Goal: Information Seeking & Learning: Learn about a topic

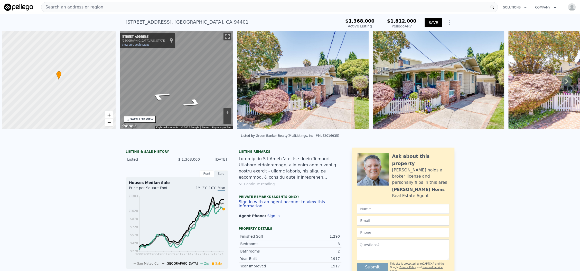
scroll to position [0, 2]
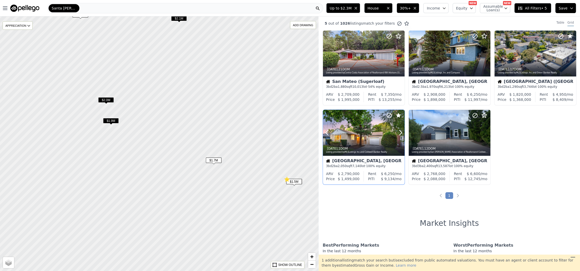
click at [389, 115] on icon at bounding box center [389, 115] width 3 height 3
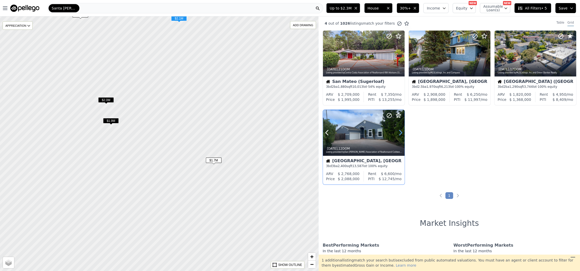
click at [401, 133] on icon at bounding box center [400, 132] width 2 height 5
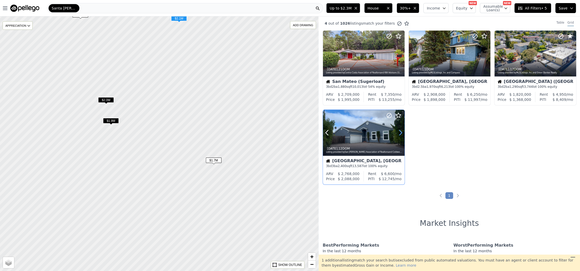
click at [401, 133] on icon at bounding box center [400, 132] width 2 height 5
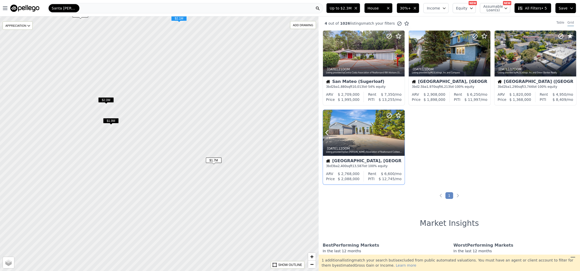
click at [401, 133] on icon at bounding box center [400, 133] width 8 height 8
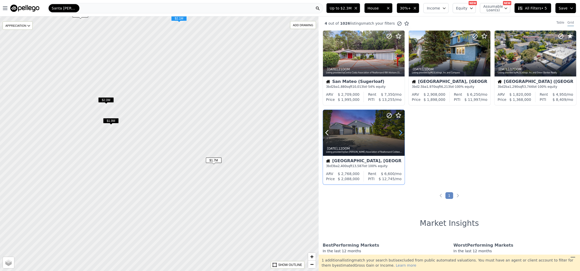
click at [401, 133] on icon at bounding box center [400, 133] width 8 height 8
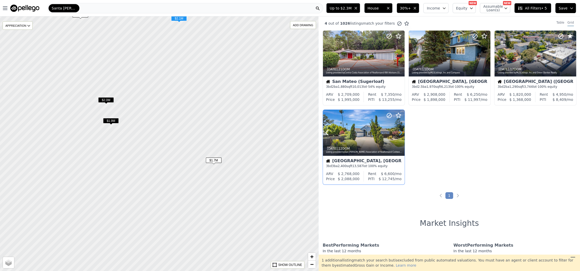
click at [401, 133] on icon at bounding box center [400, 133] width 8 height 8
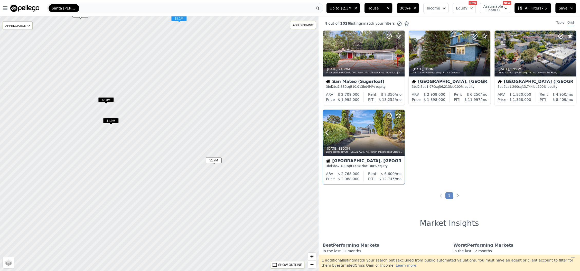
click at [374, 134] on div at bounding box center [388, 126] width 33 height 33
click at [400, 53] on icon at bounding box center [400, 53] width 8 height 8
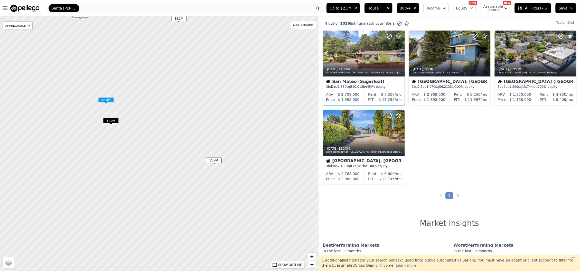
click at [400, 53] on icon at bounding box center [400, 53] width 8 height 8
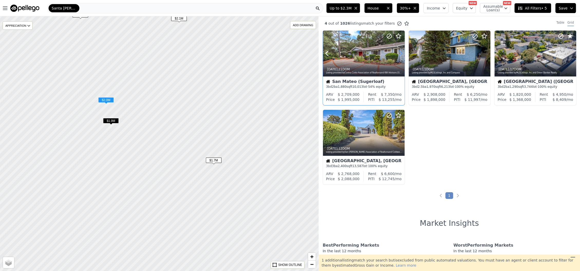
click at [400, 53] on icon at bounding box center [400, 53] width 8 height 8
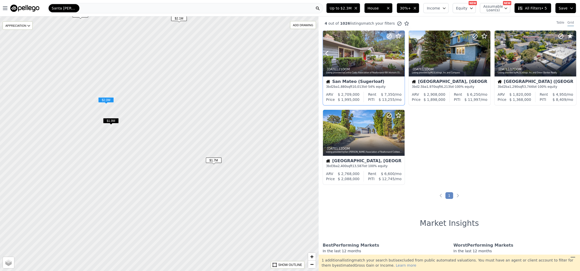
click at [400, 53] on icon at bounding box center [400, 53] width 8 height 8
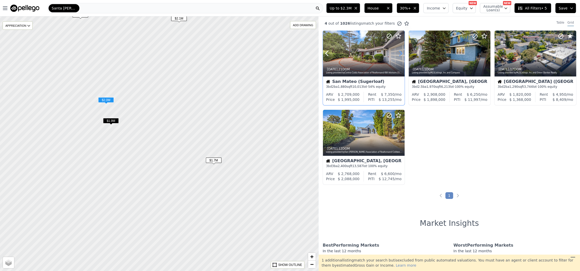
click at [400, 53] on icon at bounding box center [400, 53] width 8 height 8
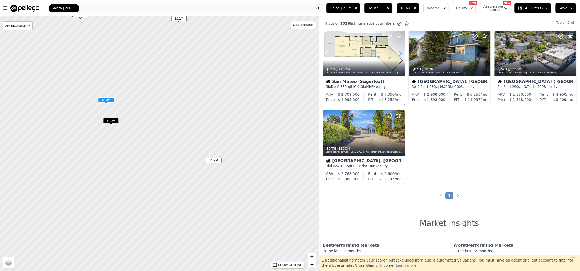
click at [400, 53] on icon at bounding box center [400, 53] width 8 height 8
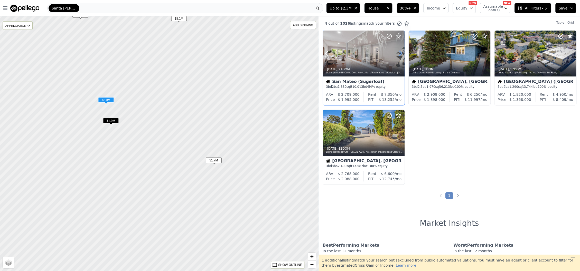
click at [400, 53] on icon at bounding box center [400, 53] width 8 height 8
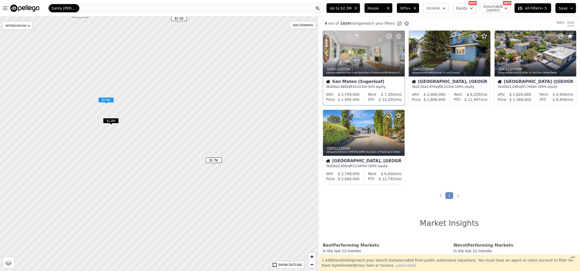
click at [400, 53] on icon at bounding box center [400, 53] width 8 height 8
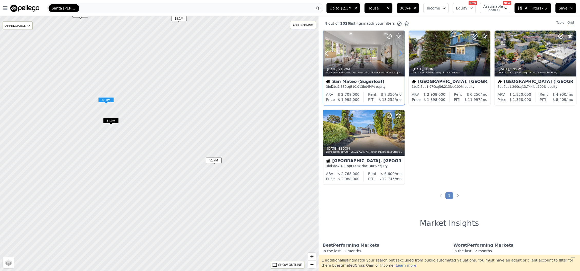
click at [400, 53] on icon at bounding box center [400, 53] width 8 height 8
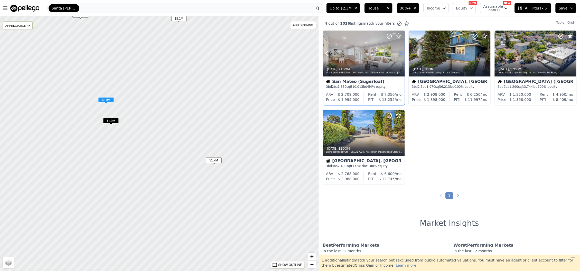
click at [400, 53] on icon at bounding box center [400, 53] width 8 height 8
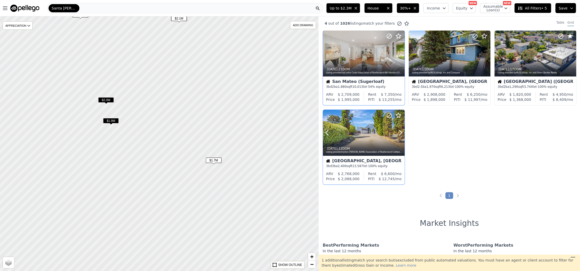
click at [390, 116] on icon at bounding box center [389, 115] width 6 height 6
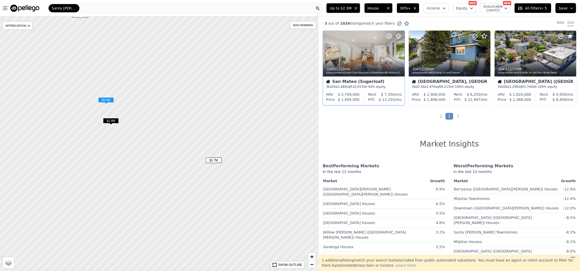
click at [399, 52] on icon at bounding box center [400, 53] width 8 height 8
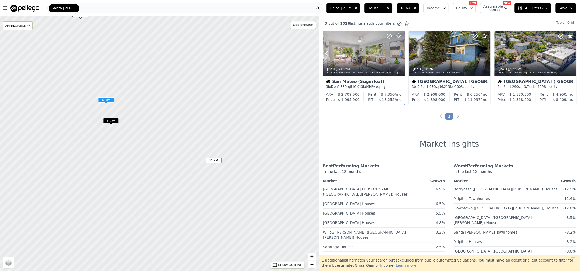
click at [399, 52] on icon at bounding box center [400, 53] width 8 height 8
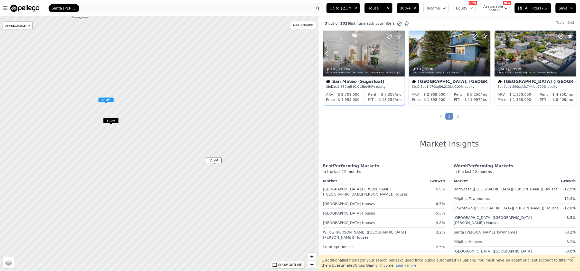
click at [399, 52] on icon at bounding box center [400, 53] width 8 height 8
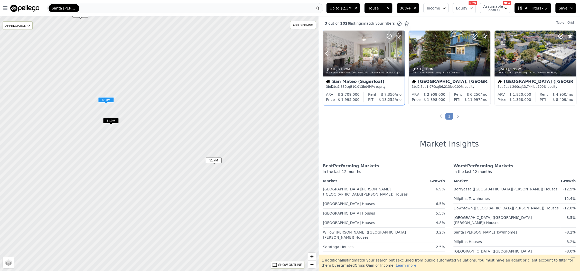
click at [399, 52] on icon at bounding box center [400, 53] width 8 height 8
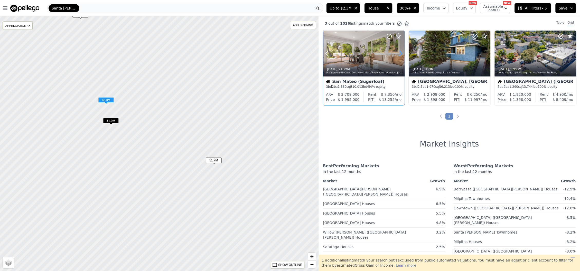
click at [399, 52] on icon at bounding box center [400, 53] width 8 height 8
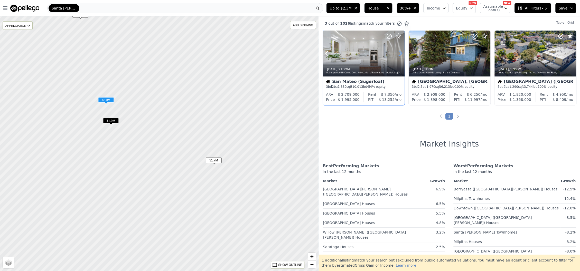
click at [399, 52] on icon at bounding box center [400, 53] width 8 height 8
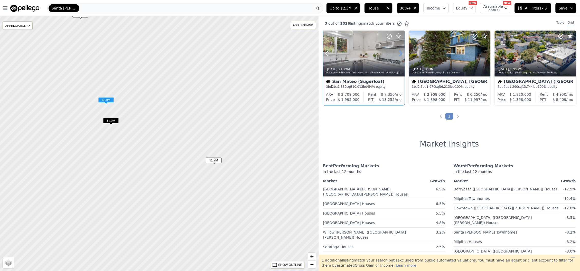
click at [399, 52] on icon at bounding box center [400, 53] width 8 height 8
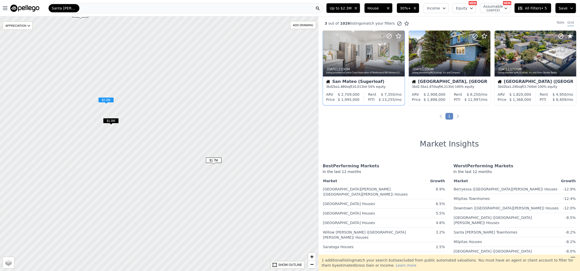
click at [399, 52] on icon at bounding box center [400, 53] width 8 height 8
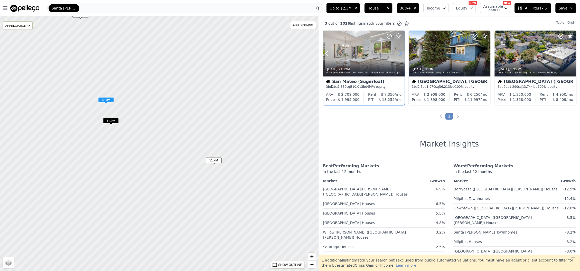
click at [399, 52] on icon at bounding box center [400, 53] width 8 height 8
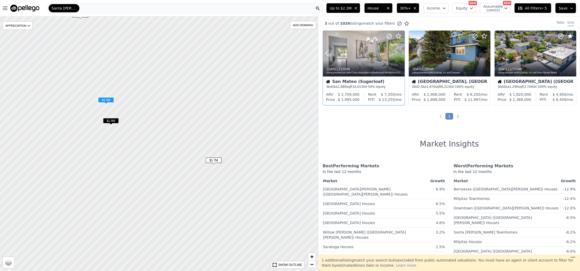
click at [399, 52] on icon at bounding box center [400, 53] width 8 height 8
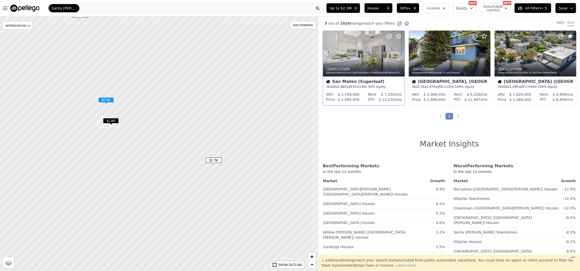
click at [399, 52] on icon at bounding box center [400, 53] width 8 height 8
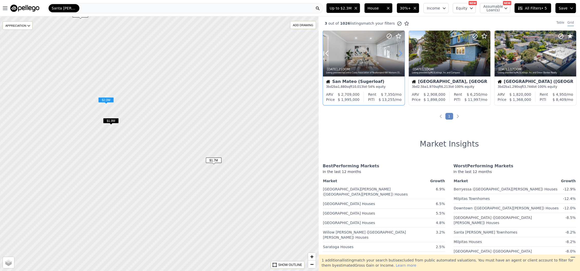
click at [399, 52] on icon at bounding box center [400, 53] width 8 height 8
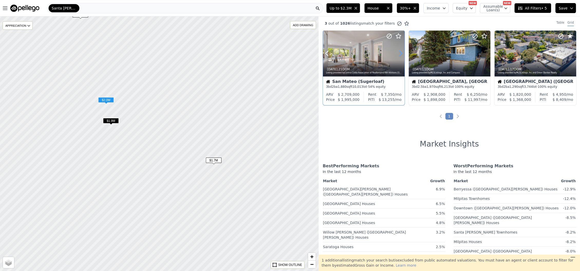
click at [399, 52] on icon at bounding box center [400, 53] width 8 height 8
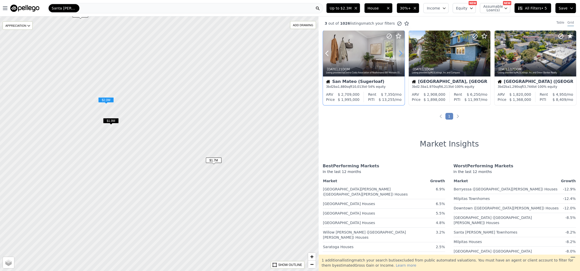
click at [399, 52] on icon at bounding box center [400, 53] width 8 height 8
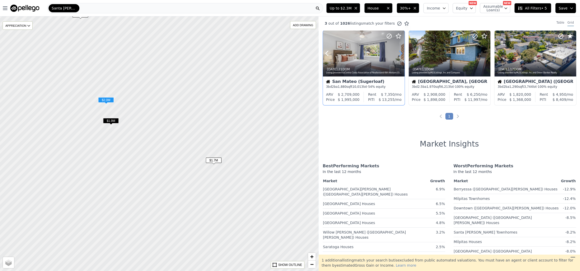
click at [399, 52] on icon at bounding box center [400, 53] width 8 height 8
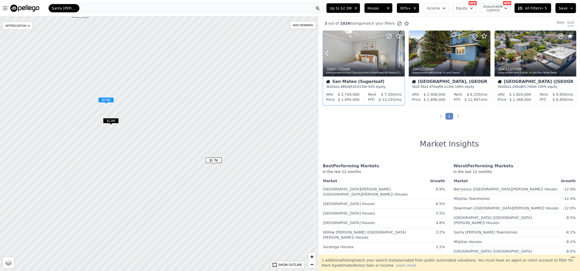
click at [399, 52] on icon at bounding box center [400, 53] width 8 height 8
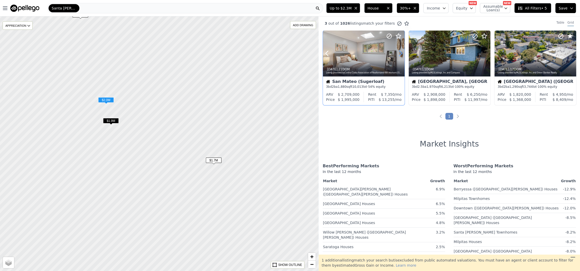
click at [399, 52] on icon at bounding box center [400, 53] width 8 height 8
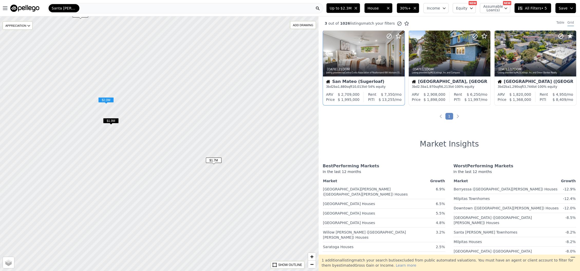
click at [401, 53] on icon at bounding box center [400, 53] width 8 height 8
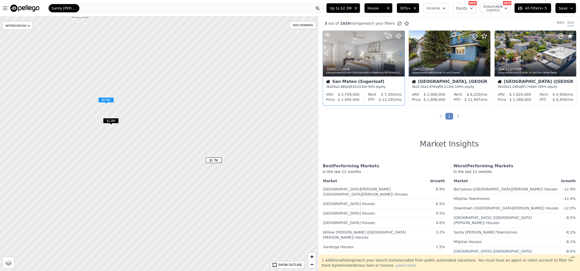
click at [401, 53] on icon at bounding box center [400, 53] width 8 height 8
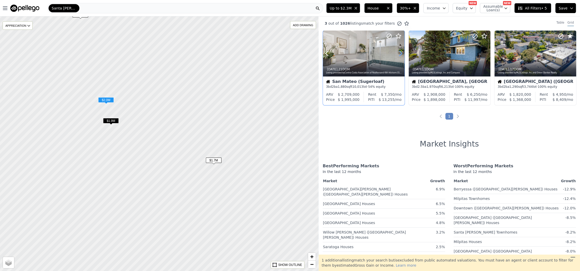
click at [401, 53] on icon at bounding box center [400, 53] width 8 height 8
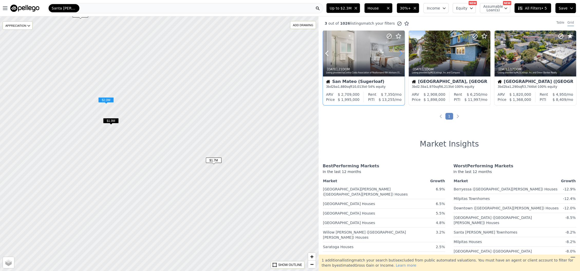
click at [401, 53] on icon at bounding box center [400, 53] width 8 height 8
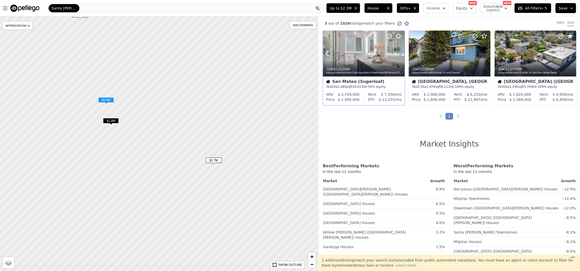
click at [401, 53] on icon at bounding box center [400, 53] width 8 height 8
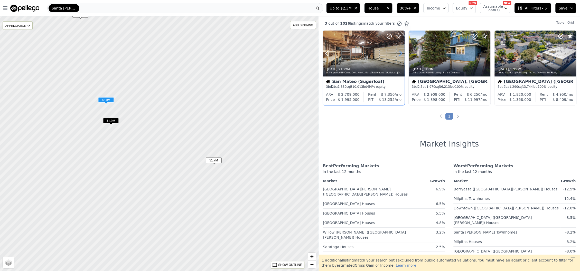
click at [401, 53] on icon at bounding box center [400, 53] width 8 height 8
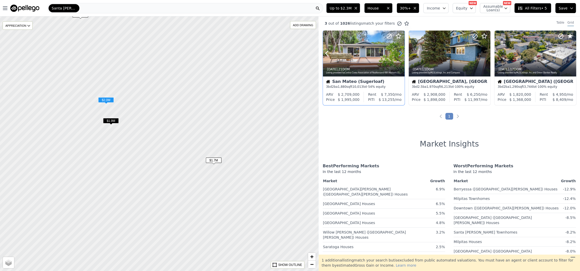
click at [401, 53] on icon at bounding box center [400, 53] width 8 height 8
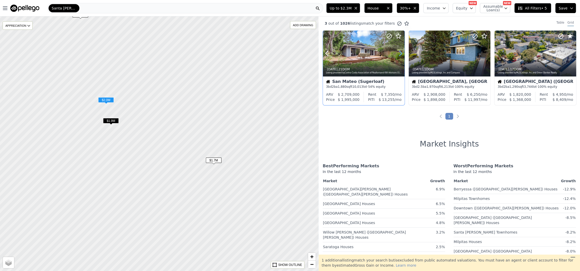
click at [401, 53] on icon at bounding box center [400, 53] width 8 height 8
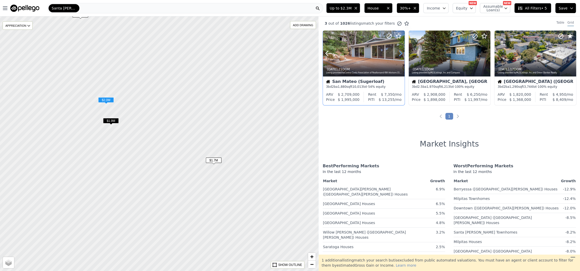
click at [401, 53] on icon at bounding box center [400, 53] width 8 height 8
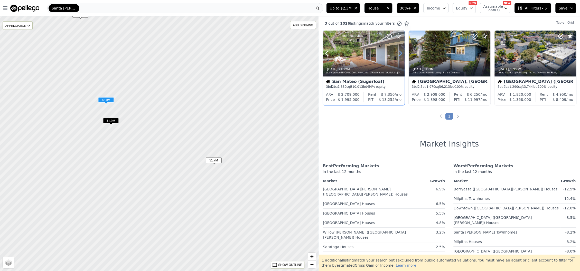
click at [400, 53] on icon at bounding box center [400, 53] width 8 height 8
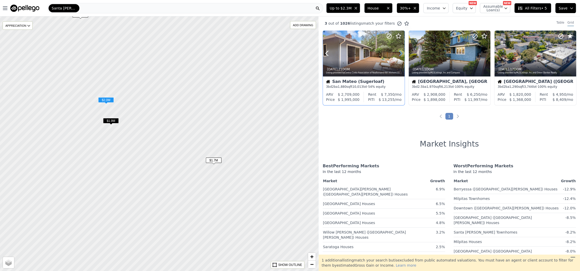
click at [400, 53] on icon at bounding box center [400, 53] width 8 height 8
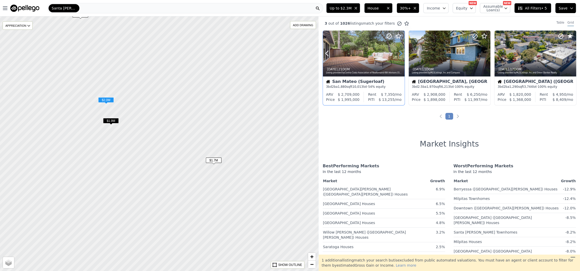
click at [400, 53] on icon at bounding box center [400, 53] width 8 height 8
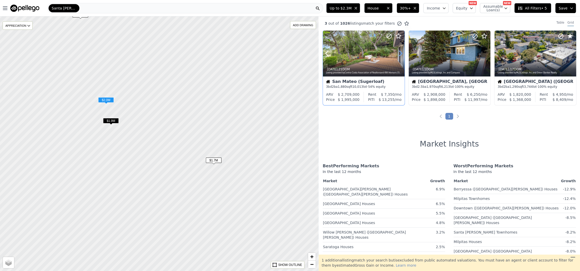
click at [400, 53] on icon at bounding box center [400, 53] width 8 height 8
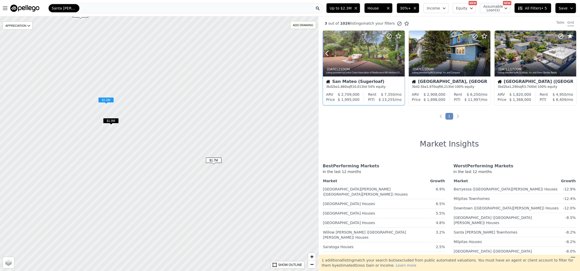
click at [400, 53] on icon at bounding box center [400, 53] width 8 height 8
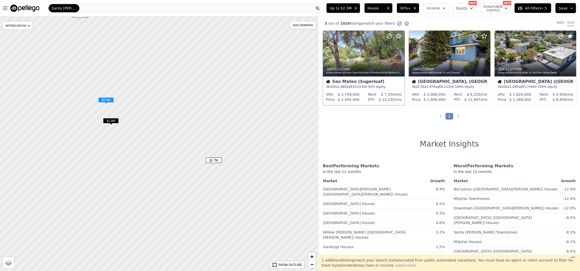
click at [400, 52] on icon at bounding box center [400, 53] width 8 height 8
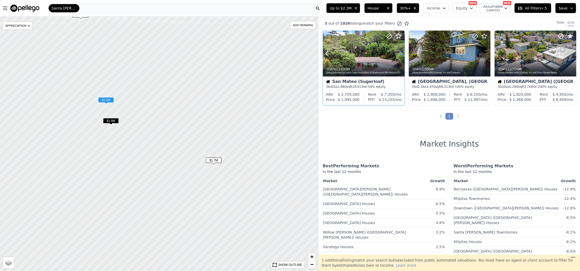
click at [400, 52] on icon at bounding box center [400, 53] width 2 height 5
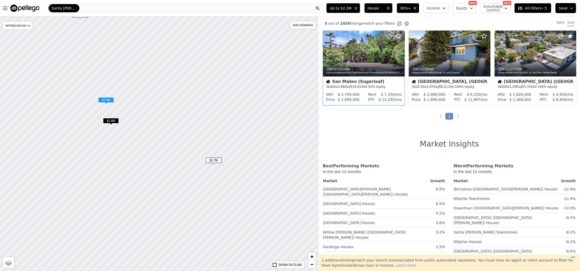
click at [400, 52] on icon at bounding box center [400, 53] width 2 height 5
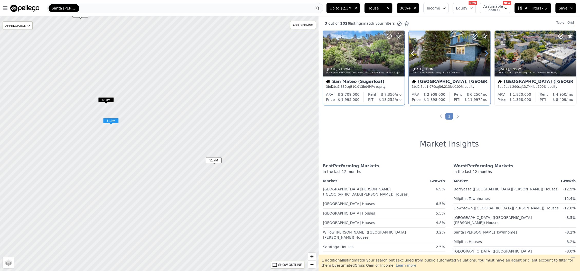
click at [483, 55] on icon at bounding box center [486, 53] width 8 height 8
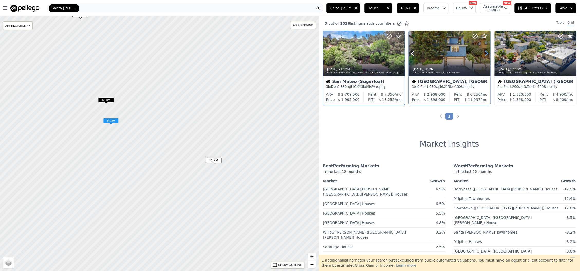
click at [483, 55] on icon at bounding box center [486, 53] width 8 height 8
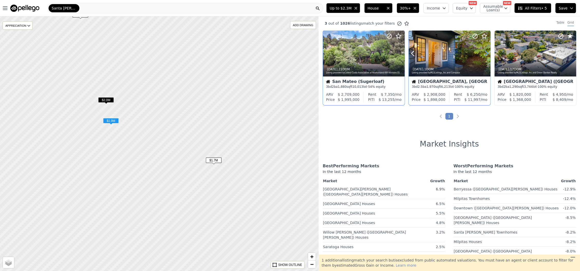
click at [483, 55] on icon at bounding box center [486, 53] width 8 height 8
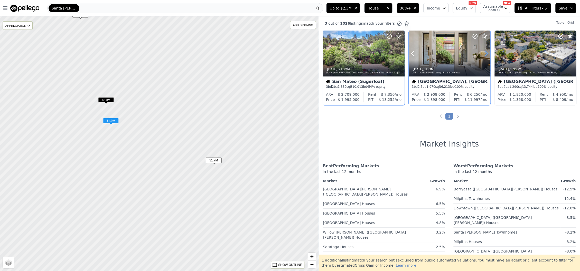
click at [483, 55] on icon at bounding box center [486, 53] width 8 height 8
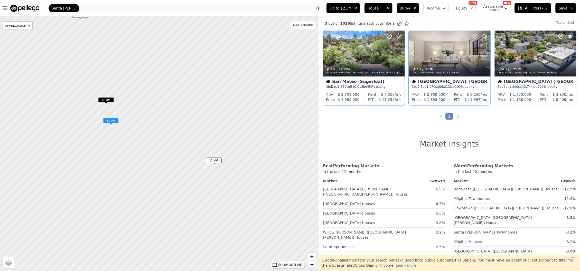
click at [483, 55] on icon at bounding box center [486, 53] width 8 height 8
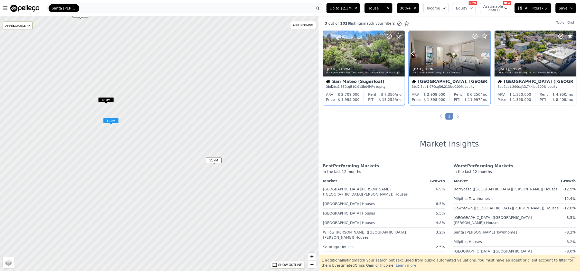
click at [483, 55] on icon at bounding box center [486, 53] width 8 height 8
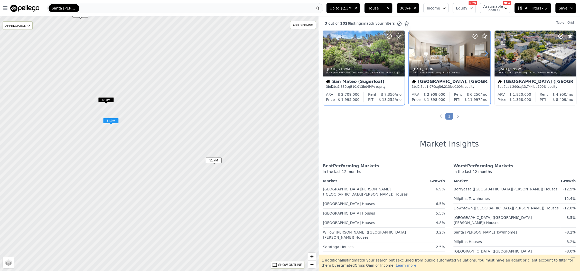
click at [483, 55] on icon at bounding box center [486, 53] width 8 height 8
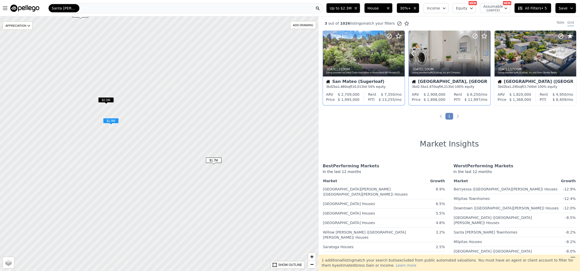
click at [483, 55] on icon at bounding box center [486, 53] width 8 height 8
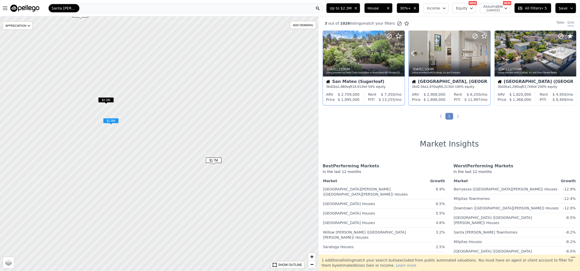
click at [483, 55] on icon at bounding box center [486, 53] width 8 height 8
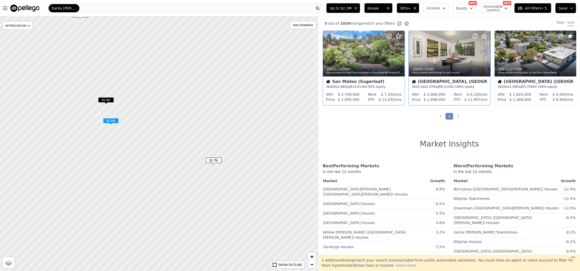
click at [483, 55] on icon at bounding box center [486, 53] width 8 height 8
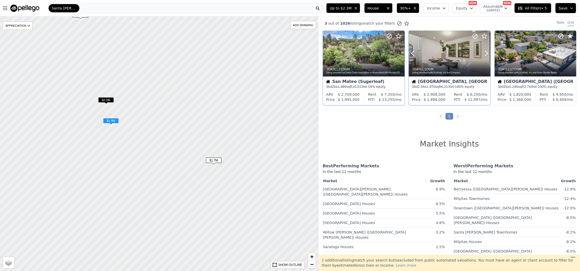
click at [459, 55] on div at bounding box center [473, 47] width 33 height 33
click at [400, 54] on icon at bounding box center [400, 53] width 8 height 8
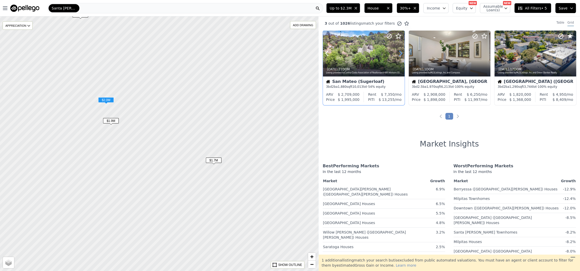
click at [400, 54] on icon at bounding box center [400, 53] width 8 height 8
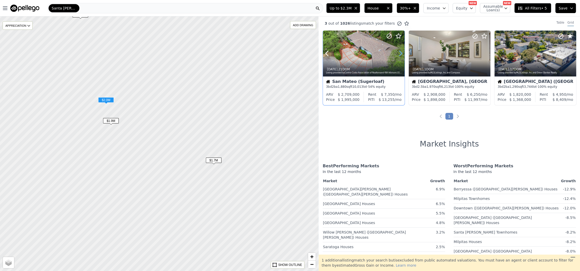
click at [400, 54] on icon at bounding box center [400, 53] width 8 height 8
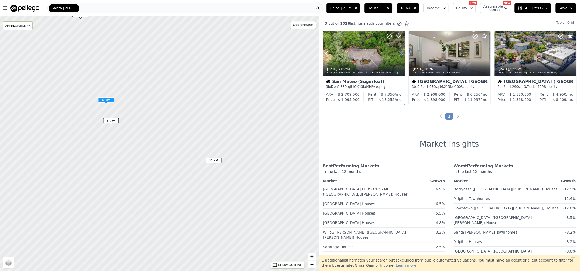
click at [400, 54] on icon at bounding box center [400, 53] width 8 height 8
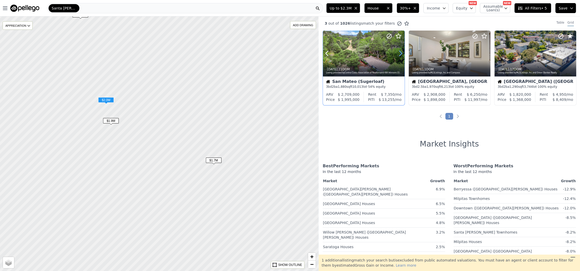
click at [400, 54] on icon at bounding box center [400, 53] width 8 height 8
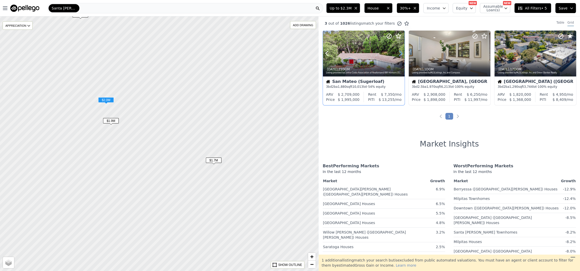
click at [400, 54] on icon at bounding box center [400, 53] width 8 height 8
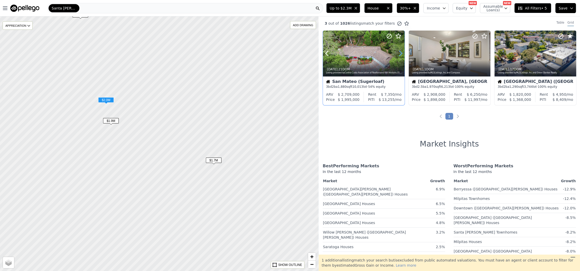
click at [400, 54] on icon at bounding box center [400, 53] width 8 height 8
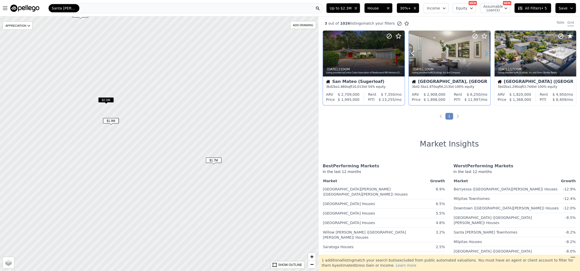
click at [483, 55] on icon at bounding box center [486, 53] width 8 height 8
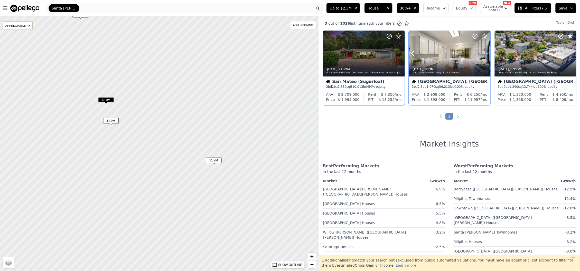
click at [483, 55] on icon at bounding box center [486, 53] width 8 height 8
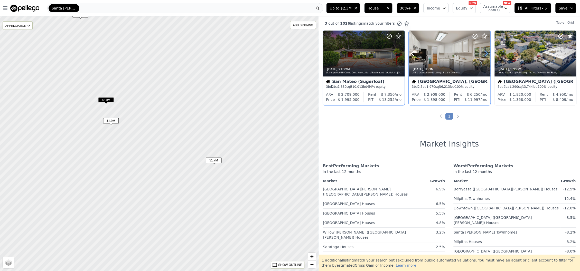
click at [483, 55] on icon at bounding box center [486, 53] width 8 height 8
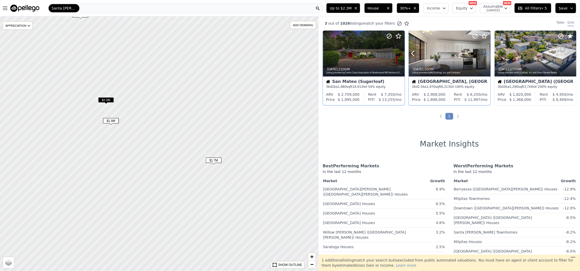
click at [483, 55] on icon at bounding box center [486, 53] width 8 height 8
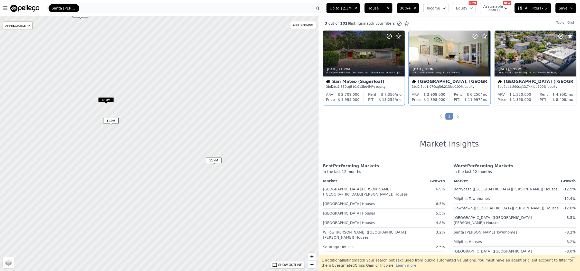
click at [483, 55] on icon at bounding box center [486, 53] width 8 height 8
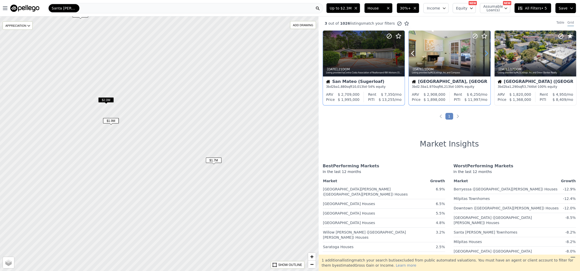
click at [483, 55] on icon at bounding box center [486, 53] width 8 height 8
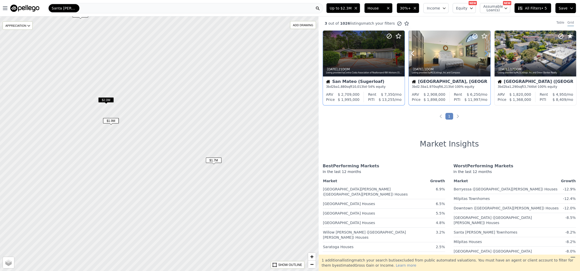
click at [483, 55] on icon at bounding box center [486, 53] width 8 height 8
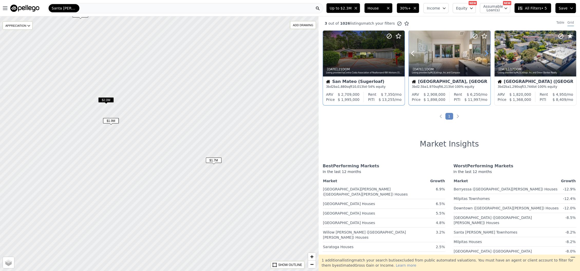
click at [483, 55] on icon at bounding box center [486, 53] width 8 height 8
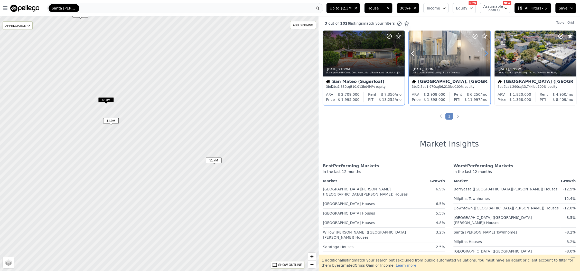
click at [483, 55] on icon at bounding box center [486, 53] width 8 height 8
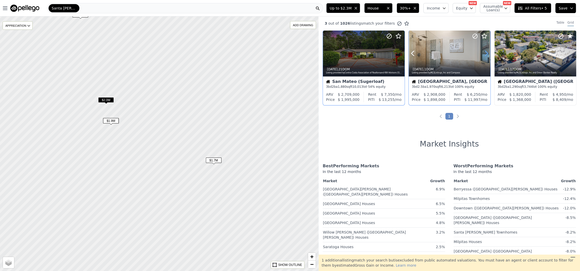
click at [483, 55] on icon at bounding box center [486, 53] width 8 height 8
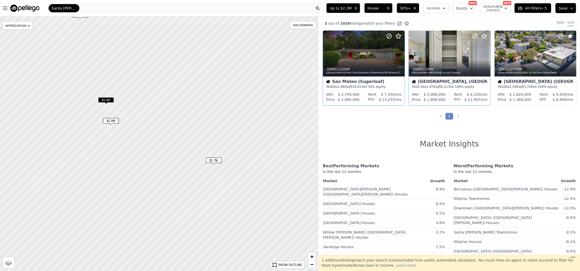
click at [483, 55] on icon at bounding box center [486, 53] width 8 height 8
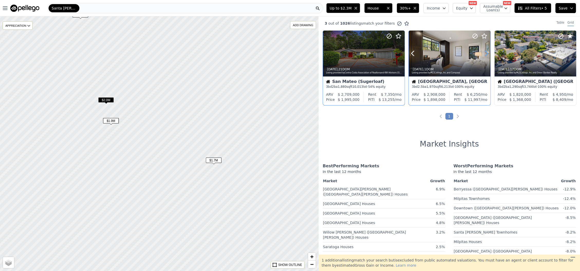
click at [483, 55] on icon at bounding box center [486, 53] width 8 height 8
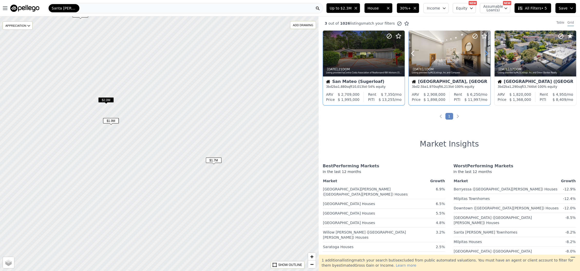
click at [483, 55] on icon at bounding box center [486, 53] width 8 height 8
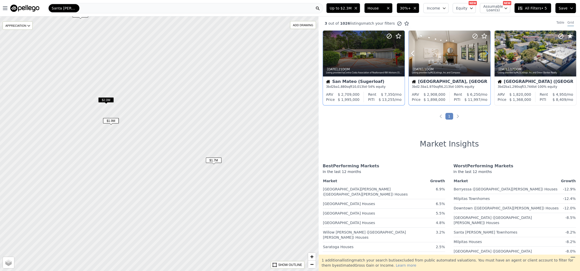
click at [483, 55] on icon at bounding box center [486, 53] width 8 height 8
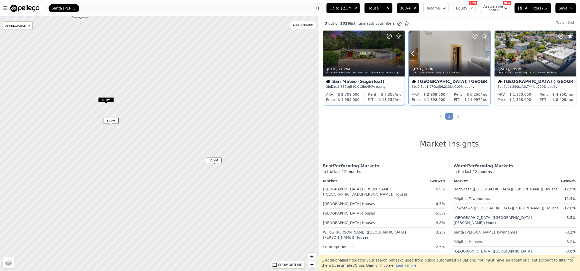
click at [483, 55] on icon at bounding box center [486, 53] width 8 height 8
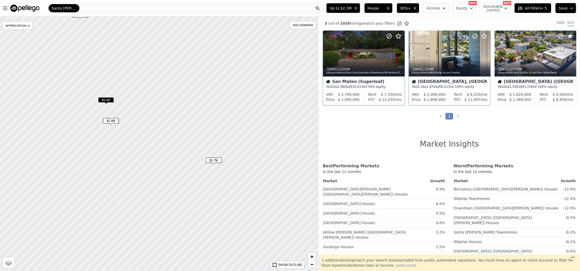
click at [483, 55] on icon at bounding box center [486, 53] width 8 height 8
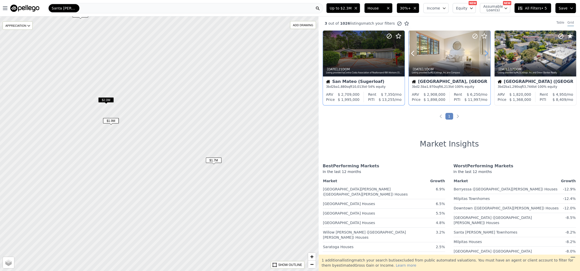
click at [483, 55] on icon at bounding box center [486, 53] width 8 height 8
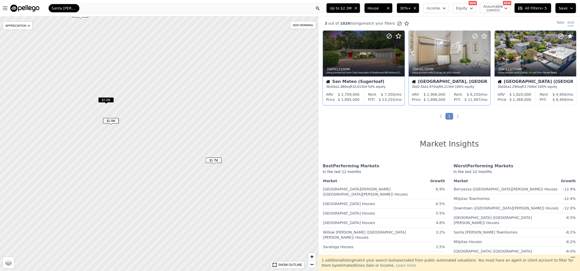
click at [483, 55] on icon at bounding box center [486, 53] width 8 height 8
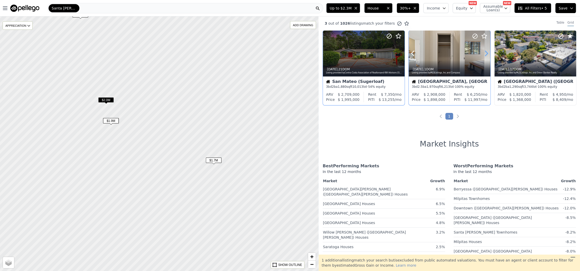
click at [484, 53] on icon at bounding box center [486, 53] width 8 height 8
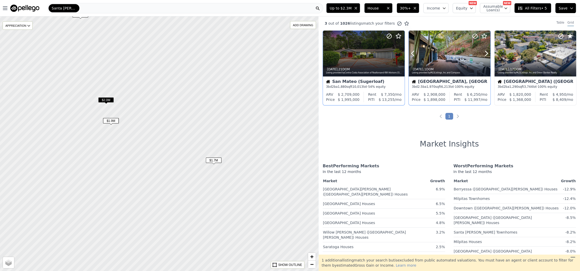
click at [474, 37] on icon at bounding box center [475, 36] width 6 height 6
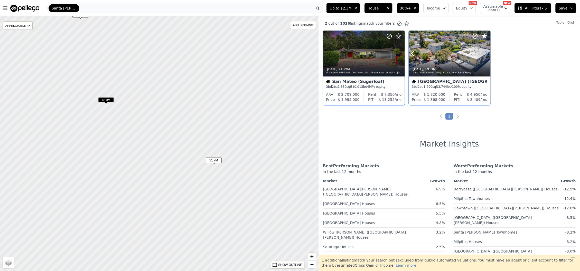
click at [485, 52] on icon at bounding box center [486, 53] width 8 height 8
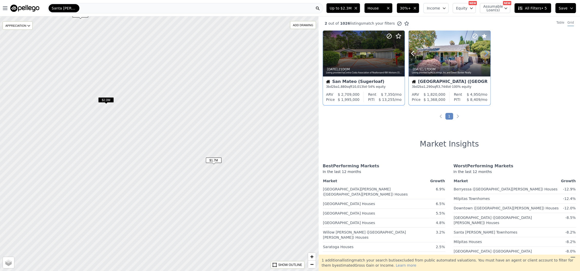
click at [485, 52] on icon at bounding box center [486, 53] width 8 height 8
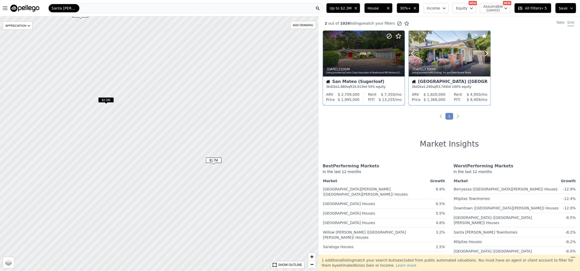
click at [474, 35] on icon at bounding box center [475, 36] width 6 height 6
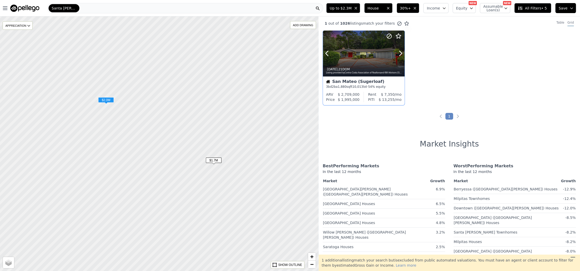
click at [365, 58] on div at bounding box center [364, 54] width 82 height 46
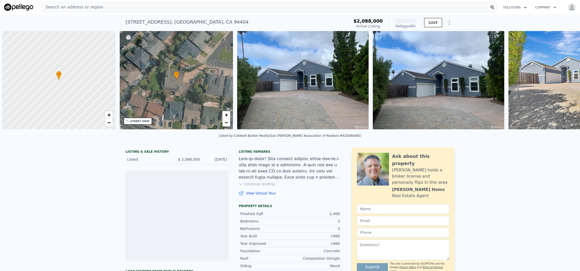
scroll to position [0, 2]
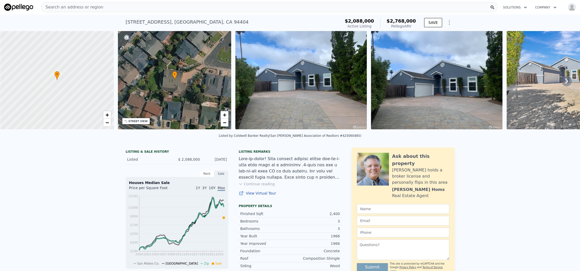
click at [306, 100] on img at bounding box center [300, 80] width 131 height 99
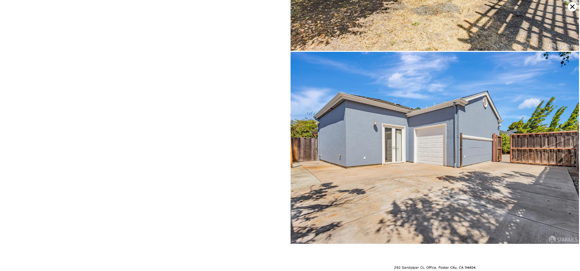
scroll to position [5770, 0]
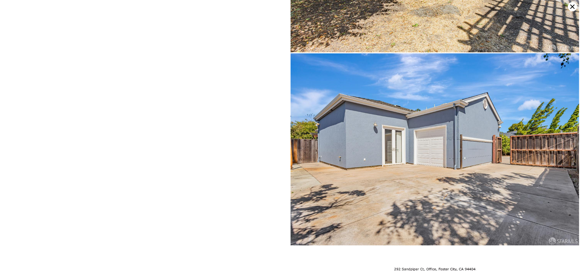
click at [571, 7] on icon at bounding box center [572, 6] width 9 height 9
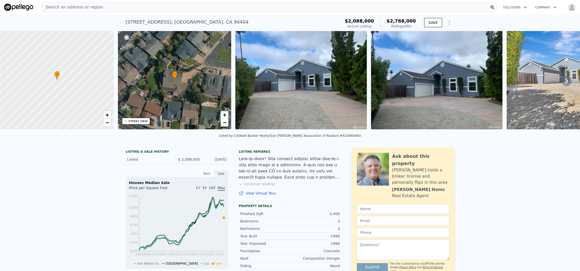
click at [173, 91] on div "• + −" at bounding box center [175, 80] width 114 height 99
drag, startPoint x: 208, startPoint y: 21, endPoint x: 121, endPoint y: 23, distance: 86.8
click at [121, 23] on div "292 Sandpiper Ct , Foster City , CA 94404 Active at $2.088m (~ARV $2.768m ) $2,…" at bounding box center [290, 22] width 580 height 16
copy div "292 Sandpiper Ct , Foster City , CA 94404"
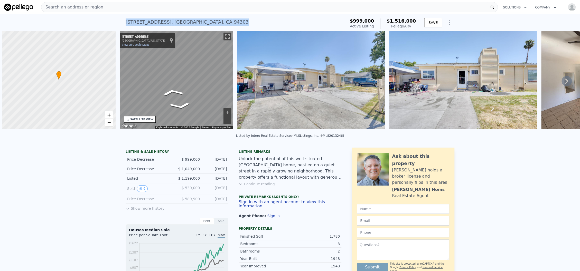
scroll to position [0, 2]
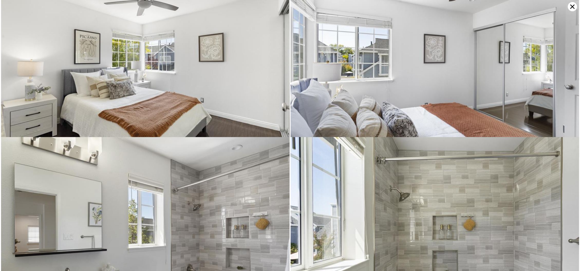
scroll to position [3274, 0]
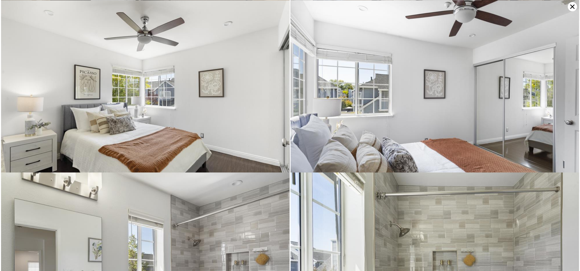
click at [571, 7] on icon at bounding box center [572, 7] width 4 height 4
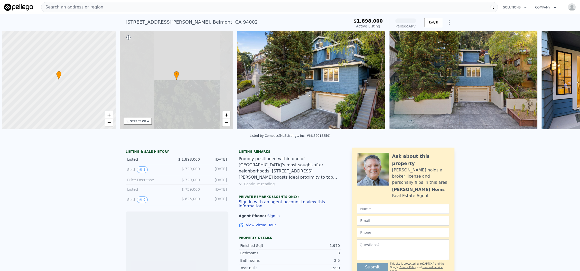
scroll to position [0, 2]
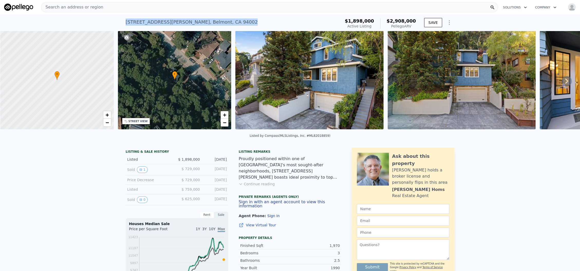
drag, startPoint x: 208, startPoint y: 22, endPoint x: 110, endPoint y: 22, distance: 97.1
click at [110, 22] on div "2851 San Juan Blvd , Belmont , CA 94002 Active at $1.898m (~ARV $2.908m ) $1,89…" at bounding box center [290, 22] width 580 height 16
copy div "2851 San Juan Blvd , Belmont , CA 94002"
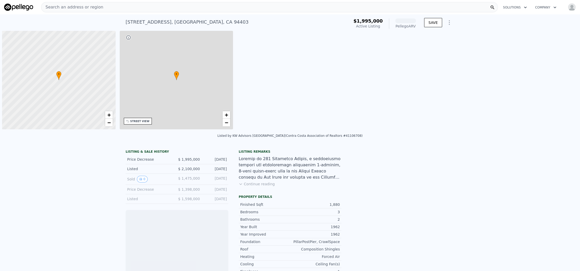
scroll to position [0, 2]
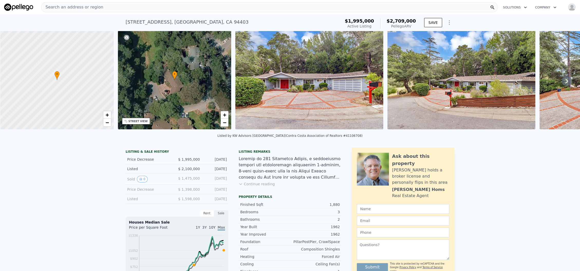
click at [139, 123] on div "STREET VIEW" at bounding box center [137, 121] width 19 height 4
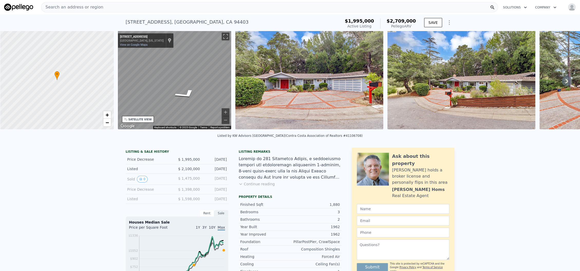
click at [111, 87] on div "• + − • + − STREET VIEW ← Move left → Move right ↑ Move up ↓ Move down + Zoom i…" at bounding box center [290, 81] width 580 height 100
click at [482, 95] on img at bounding box center [461, 80] width 148 height 99
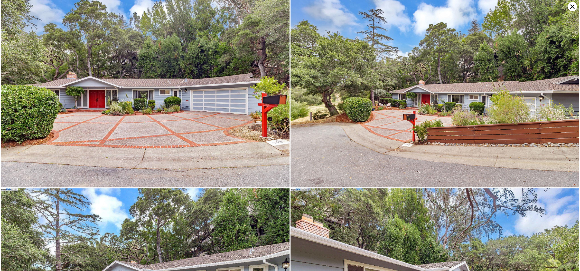
scroll to position [0, 0]
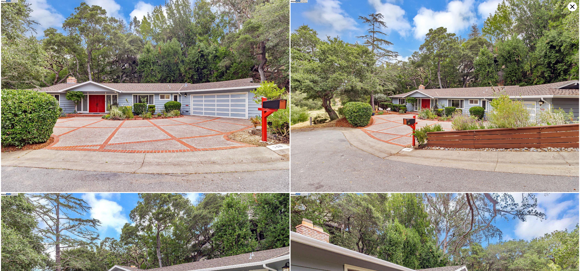
click at [570, 8] on icon at bounding box center [572, 7] width 4 height 4
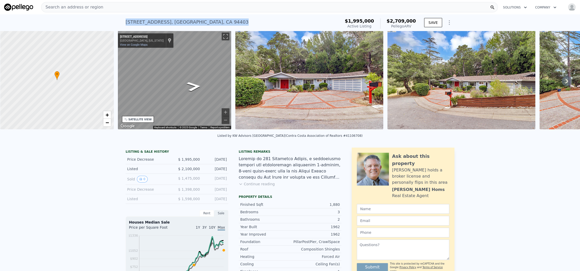
drag, startPoint x: 210, startPoint y: 22, endPoint x: 117, endPoint y: 24, distance: 93.8
click at [117, 24] on div "740 Dalehurst Ave , San Mateo , CA 94403 Active at $1.995m (~ARV $2.709m ) $1,9…" at bounding box center [290, 22] width 580 height 16
copy div "740 Dalehurst Ave , San Mateo , CA 94403"
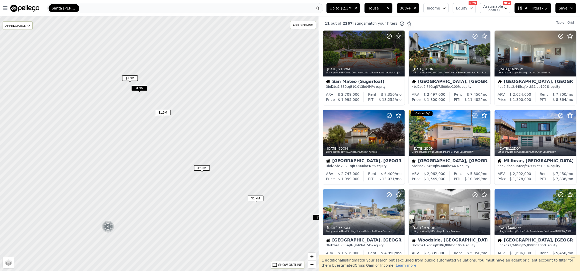
drag, startPoint x: 125, startPoint y: 110, endPoint x: 195, endPoint y: 169, distance: 92.2
click at [195, 169] on span "$2.0M" at bounding box center [202, 167] width 16 height 5
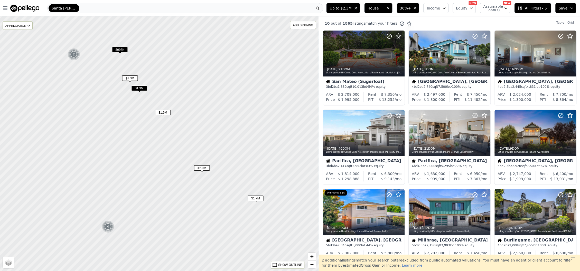
click at [137, 88] on span "$1.3M" at bounding box center [139, 88] width 16 height 5
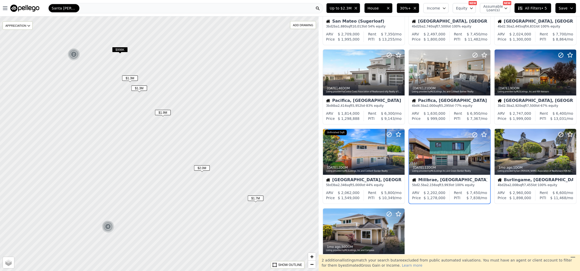
scroll to position [91, 0]
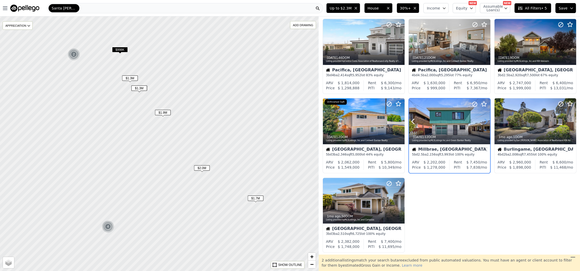
click at [485, 120] on icon at bounding box center [486, 121] width 8 height 8
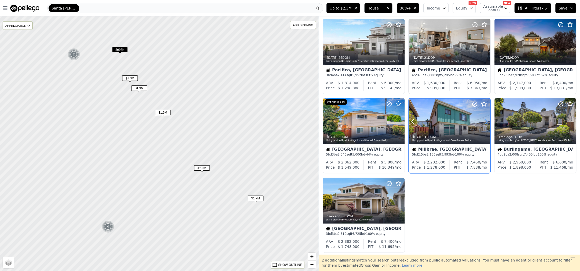
click at [485, 120] on icon at bounding box center [486, 121] width 8 height 8
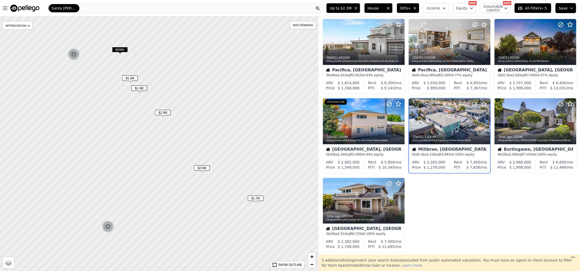
click at [483, 120] on icon at bounding box center [486, 121] width 8 height 8
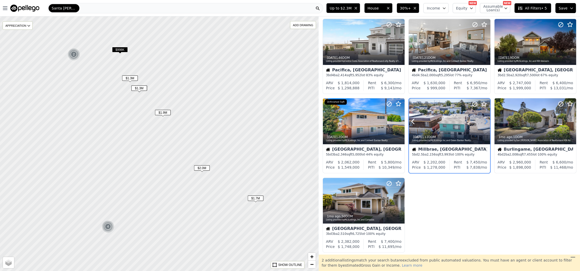
click at [483, 120] on icon at bounding box center [486, 121] width 8 height 8
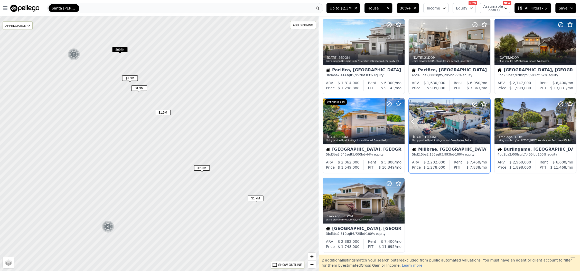
click at [483, 120] on icon at bounding box center [486, 121] width 8 height 8
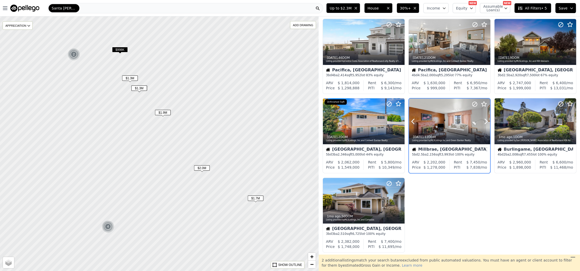
click at [459, 120] on div at bounding box center [473, 115] width 33 height 33
click at [484, 120] on icon at bounding box center [486, 121] width 8 height 8
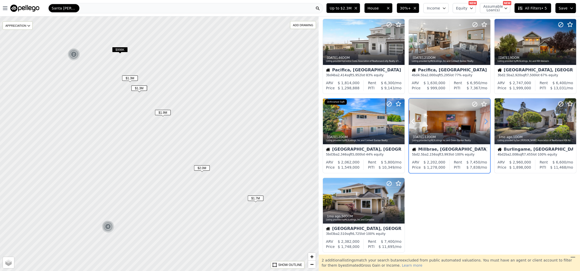
click at [484, 120] on icon at bounding box center [486, 121] width 8 height 8
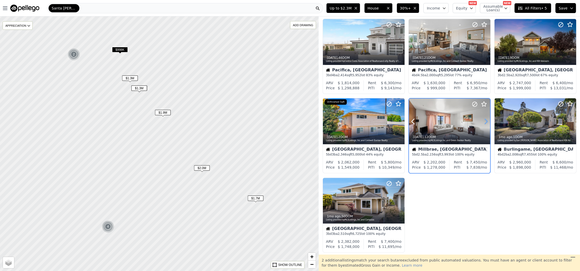
click at [484, 120] on icon at bounding box center [486, 121] width 8 height 8
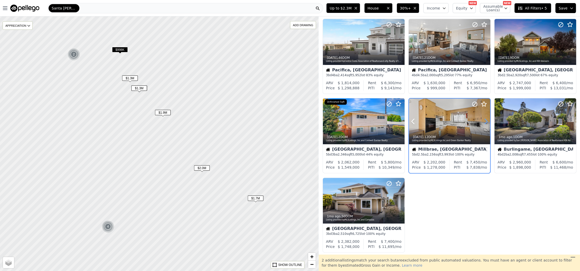
click at [484, 120] on icon at bounding box center [486, 121] width 8 height 8
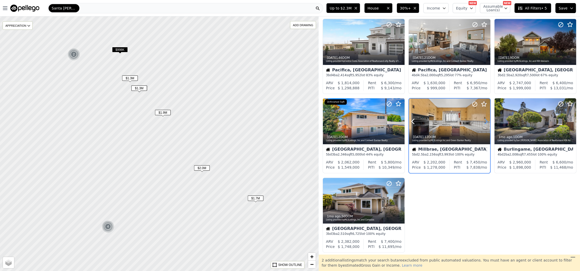
click at [484, 120] on icon at bounding box center [486, 121] width 8 height 8
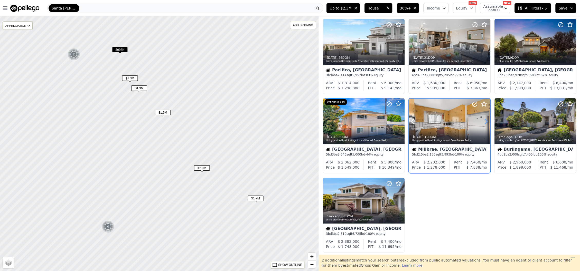
click at [484, 120] on icon at bounding box center [486, 121] width 8 height 8
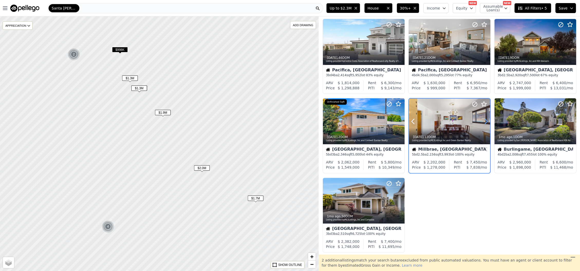
click at [484, 120] on icon at bounding box center [486, 121] width 8 height 8
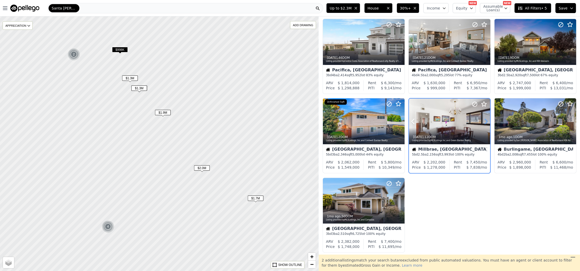
click at [484, 120] on icon at bounding box center [486, 121] width 8 height 8
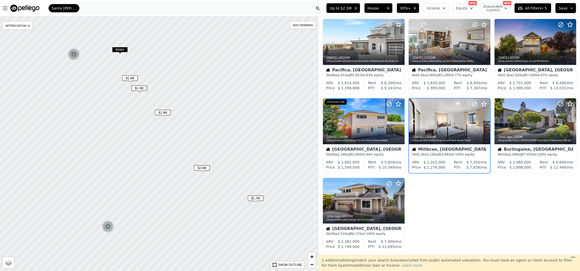
click at [484, 120] on icon at bounding box center [486, 121] width 8 height 8
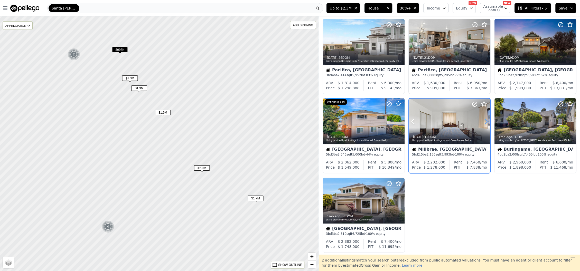
click at [484, 120] on icon at bounding box center [486, 121] width 8 height 8
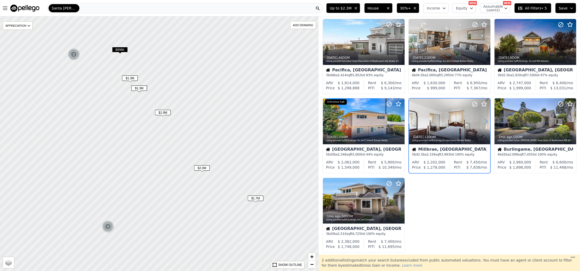
click at [484, 120] on icon at bounding box center [486, 121] width 8 height 8
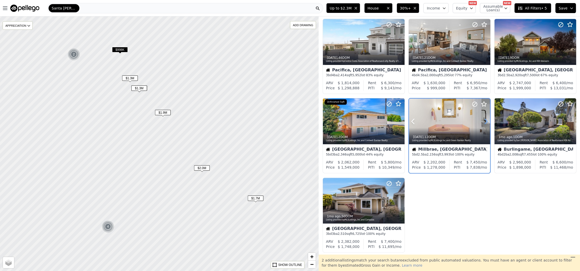
click at [484, 120] on icon at bounding box center [486, 121] width 8 height 8
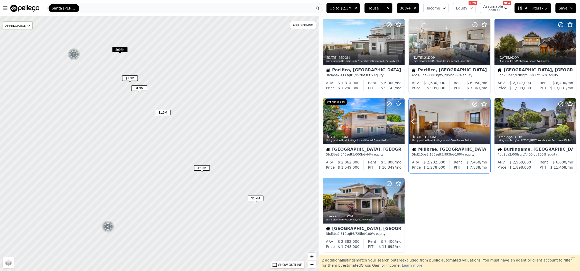
click at [484, 120] on icon at bounding box center [486, 121] width 8 height 8
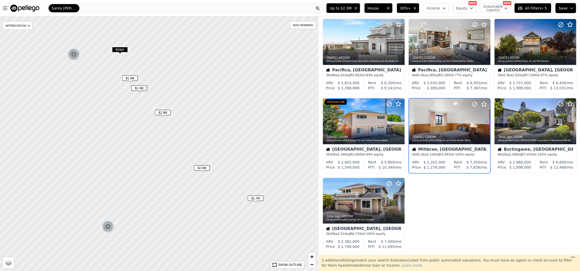
click at [484, 120] on icon at bounding box center [486, 121] width 8 height 8
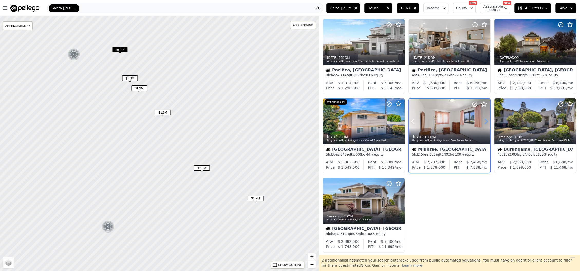
click at [484, 120] on icon at bounding box center [486, 121] width 8 height 8
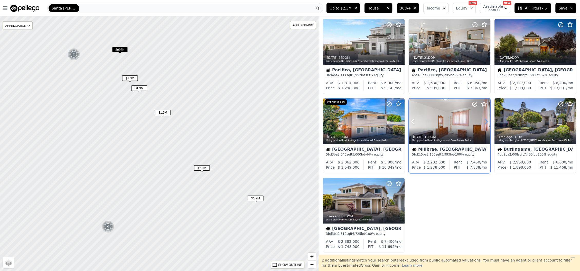
click at [484, 120] on icon at bounding box center [486, 121] width 8 height 8
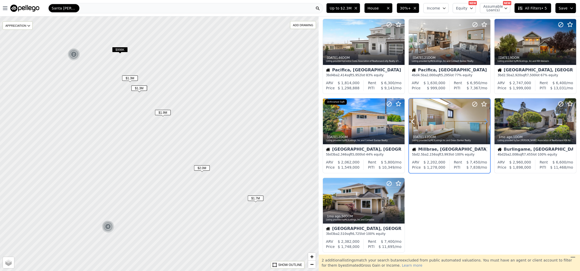
click at [484, 120] on icon at bounding box center [486, 121] width 8 height 8
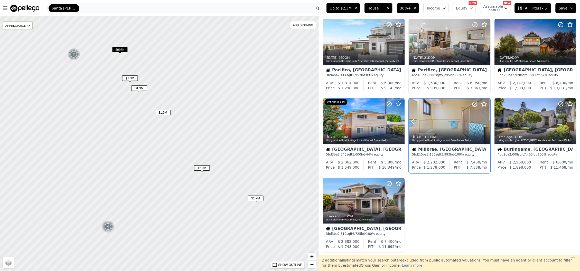
click at [484, 120] on icon at bounding box center [486, 121] width 8 height 8
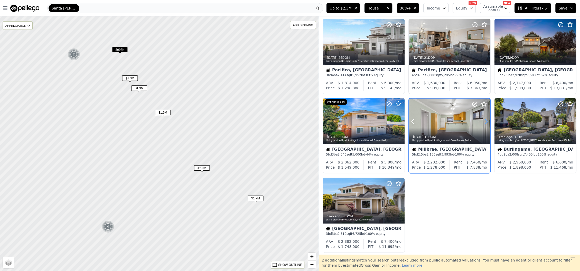
click at [484, 120] on icon at bounding box center [486, 121] width 8 height 8
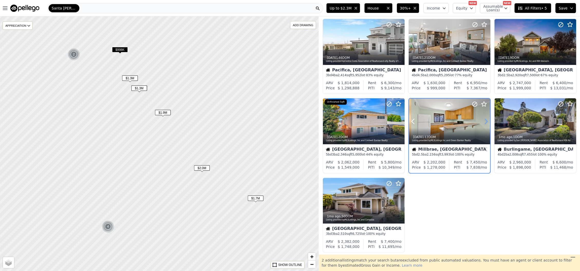
click at [484, 120] on icon at bounding box center [486, 121] width 8 height 8
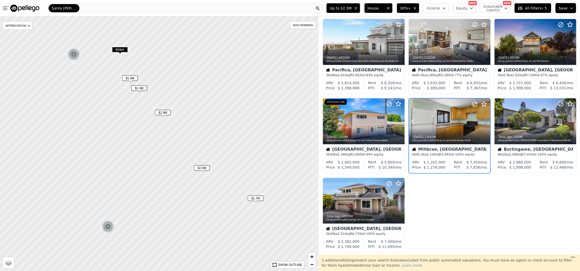
click at [484, 120] on icon at bounding box center [486, 121] width 8 height 8
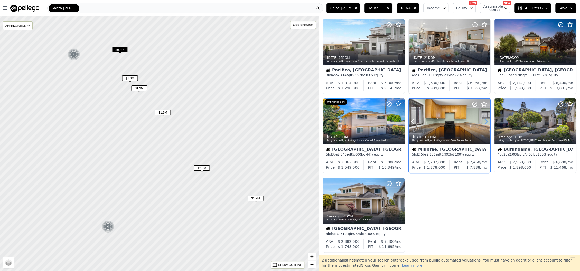
click at [484, 120] on icon at bounding box center [486, 121] width 8 height 8
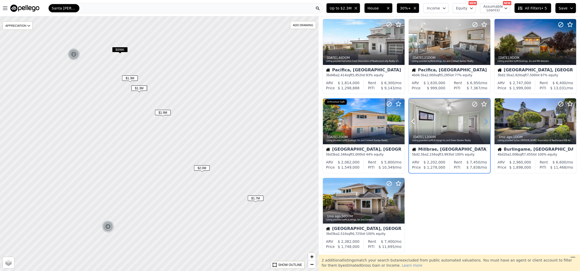
click at [484, 120] on icon at bounding box center [486, 121] width 8 height 8
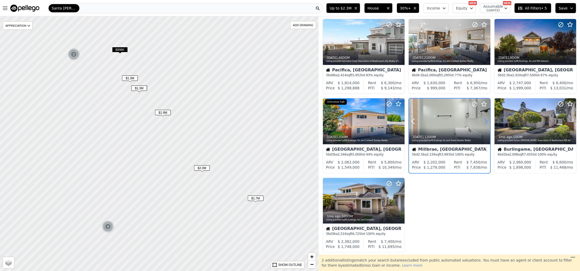
click at [484, 120] on icon at bounding box center [486, 121] width 8 height 8
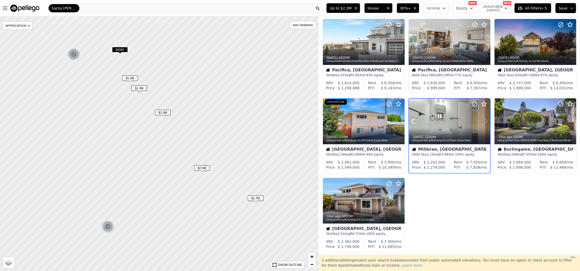
click at [484, 120] on icon at bounding box center [486, 121] width 8 height 8
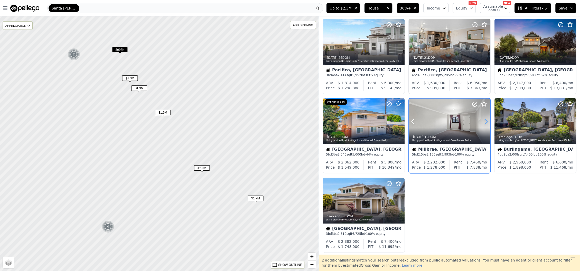
click at [484, 120] on icon at bounding box center [486, 121] width 8 height 8
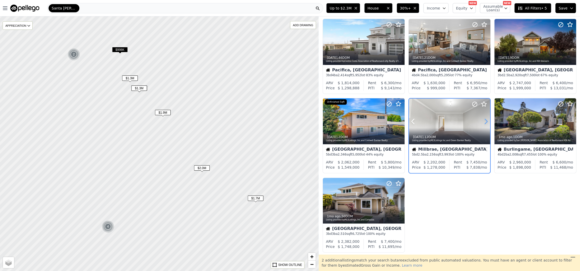
click at [484, 120] on icon at bounding box center [486, 121] width 8 height 8
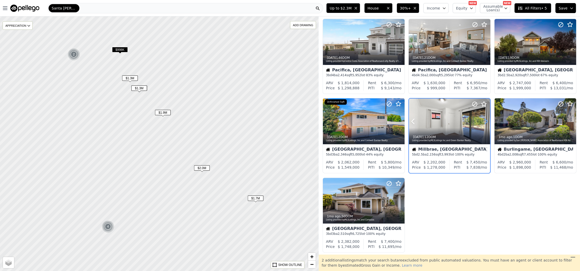
click at [484, 120] on icon at bounding box center [486, 121] width 8 height 8
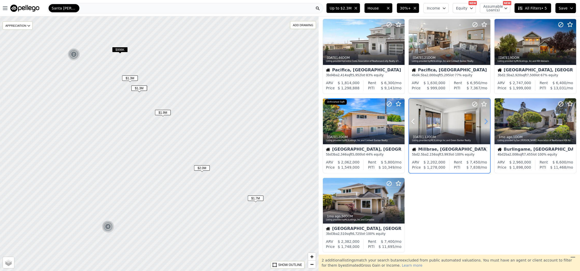
click at [484, 120] on icon at bounding box center [486, 121] width 8 height 8
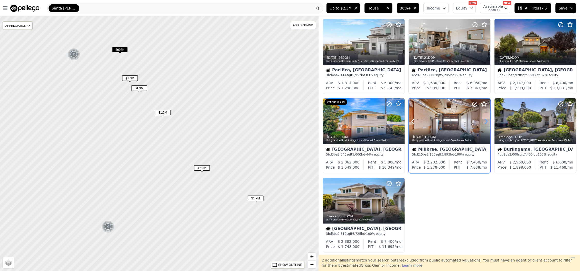
click at [484, 120] on icon at bounding box center [486, 121] width 8 height 8
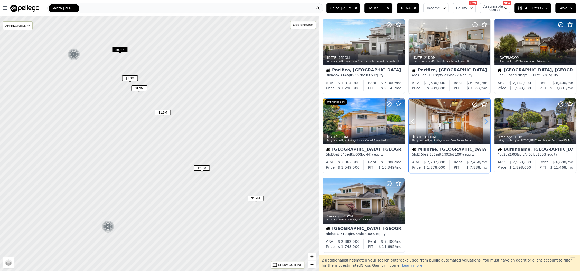
click at [484, 120] on icon at bounding box center [486, 121] width 8 height 8
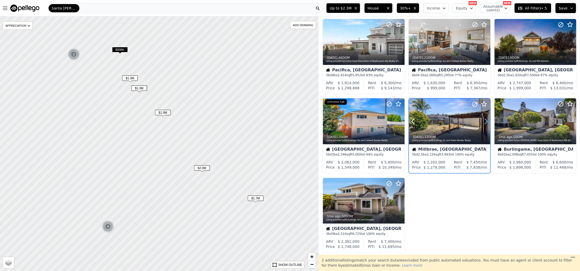
click at [484, 120] on icon at bounding box center [486, 121] width 8 height 8
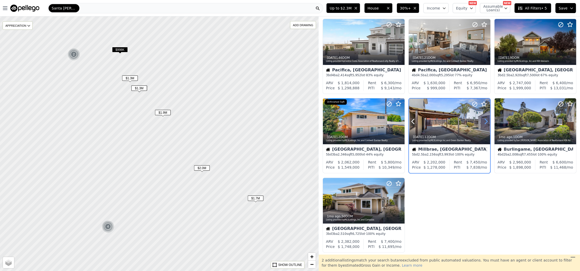
click at [484, 120] on icon at bounding box center [486, 121] width 8 height 8
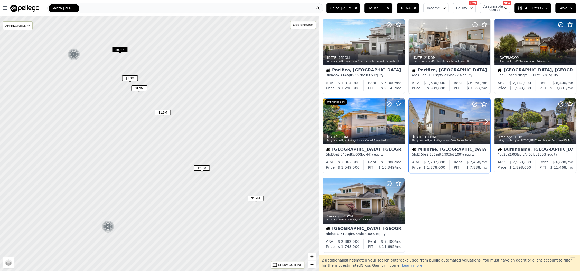
click at [412, 121] on icon at bounding box center [413, 121] width 8 height 8
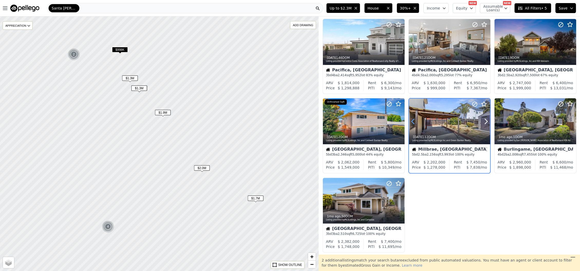
click at [412, 120] on icon at bounding box center [413, 121] width 8 height 8
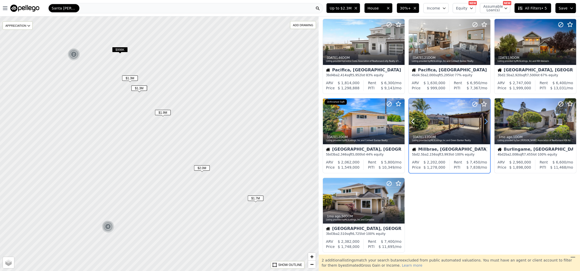
click at [483, 122] on icon at bounding box center [486, 121] width 8 height 8
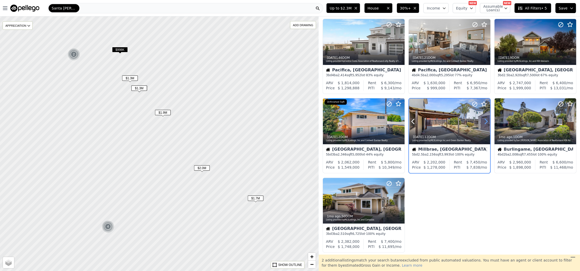
click at [483, 122] on icon at bounding box center [486, 121] width 8 height 8
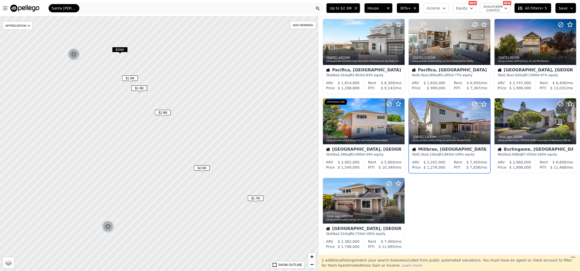
click at [483, 122] on icon at bounding box center [486, 121] width 8 height 8
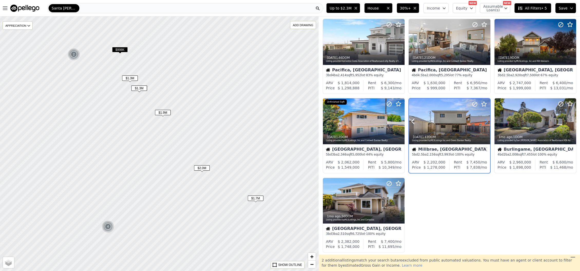
click at [483, 122] on icon at bounding box center [486, 121] width 8 height 8
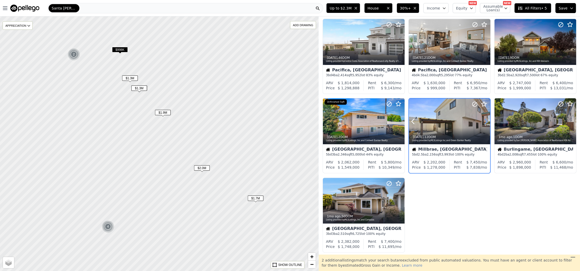
click at [483, 122] on icon at bounding box center [486, 121] width 8 height 8
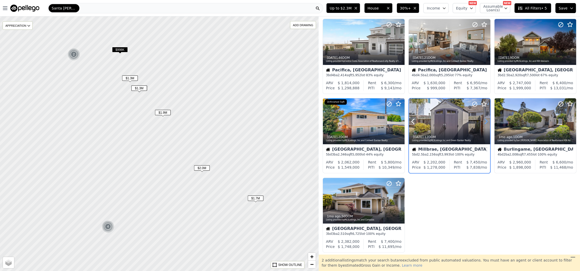
click at [483, 122] on icon at bounding box center [486, 121] width 8 height 8
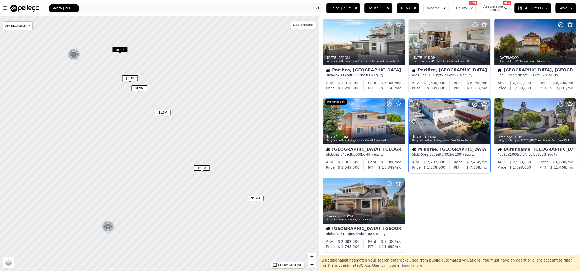
click at [483, 122] on icon at bounding box center [486, 121] width 8 height 8
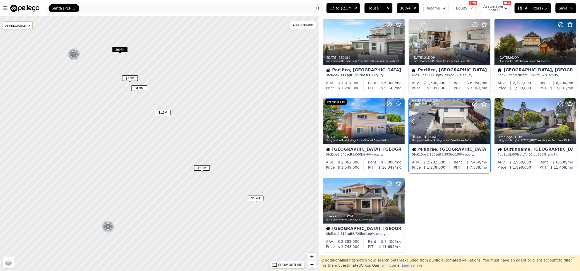
click at [483, 122] on icon at bounding box center [486, 121] width 8 height 8
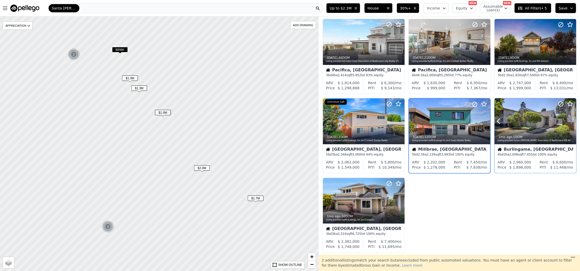
click at [568, 120] on icon at bounding box center [572, 121] width 8 height 8
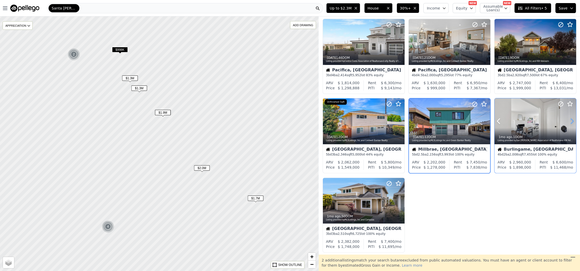
click at [568, 120] on icon at bounding box center [572, 121] width 8 height 8
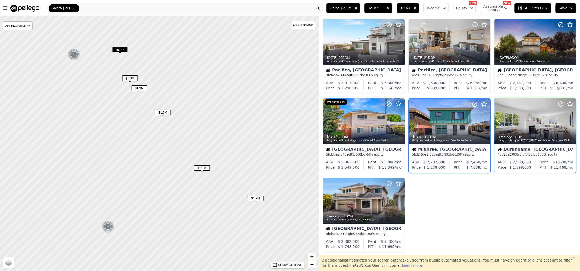
click at [568, 120] on icon at bounding box center [572, 121] width 8 height 8
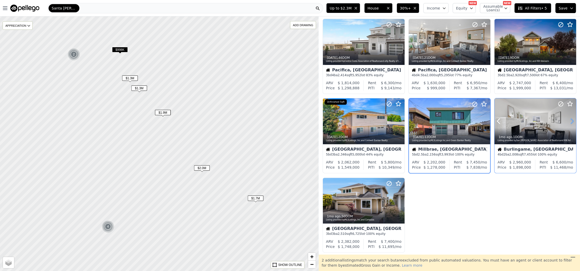
click at [568, 120] on icon at bounding box center [572, 121] width 8 height 8
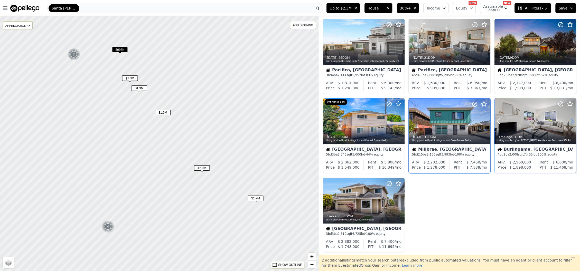
click at [568, 120] on icon at bounding box center [572, 121] width 8 height 8
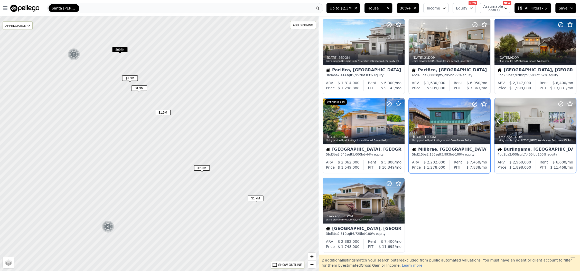
click at [568, 120] on icon at bounding box center [572, 121] width 8 height 8
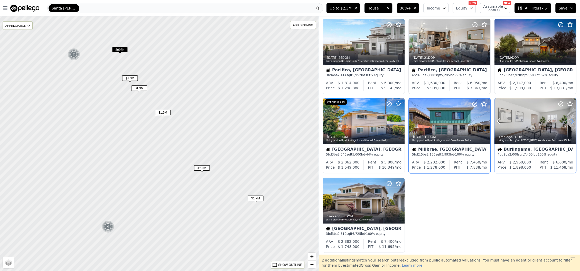
click at [568, 120] on icon at bounding box center [572, 121] width 8 height 8
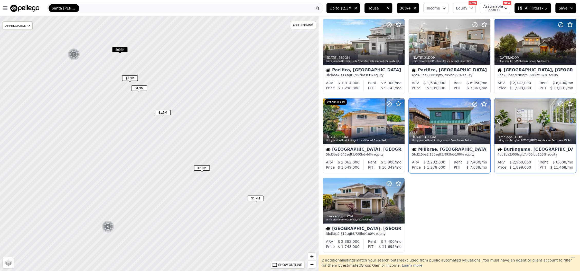
click at [568, 120] on icon at bounding box center [572, 121] width 8 height 8
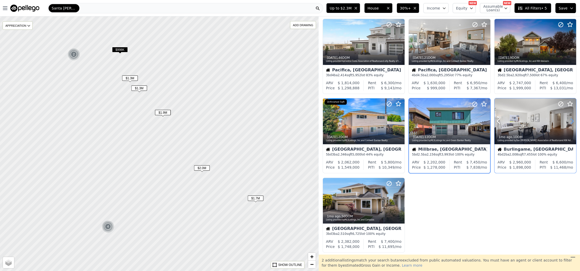
click at [568, 120] on icon at bounding box center [572, 121] width 8 height 8
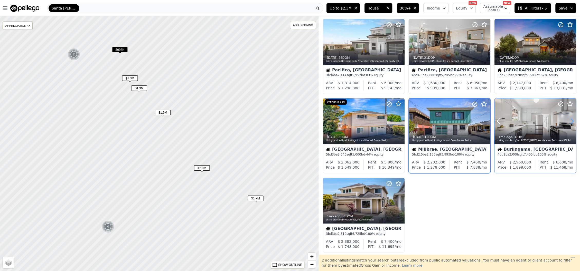
click at [568, 120] on icon at bounding box center [572, 121] width 8 height 8
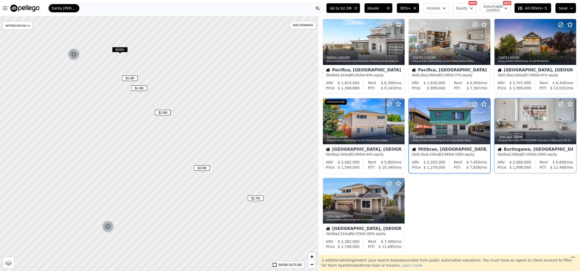
click at [568, 120] on icon at bounding box center [572, 121] width 8 height 8
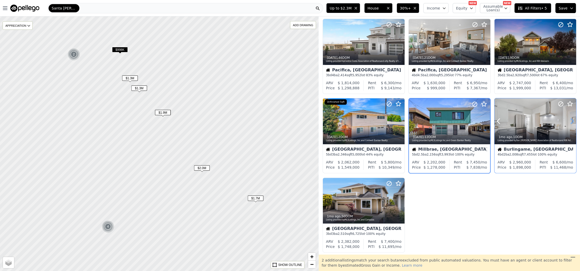
click at [568, 120] on icon at bounding box center [572, 121] width 8 height 8
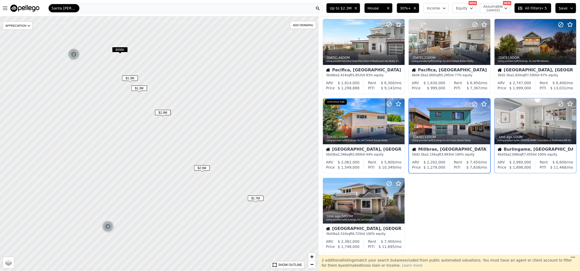
click at [568, 120] on icon at bounding box center [572, 121] width 8 height 8
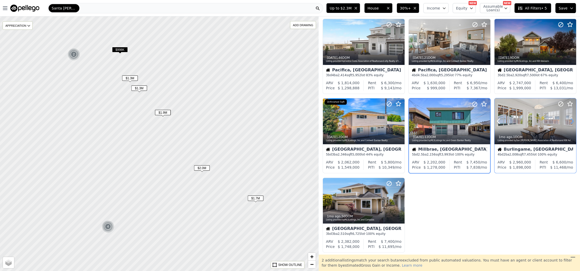
click at [568, 120] on icon at bounding box center [572, 121] width 8 height 8
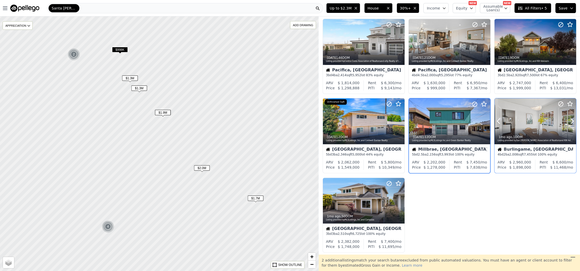
click at [517, 118] on div at bounding box center [535, 121] width 82 height 46
click at [206, 170] on span "$2.0M" at bounding box center [202, 167] width 16 height 5
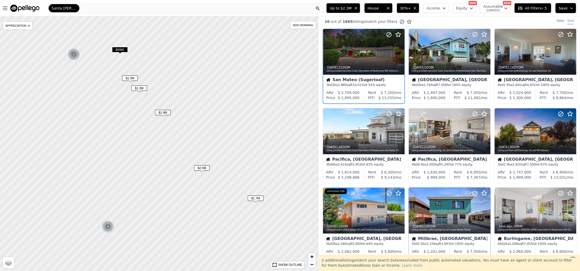
scroll to position [0, 0]
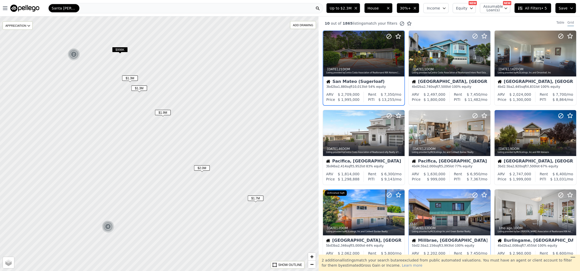
click at [253, 199] on span "$1.7M" at bounding box center [256, 198] width 16 height 5
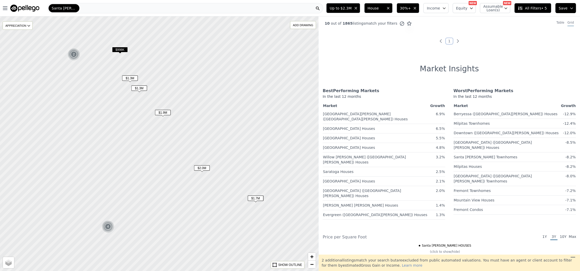
click at [164, 113] on span "$1.9M" at bounding box center [163, 112] width 16 height 5
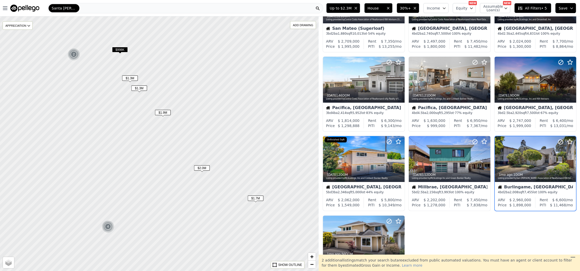
scroll to position [91, 0]
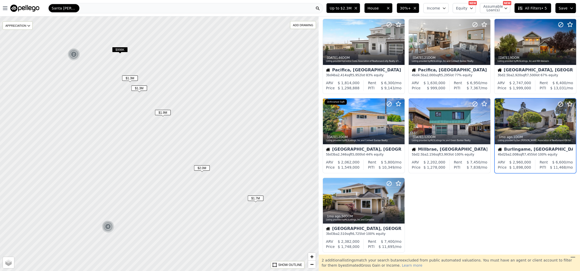
click at [206, 169] on span "$2.0M" at bounding box center [202, 167] width 16 height 5
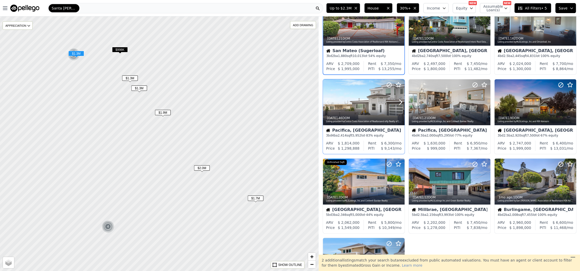
scroll to position [0, 0]
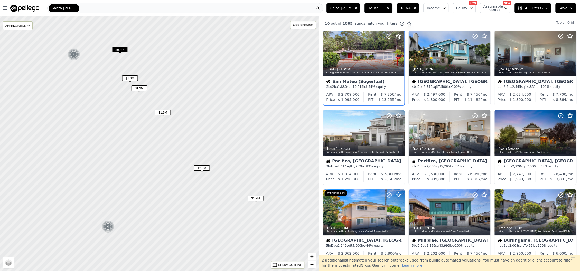
click at [160, 112] on span "$1.9M" at bounding box center [163, 112] width 16 height 5
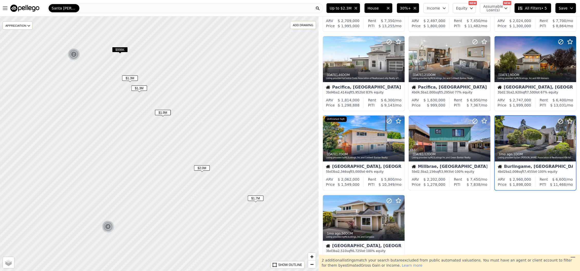
scroll to position [91, 0]
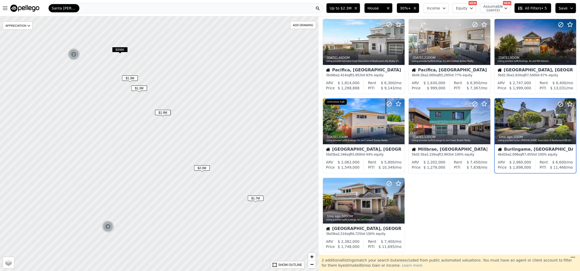
click at [137, 89] on span "$1.3M" at bounding box center [139, 88] width 16 height 5
click at [129, 78] on span "$1.3M" at bounding box center [130, 78] width 16 height 5
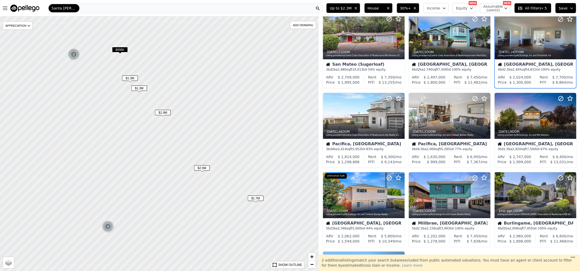
scroll to position [0, 0]
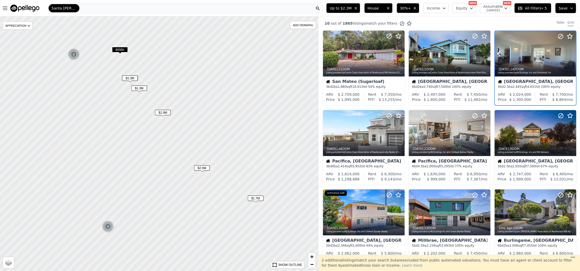
click at [568, 51] on icon at bounding box center [572, 54] width 8 height 8
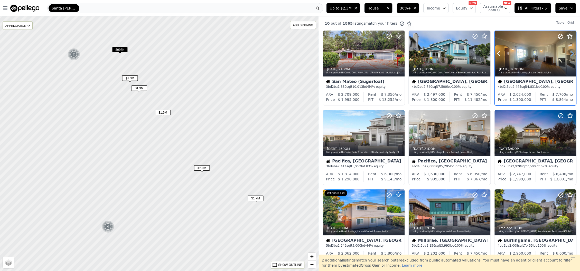
click at [568, 51] on icon at bounding box center [572, 54] width 8 height 8
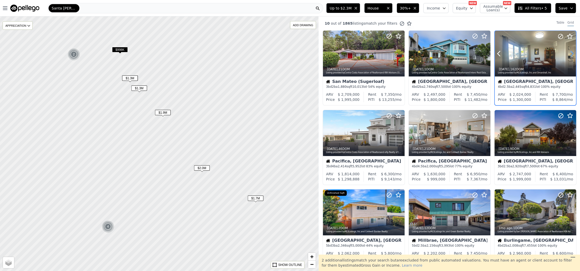
click at [568, 51] on icon at bounding box center [572, 54] width 8 height 8
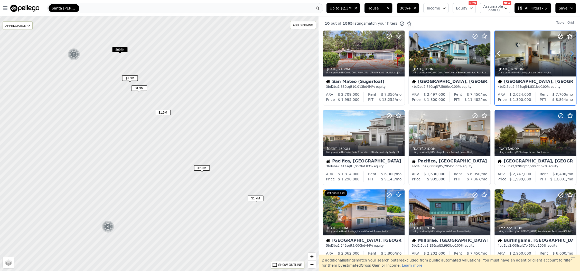
click at [568, 51] on icon at bounding box center [572, 54] width 8 height 8
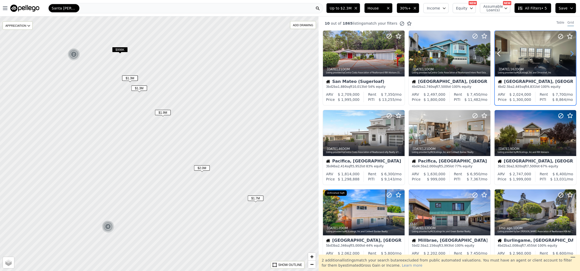
click at [568, 51] on icon at bounding box center [572, 54] width 8 height 8
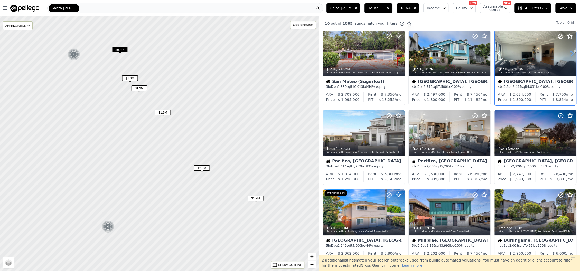
click at [568, 51] on icon at bounding box center [572, 54] width 8 height 8
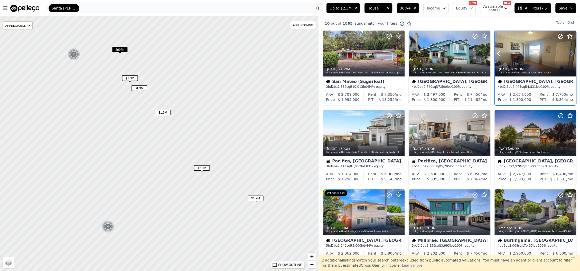
click at [568, 51] on icon at bounding box center [572, 54] width 8 height 8
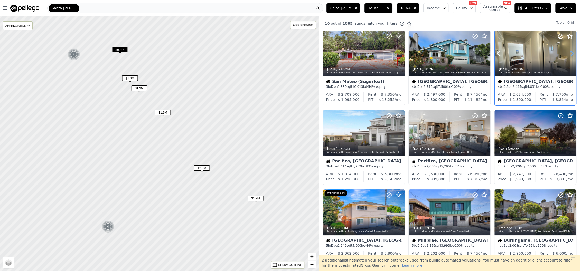
click at [568, 51] on icon at bounding box center [572, 54] width 8 height 8
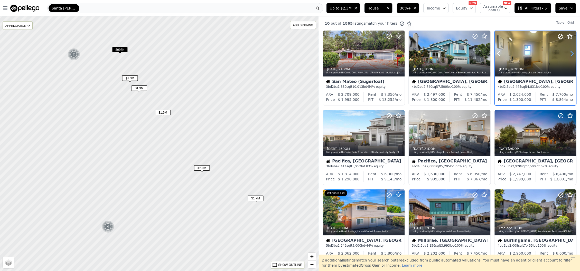
click at [568, 51] on icon at bounding box center [572, 54] width 8 height 8
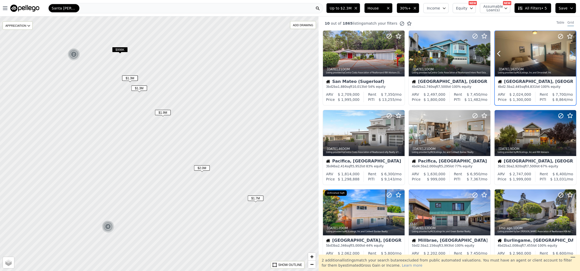
click at [568, 51] on icon at bounding box center [572, 54] width 8 height 8
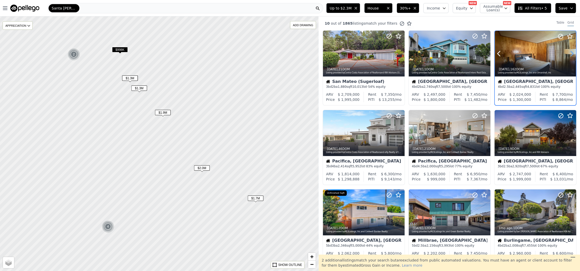
click at [568, 51] on icon at bounding box center [572, 54] width 8 height 8
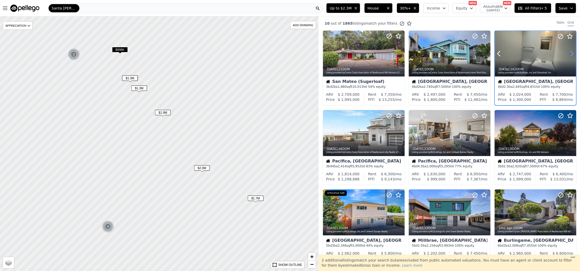
click at [568, 51] on icon at bounding box center [572, 54] width 8 height 8
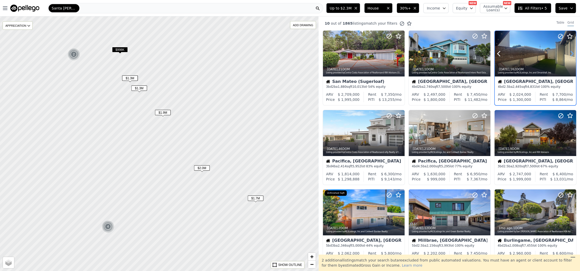
click at [568, 51] on icon at bounding box center [572, 54] width 8 height 8
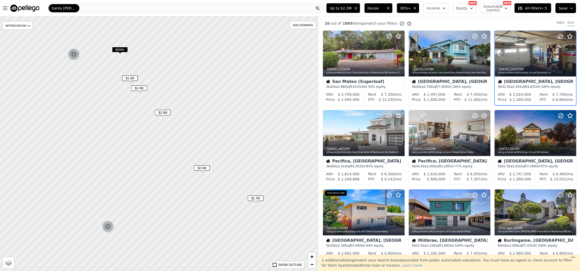
click at [568, 51] on icon at bounding box center [572, 54] width 8 height 8
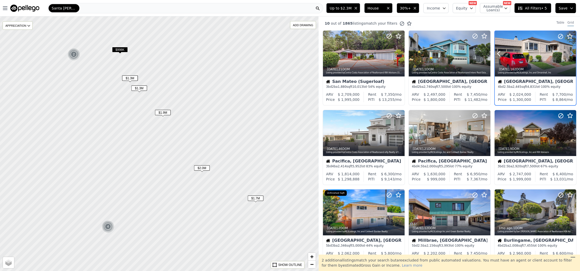
click at [568, 51] on icon at bounding box center [572, 54] width 8 height 8
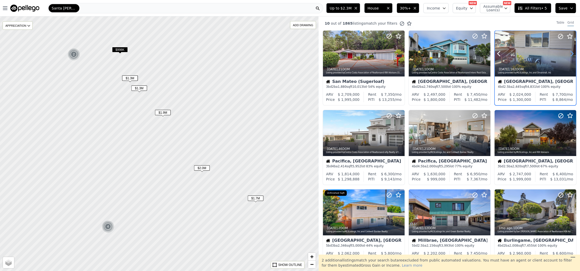
click at [568, 51] on icon at bounding box center [572, 54] width 8 height 8
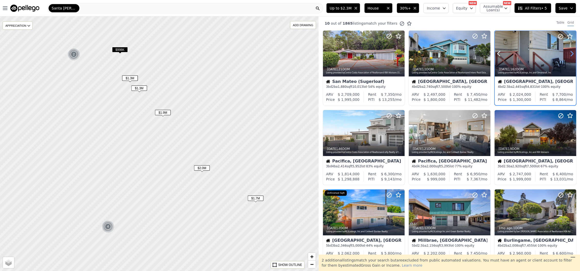
click at [568, 51] on icon at bounding box center [572, 54] width 8 height 8
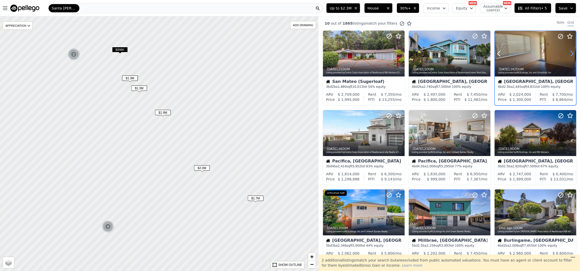
click at [568, 51] on icon at bounding box center [572, 54] width 8 height 8
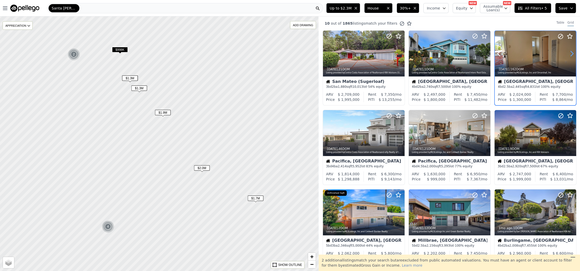
click at [568, 51] on icon at bounding box center [572, 54] width 8 height 8
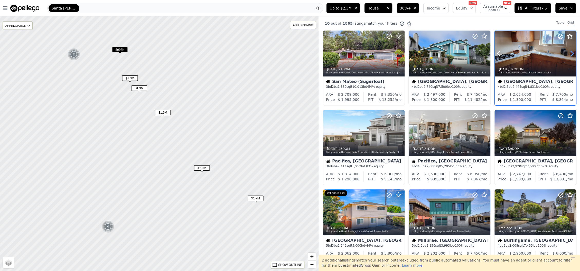
click at [568, 51] on icon at bounding box center [572, 54] width 8 height 8
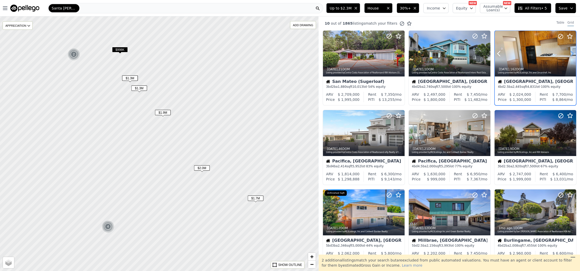
click at [568, 51] on icon at bounding box center [572, 54] width 8 height 8
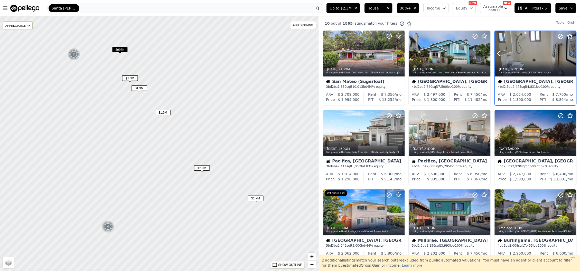
click at [568, 51] on icon at bounding box center [572, 54] width 8 height 8
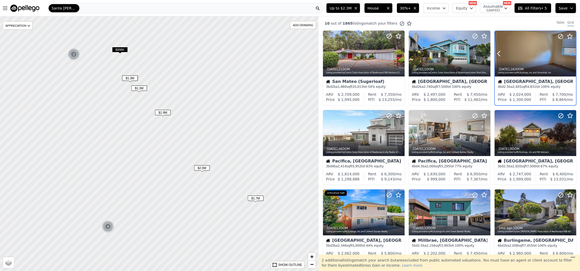
click at [568, 51] on icon at bounding box center [572, 54] width 8 height 8
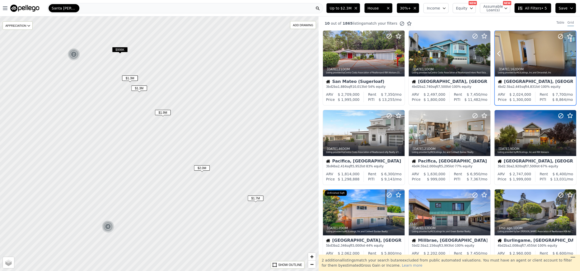
click at [568, 51] on icon at bounding box center [572, 54] width 8 height 8
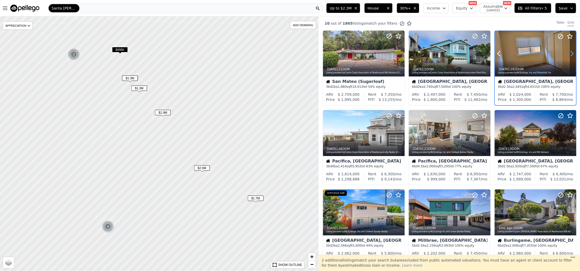
click at [568, 51] on icon at bounding box center [572, 54] width 8 height 8
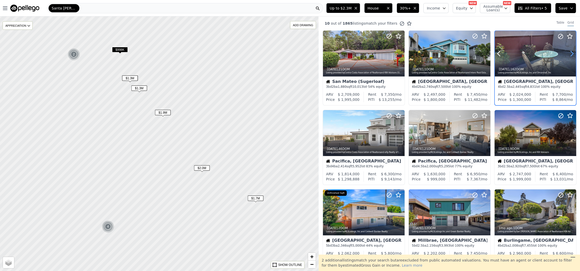
click at [568, 51] on icon at bounding box center [572, 54] width 8 height 8
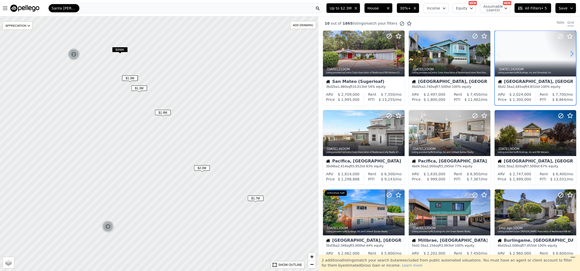
click at [568, 51] on icon at bounding box center [572, 54] width 8 height 8
click at [568, 53] on icon at bounding box center [572, 54] width 8 height 8
click at [497, 55] on icon at bounding box center [498, 53] width 2 height 5
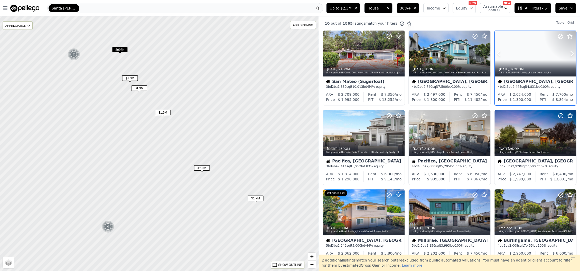
click at [512, 71] on div "Listing provided by MLSListings, Inc. and Omarshall, Inc" at bounding box center [536, 72] width 76 height 3
click at [568, 136] on icon at bounding box center [572, 133] width 8 height 8
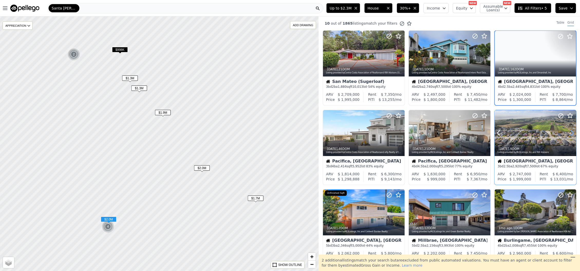
click at [568, 136] on icon at bounding box center [572, 133] width 8 height 8
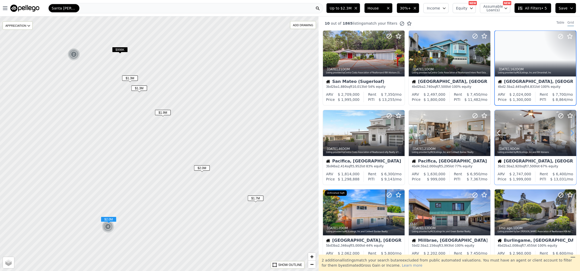
click at [571, 136] on icon at bounding box center [572, 133] width 2 height 5
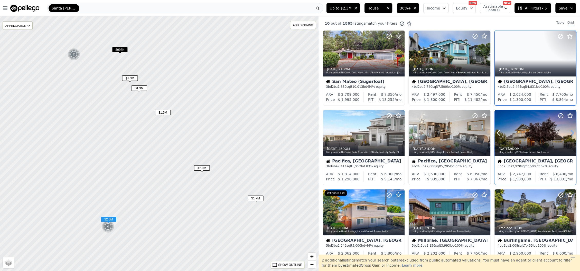
click at [571, 136] on icon at bounding box center [572, 133] width 2 height 5
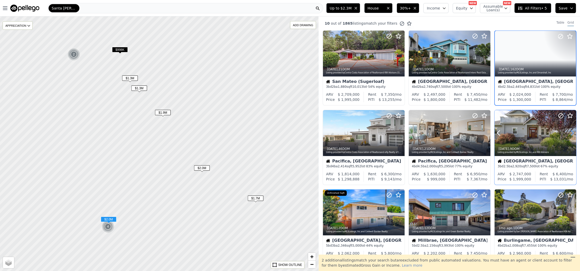
click at [571, 135] on icon at bounding box center [572, 133] width 2 height 5
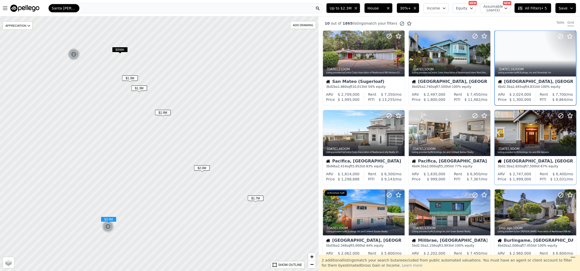
click at [568, 134] on icon at bounding box center [572, 133] width 8 height 8
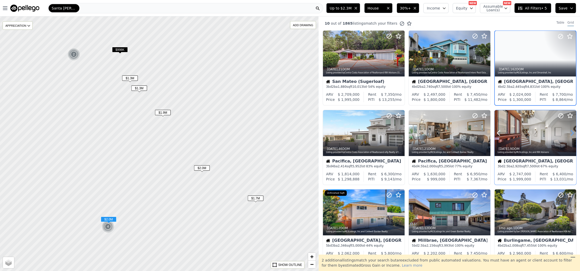
click at [568, 132] on icon at bounding box center [572, 133] width 8 height 8
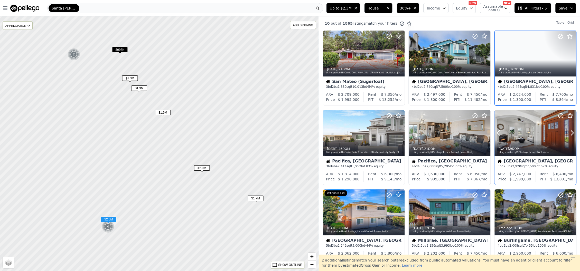
click at [529, 144] on div "2w ago , 9 DOM Listing provided by MLSListings, Inc. and KW Advisors" at bounding box center [535, 150] width 82 height 12
click at [484, 132] on icon at bounding box center [486, 133] width 8 height 8
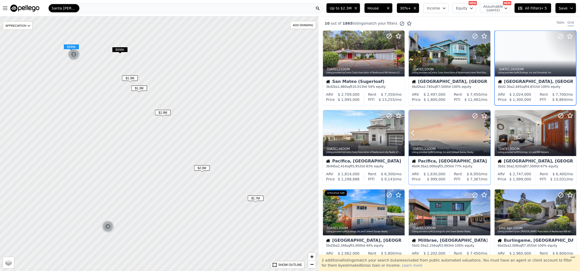
click at [484, 132] on icon at bounding box center [486, 133] width 8 height 8
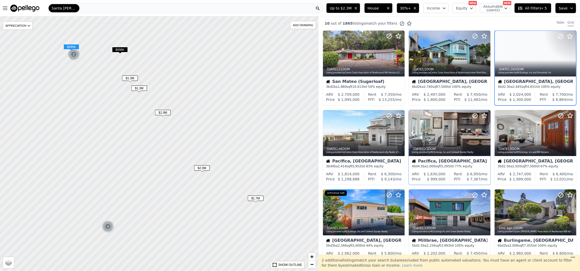
click at [484, 132] on icon at bounding box center [486, 133] width 8 height 8
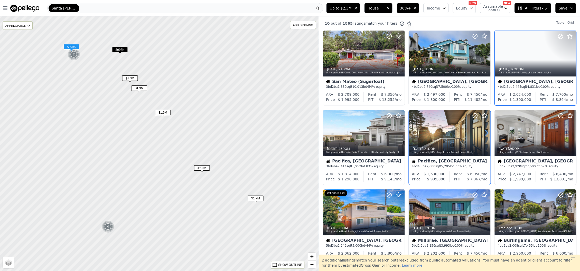
click at [484, 132] on icon at bounding box center [486, 133] width 8 height 8
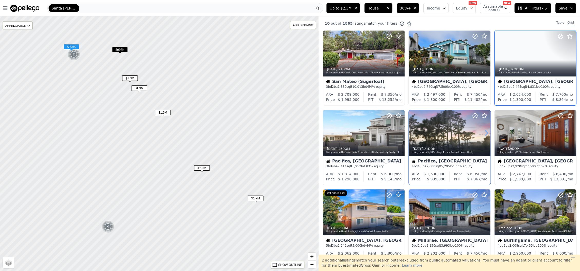
click at [484, 132] on icon at bounding box center [486, 133] width 8 height 8
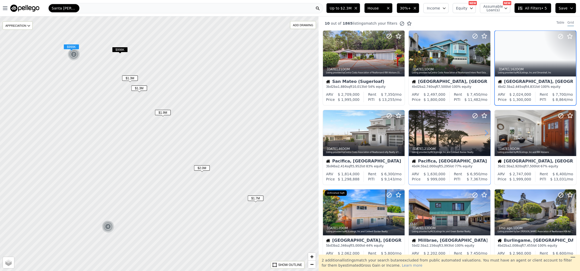
click at [484, 132] on icon at bounding box center [486, 133] width 8 height 8
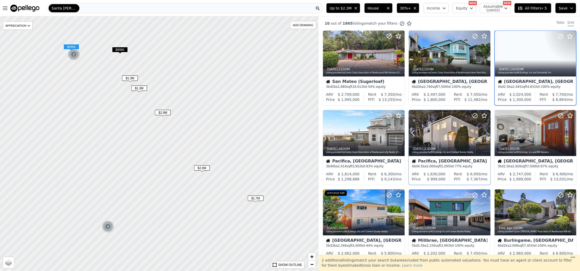
click at [484, 132] on icon at bounding box center [486, 133] width 8 height 8
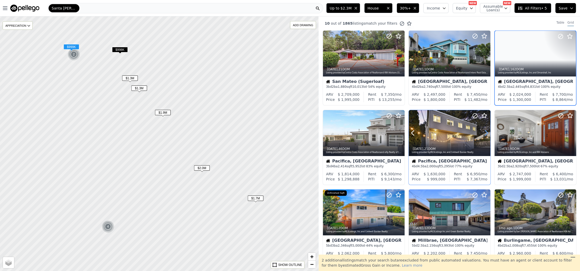
click at [484, 132] on icon at bounding box center [486, 133] width 8 height 8
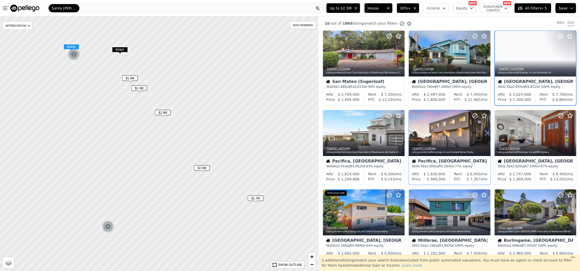
click at [484, 132] on icon at bounding box center [486, 133] width 8 height 8
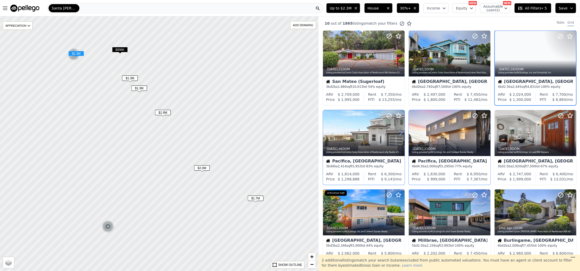
click at [401, 134] on icon at bounding box center [400, 133] width 2 height 5
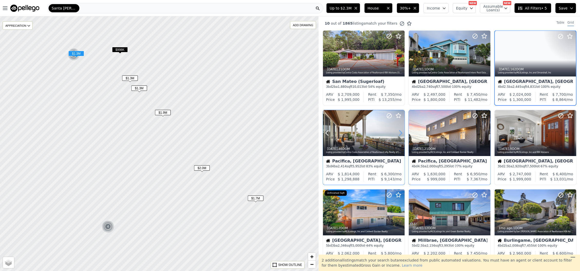
click at [401, 134] on icon at bounding box center [400, 133] width 2 height 5
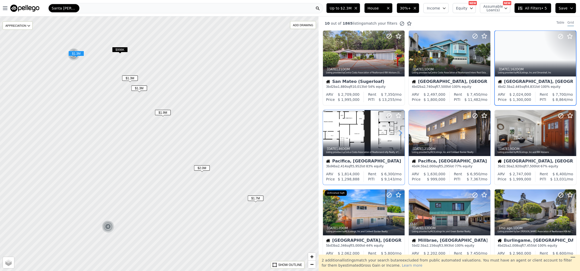
click at [401, 134] on icon at bounding box center [400, 133] width 2 height 5
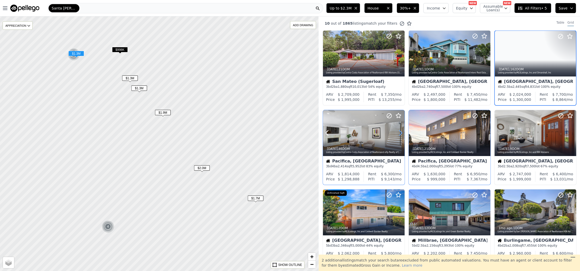
click at [401, 134] on icon at bounding box center [400, 133] width 2 height 5
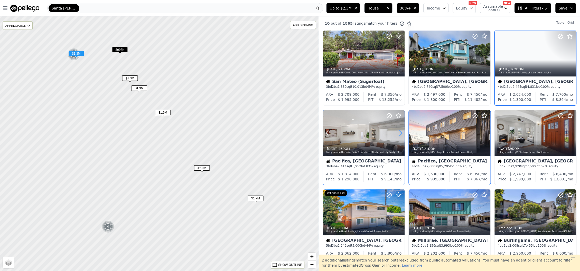
click at [401, 134] on icon at bounding box center [400, 133] width 2 height 5
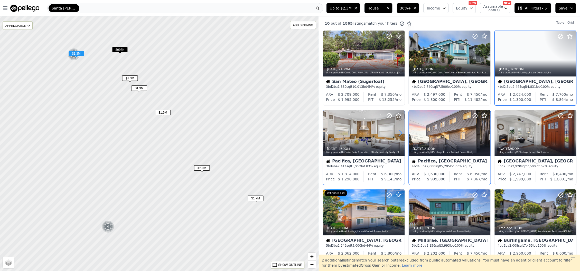
click at [401, 134] on icon at bounding box center [400, 133] width 2 height 5
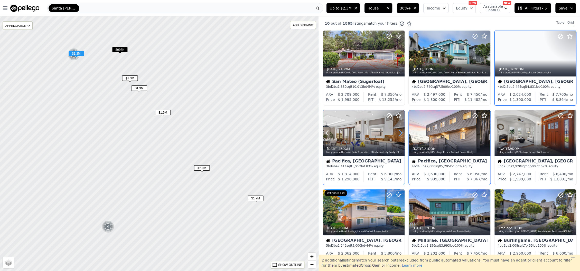
click at [401, 134] on icon at bounding box center [400, 133] width 2 height 5
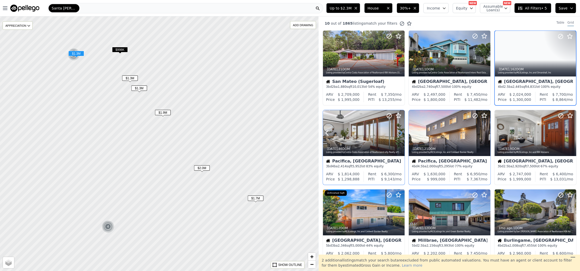
click at [401, 134] on icon at bounding box center [400, 133] width 2 height 5
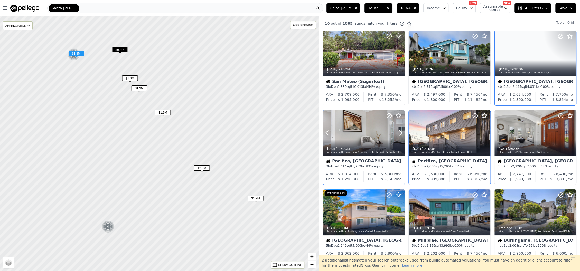
click at [384, 136] on div at bounding box center [388, 126] width 33 height 33
click at [399, 133] on icon at bounding box center [400, 133] width 8 height 8
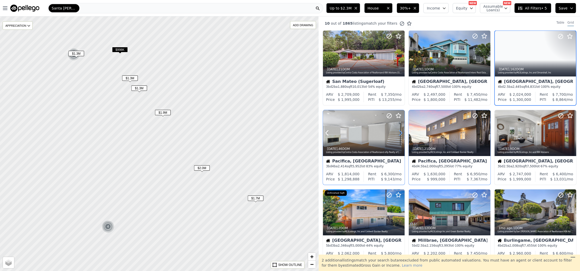
click at [399, 133] on icon at bounding box center [400, 133] width 8 height 8
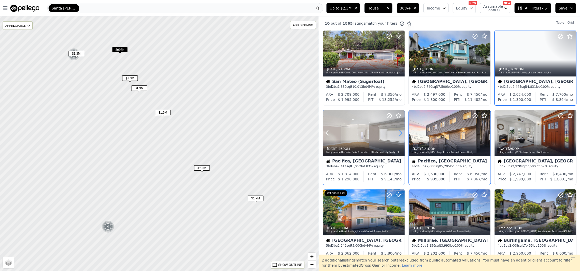
click at [399, 133] on icon at bounding box center [400, 133] width 8 height 8
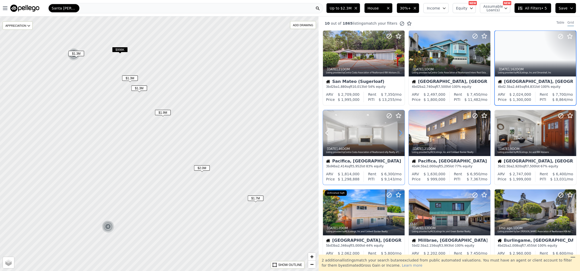
click at [399, 133] on icon at bounding box center [400, 133] width 8 height 8
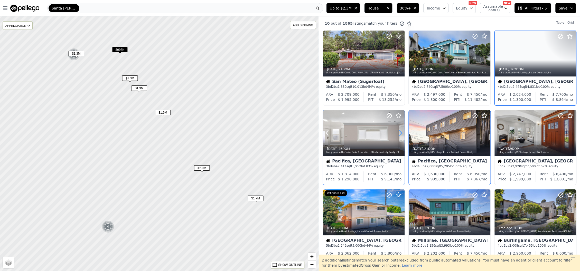
click at [399, 133] on icon at bounding box center [400, 133] width 8 height 8
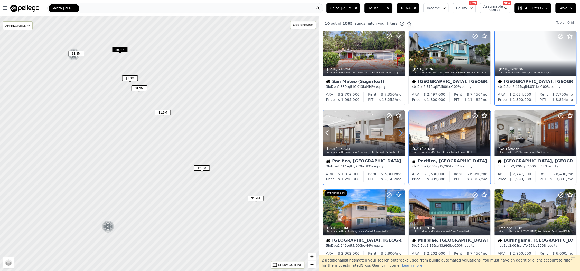
click at [399, 133] on icon at bounding box center [400, 133] width 8 height 8
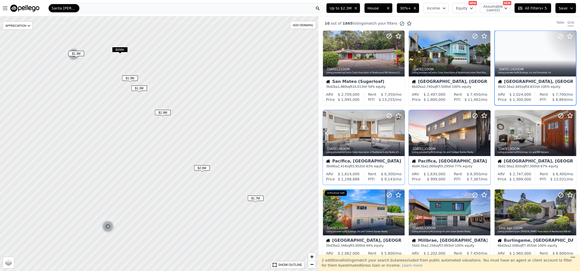
click at [399, 133] on icon at bounding box center [400, 133] width 8 height 8
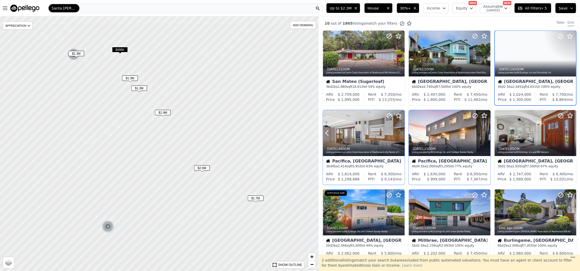
click at [399, 133] on icon at bounding box center [400, 133] width 8 height 8
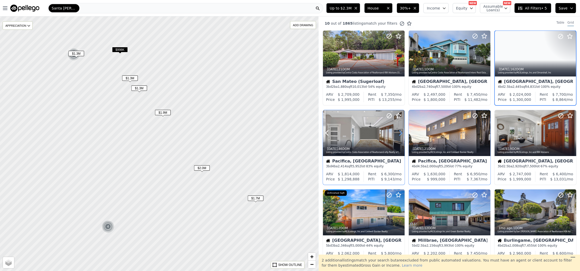
click at [399, 133] on icon at bounding box center [400, 133] width 8 height 8
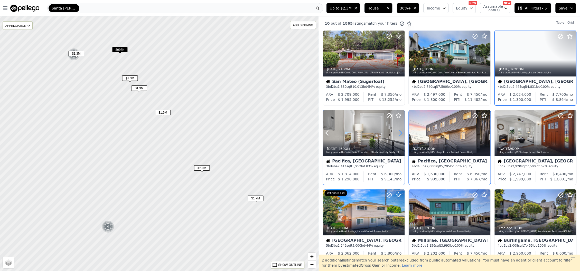
click at [399, 133] on icon at bounding box center [400, 133] width 8 height 8
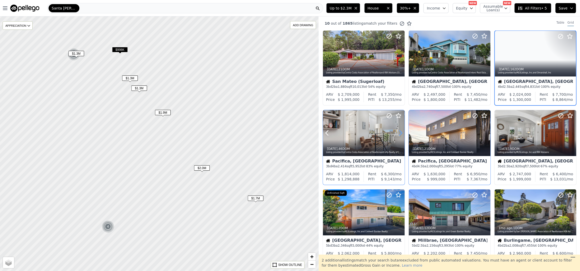
click at [399, 133] on icon at bounding box center [400, 133] width 8 height 8
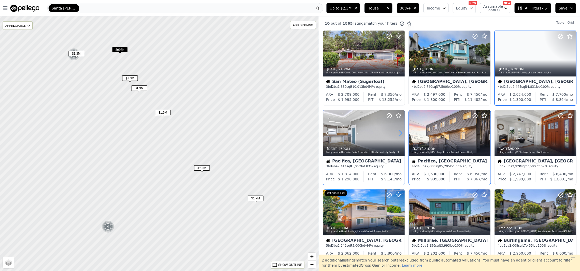
click at [399, 133] on icon at bounding box center [400, 133] width 8 height 8
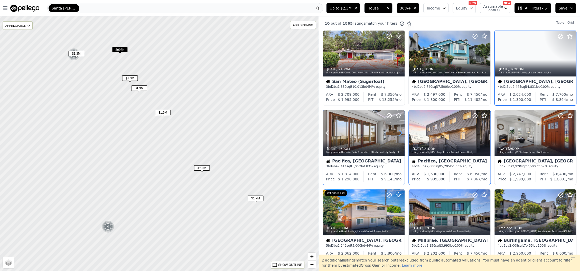
click at [399, 133] on icon at bounding box center [400, 133] width 8 height 8
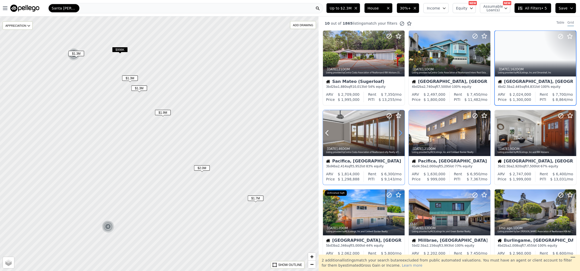
click at [399, 133] on icon at bounding box center [400, 133] width 8 height 8
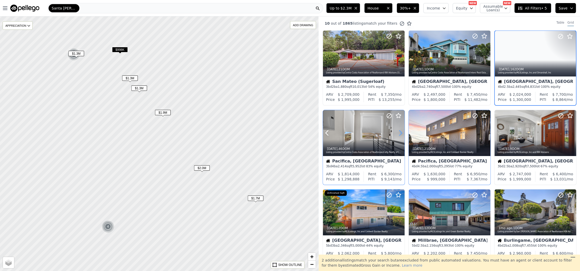
click at [399, 133] on icon at bounding box center [400, 133] width 8 height 8
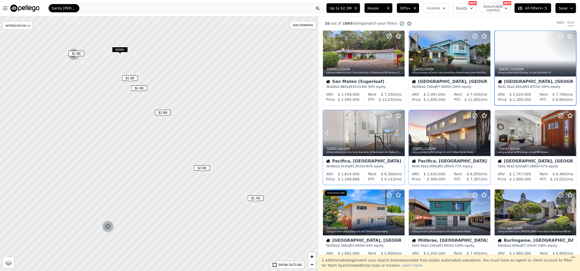
click at [399, 133] on icon at bounding box center [400, 133] width 8 height 8
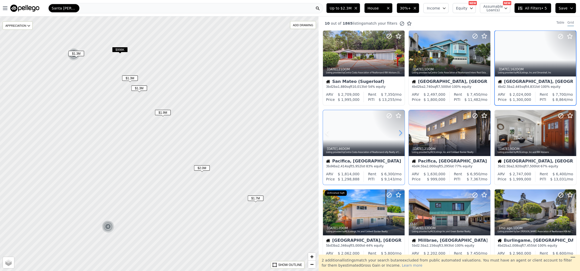
click at [399, 133] on icon at bounding box center [400, 133] width 8 height 8
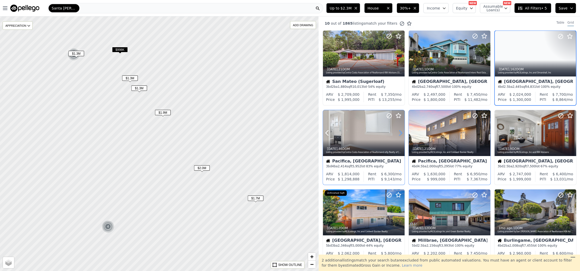
click at [399, 133] on icon at bounding box center [400, 133] width 8 height 8
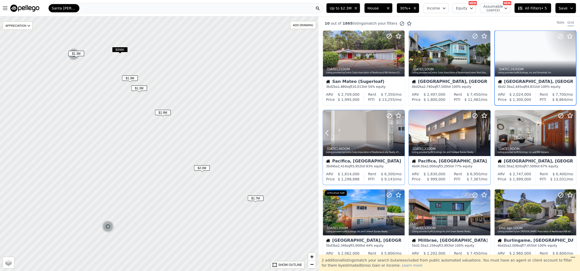
click at [399, 133] on icon at bounding box center [400, 133] width 8 height 8
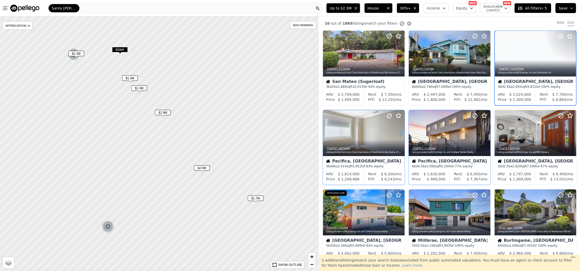
click at [399, 133] on icon at bounding box center [400, 133] width 8 height 8
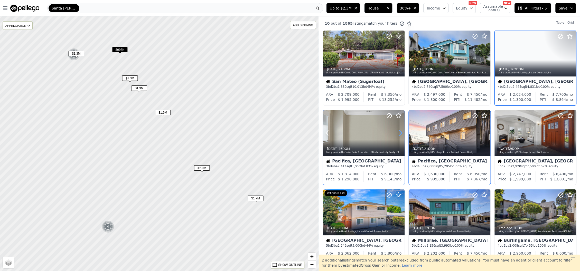
click at [399, 133] on icon at bounding box center [400, 133] width 8 height 8
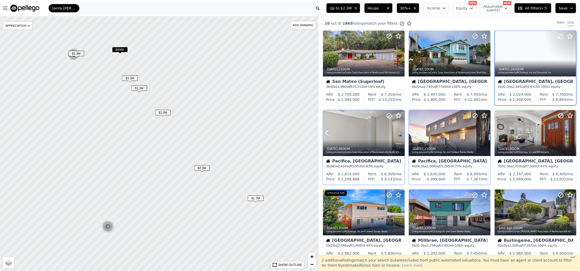
click at [399, 133] on icon at bounding box center [400, 133] width 8 height 8
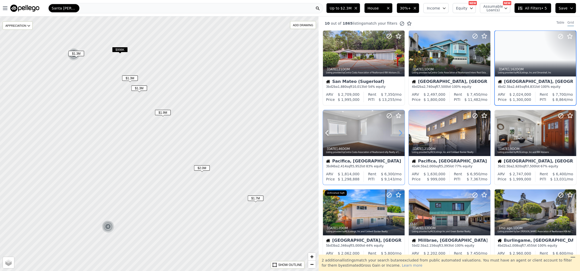
click at [399, 133] on icon at bounding box center [400, 133] width 8 height 8
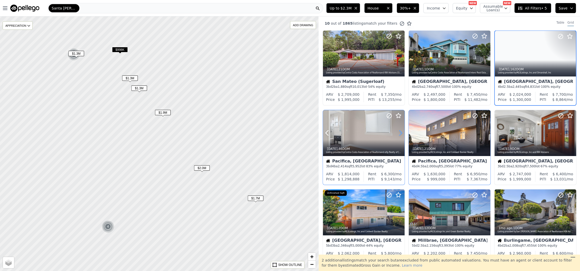
click at [399, 133] on icon at bounding box center [400, 133] width 8 height 8
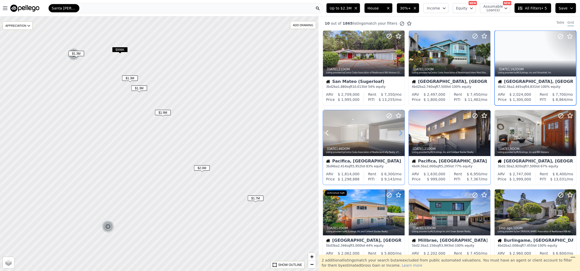
click at [399, 133] on icon at bounding box center [400, 133] width 8 height 8
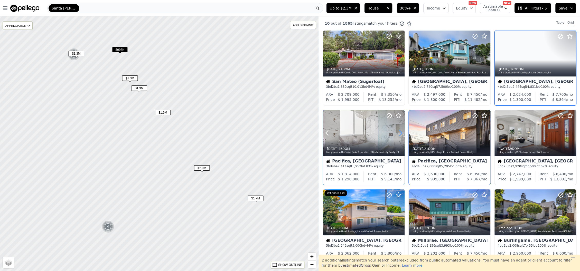
click at [399, 133] on icon at bounding box center [400, 133] width 8 height 8
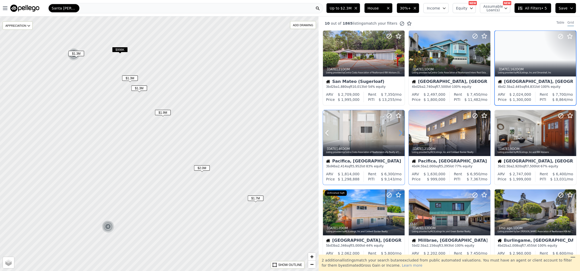
click at [399, 133] on icon at bounding box center [400, 133] width 8 height 8
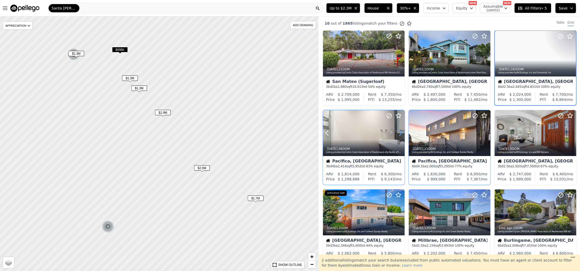
click at [399, 133] on icon at bounding box center [400, 133] width 8 height 8
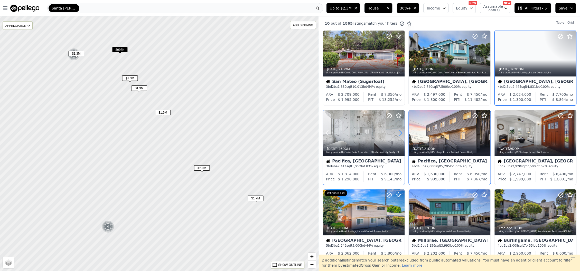
click at [399, 133] on icon at bounding box center [400, 133] width 8 height 8
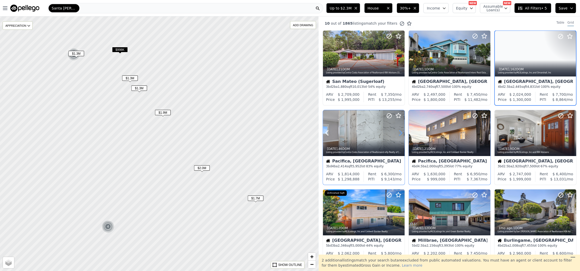
click at [399, 133] on icon at bounding box center [400, 133] width 8 height 8
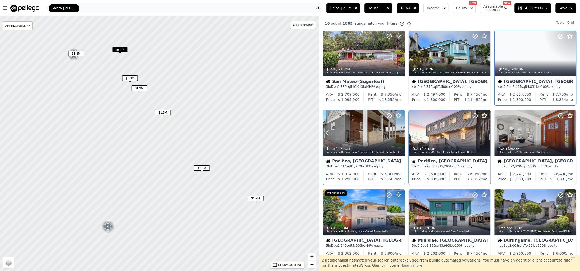
click at [399, 133] on icon at bounding box center [400, 133] width 8 height 8
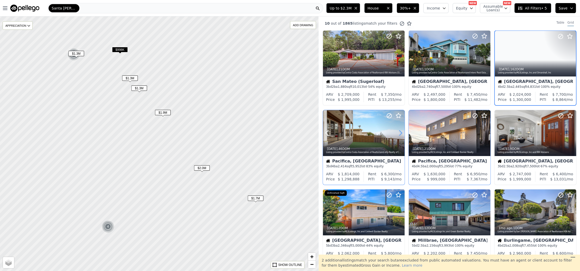
click at [399, 133] on icon at bounding box center [400, 133] width 8 height 8
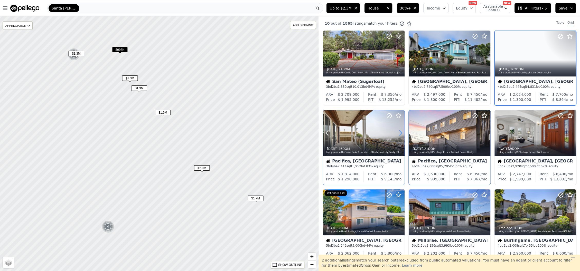
click at [399, 133] on icon at bounding box center [400, 133] width 8 height 8
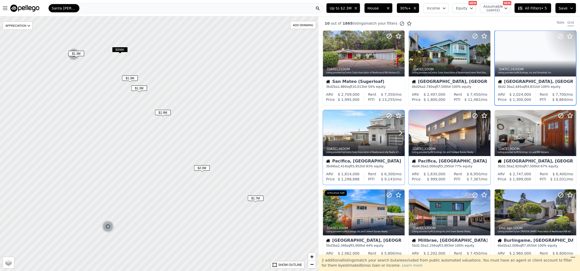
click at [390, 116] on icon at bounding box center [389, 116] width 6 height 6
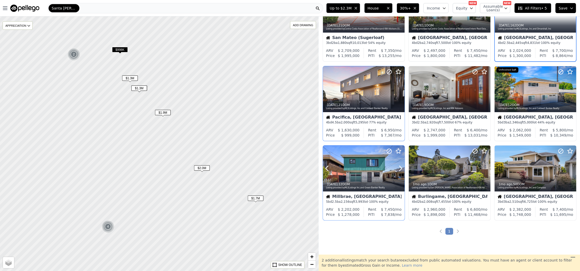
scroll to position [69, 0]
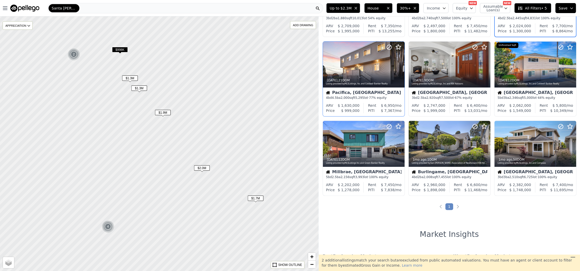
click at [123, 50] on span "$998K" at bounding box center [120, 49] width 16 height 5
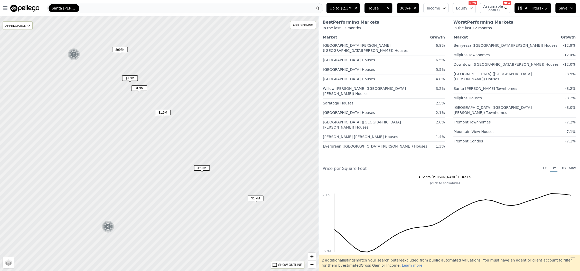
click at [130, 77] on span "$1.3M" at bounding box center [130, 78] width 16 height 5
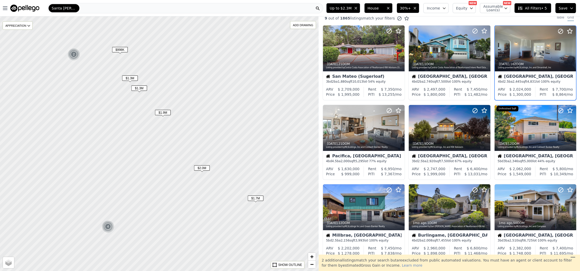
scroll to position [0, 0]
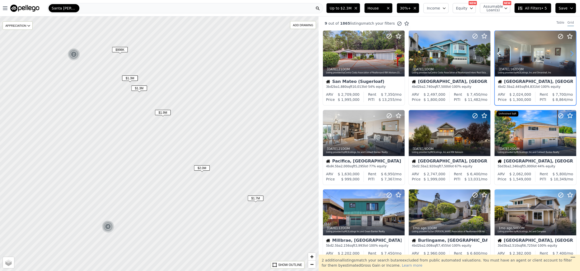
click at [568, 56] on icon at bounding box center [572, 54] width 8 height 8
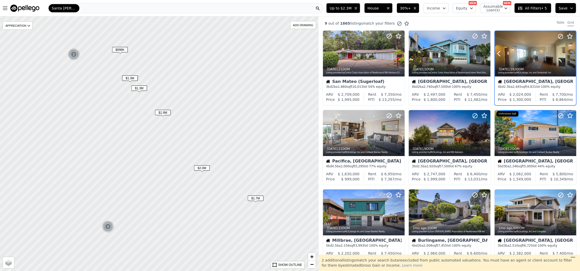
click at [568, 56] on icon at bounding box center [572, 54] width 8 height 8
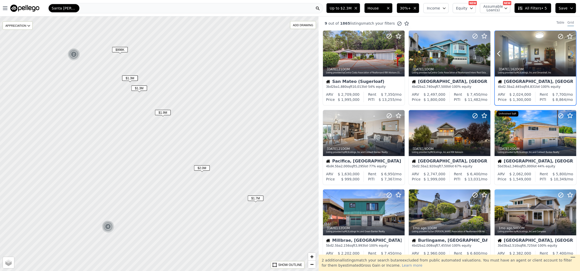
click at [568, 56] on icon at bounding box center [572, 54] width 8 height 8
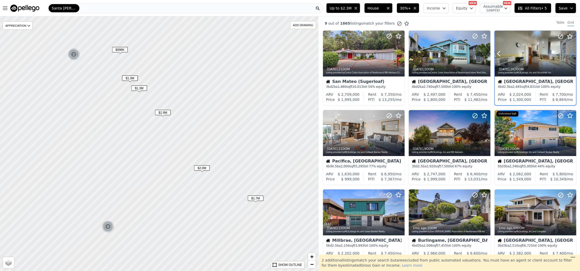
click at [568, 56] on icon at bounding box center [572, 54] width 8 height 8
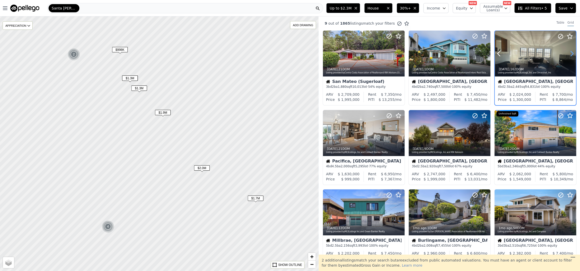
click at [568, 56] on icon at bounding box center [572, 54] width 8 height 8
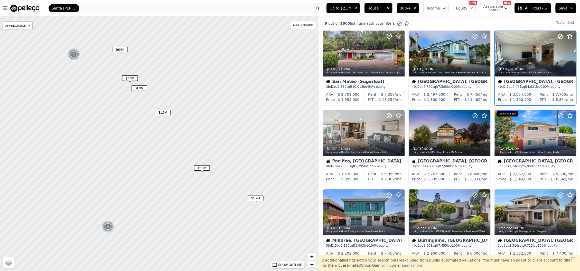
click at [568, 56] on icon at bounding box center [572, 54] width 8 height 8
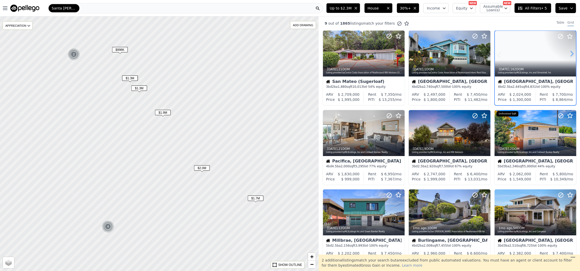
click at [568, 56] on icon at bounding box center [572, 54] width 8 height 8
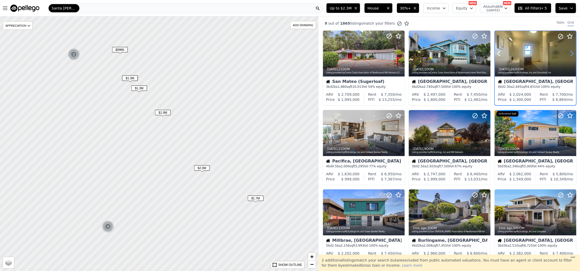
click at [568, 56] on icon at bounding box center [572, 54] width 8 height 8
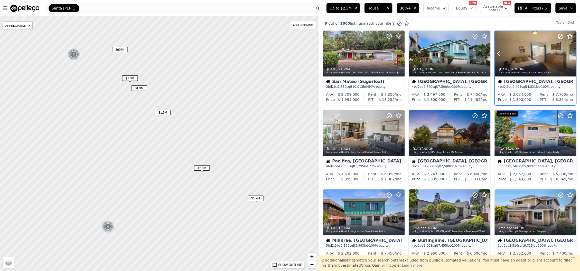
click at [568, 56] on icon at bounding box center [572, 54] width 8 height 8
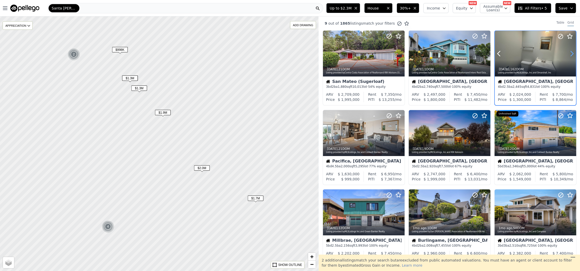
click at [568, 56] on icon at bounding box center [572, 54] width 8 height 8
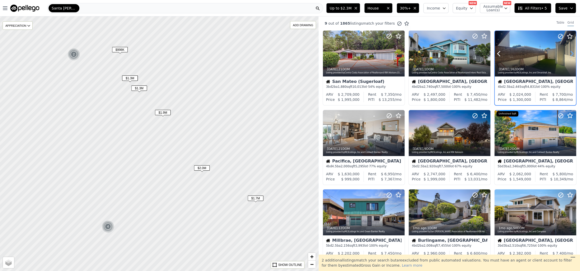
click at [568, 56] on icon at bounding box center [572, 54] width 8 height 8
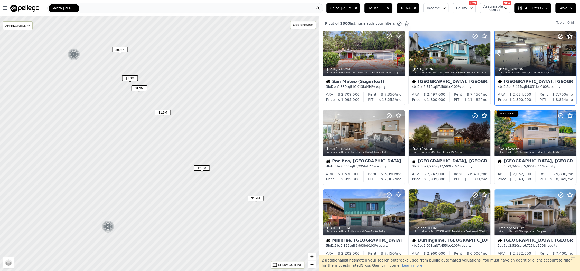
click at [568, 56] on icon at bounding box center [572, 54] width 8 height 8
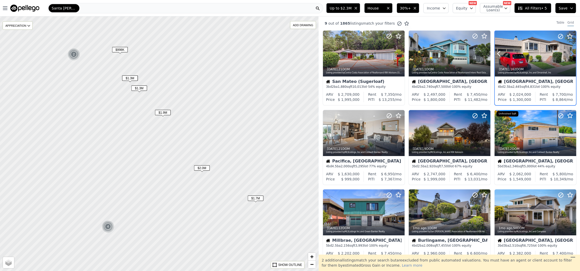
click at [568, 56] on icon at bounding box center [572, 54] width 8 height 8
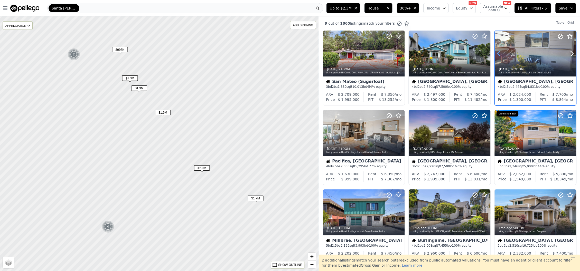
click at [495, 54] on icon at bounding box center [499, 54] width 8 height 8
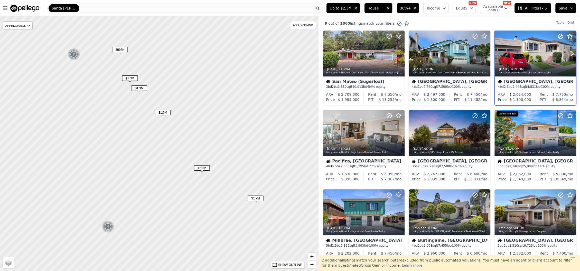
click at [497, 52] on icon at bounding box center [498, 53] width 2 height 5
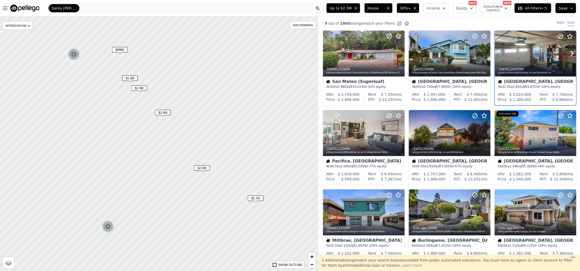
click at [497, 52] on icon at bounding box center [498, 53] width 2 height 5
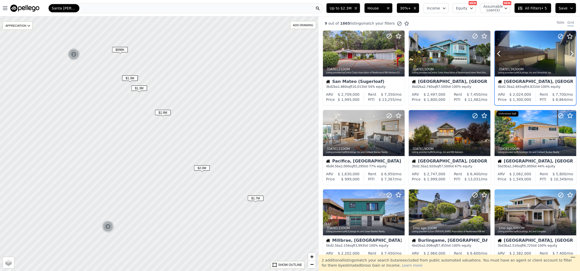
click at [559, 35] on circle at bounding box center [560, 36] width 5 height 5
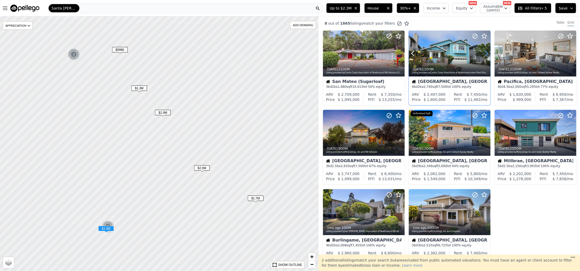
click at [485, 52] on icon at bounding box center [486, 53] width 2 height 5
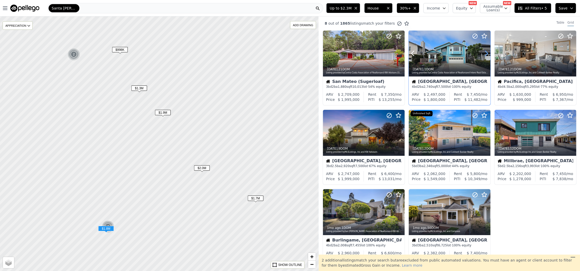
click at [485, 52] on icon at bounding box center [486, 53] width 2 height 5
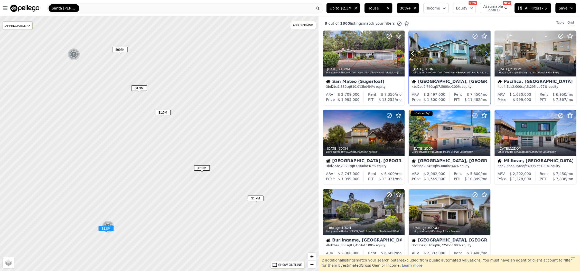
click at [485, 52] on icon at bounding box center [486, 53] width 2 height 5
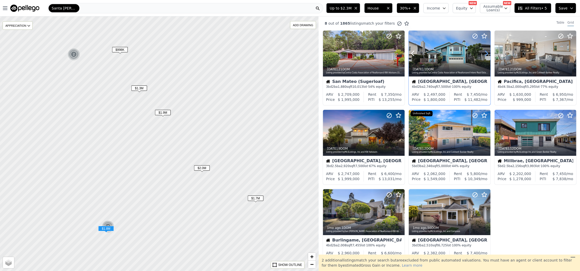
click at [485, 52] on icon at bounding box center [486, 53] width 2 height 5
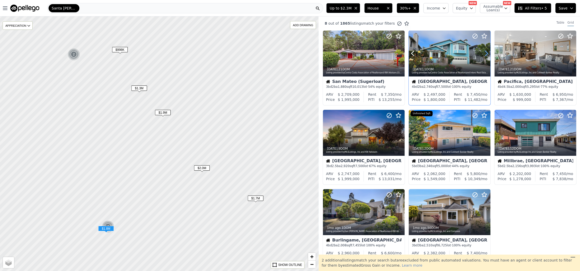
click at [485, 52] on icon at bounding box center [486, 53] width 2 height 5
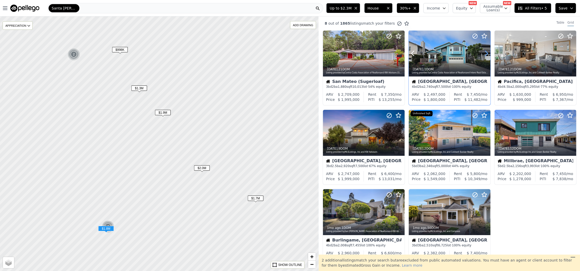
click at [485, 52] on icon at bounding box center [486, 53] width 2 height 5
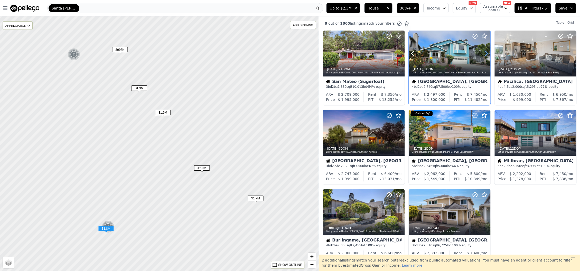
click at [485, 52] on icon at bounding box center [486, 53] width 2 height 5
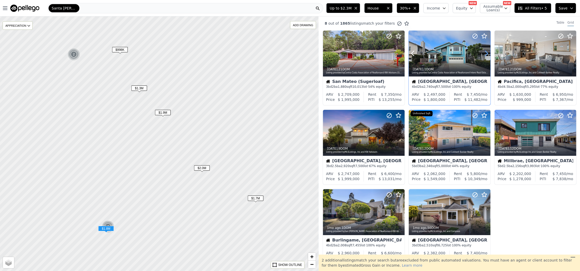
click at [485, 52] on icon at bounding box center [486, 53] width 2 height 5
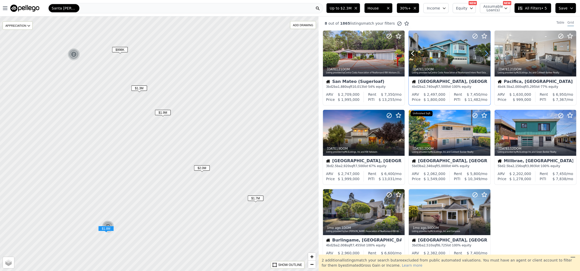
click at [485, 52] on icon at bounding box center [486, 53] width 2 height 5
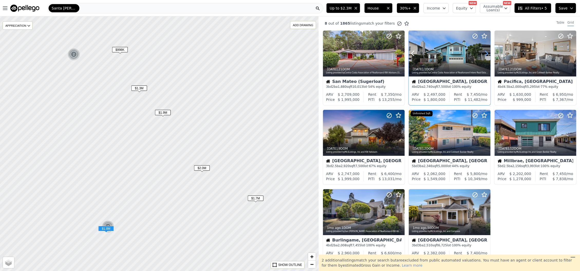
click at [485, 52] on icon at bounding box center [486, 53] width 2 height 5
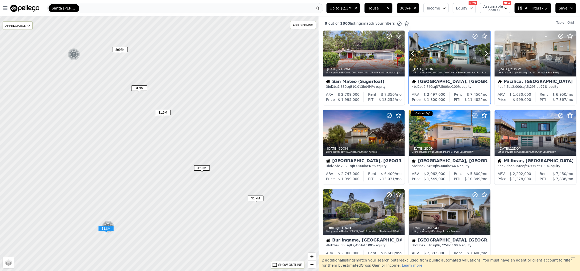
click at [458, 54] on div at bounding box center [473, 47] width 33 height 33
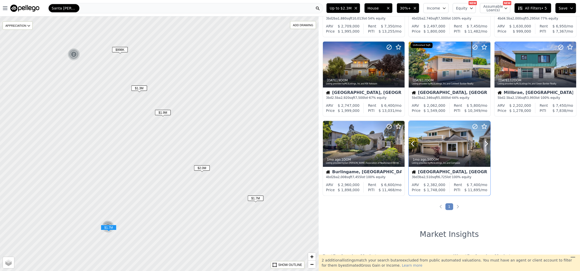
scroll to position [69, 0]
click at [355, 69] on div at bounding box center [364, 64] width 82 height 46
click at [427, 134] on div at bounding box center [450, 144] width 82 height 46
click at [388, 128] on icon at bounding box center [389, 126] width 6 height 6
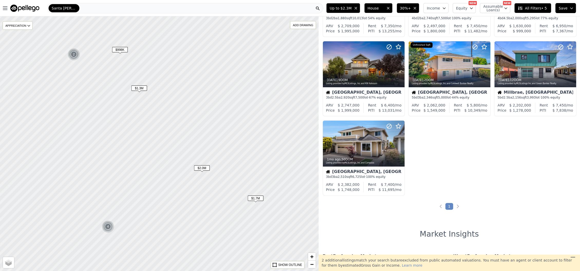
click at [201, 168] on span "$2.0M" at bounding box center [202, 167] width 16 height 5
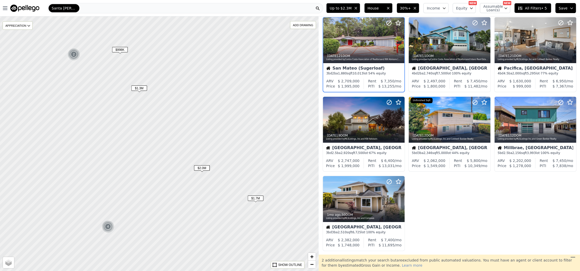
scroll to position [0, 0]
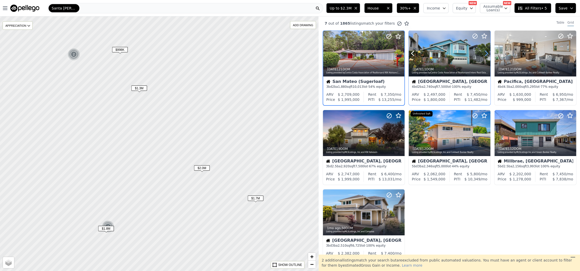
click at [485, 56] on icon at bounding box center [486, 53] width 8 height 8
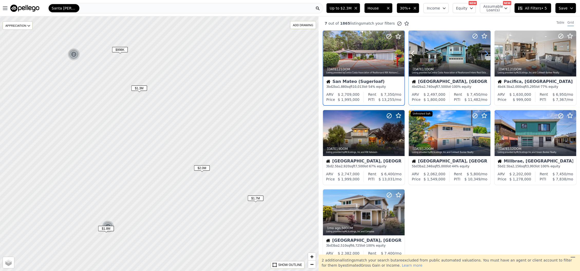
click at [485, 56] on icon at bounding box center [486, 53] width 8 height 8
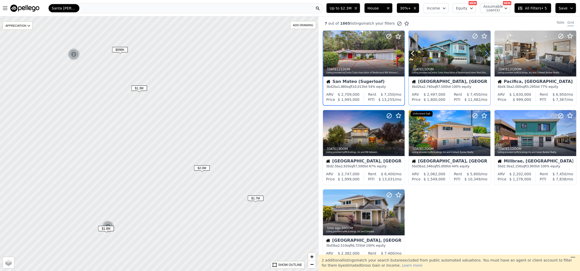
click at [485, 56] on icon at bounding box center [486, 53] width 8 height 8
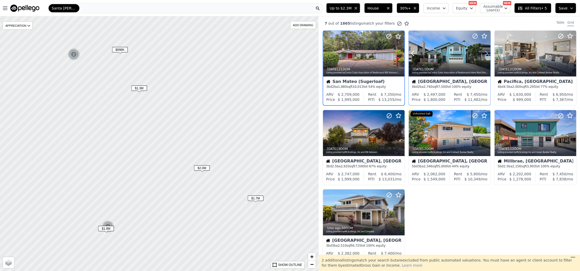
click at [485, 56] on icon at bounding box center [486, 53] width 8 height 8
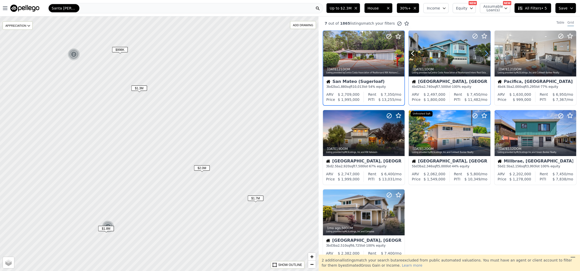
click at [485, 56] on icon at bounding box center [486, 53] width 8 height 8
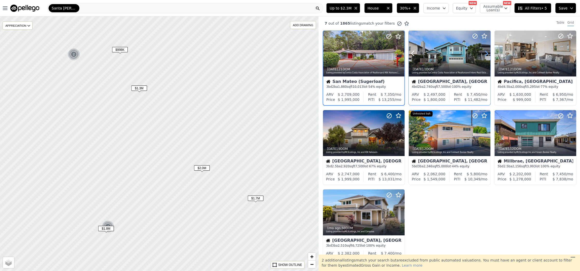
click at [485, 56] on icon at bounding box center [486, 53] width 8 height 8
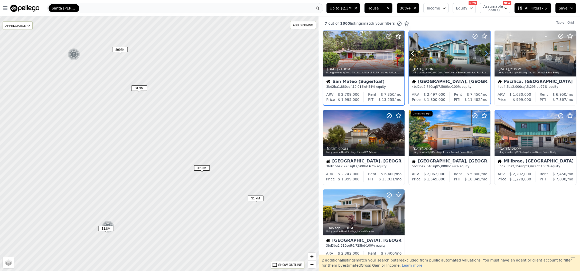
click at [485, 56] on icon at bounding box center [486, 53] width 8 height 8
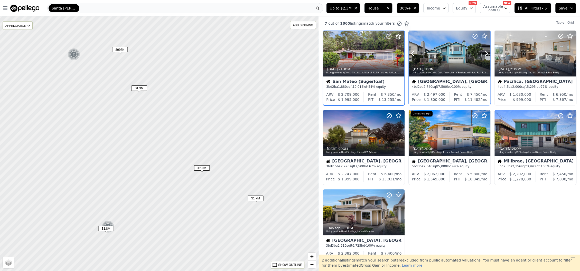
click at [465, 57] on div at bounding box center [473, 47] width 33 height 33
click at [482, 134] on icon at bounding box center [486, 133] width 8 height 8
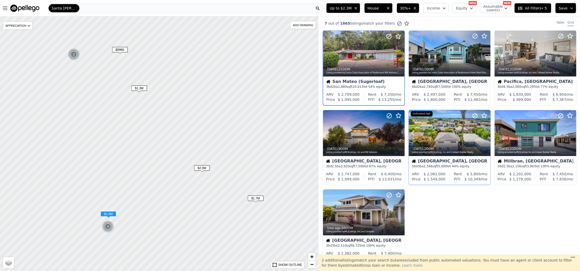
click at [482, 134] on icon at bounding box center [486, 133] width 8 height 8
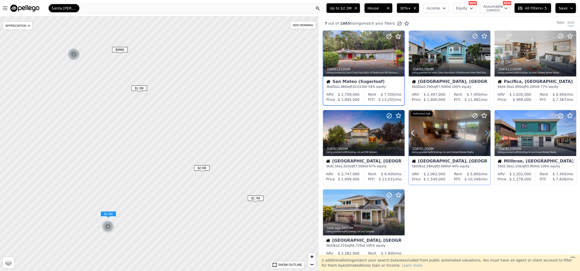
click at [482, 134] on icon at bounding box center [486, 133] width 8 height 8
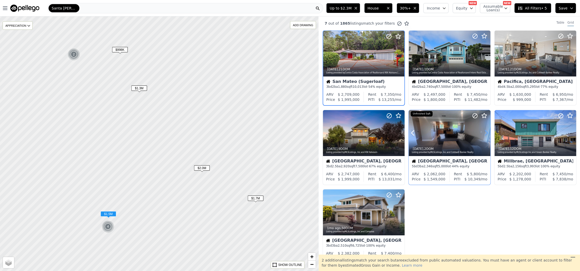
click at [482, 134] on icon at bounding box center [486, 133] width 8 height 8
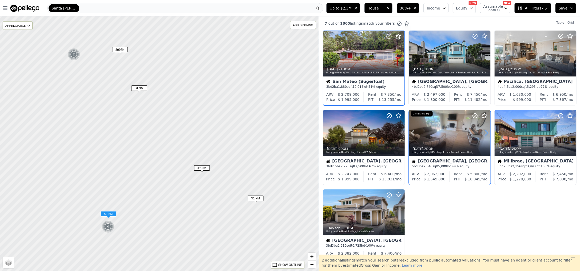
click at [482, 134] on icon at bounding box center [486, 133] width 8 height 8
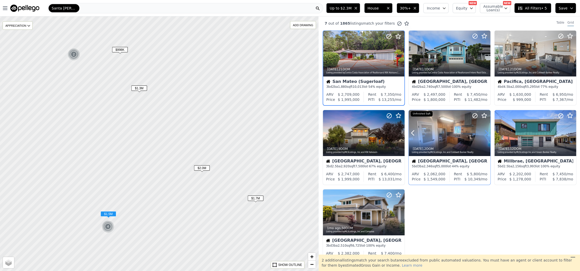
click at [482, 134] on icon at bounding box center [486, 133] width 8 height 8
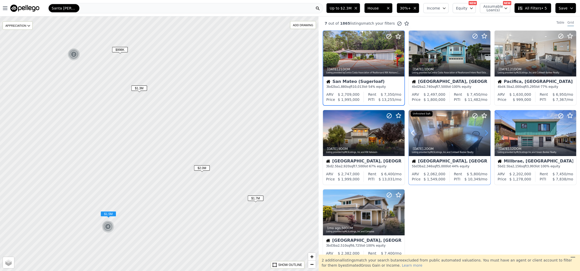
click at [482, 134] on icon at bounding box center [486, 133] width 8 height 8
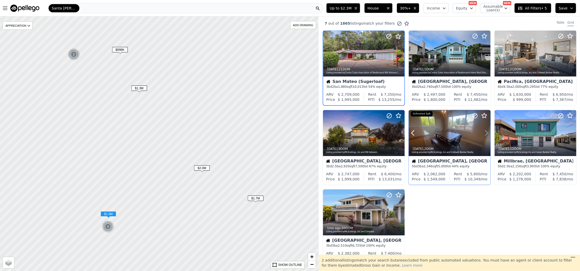
click at [482, 134] on icon at bounding box center [486, 133] width 8 height 8
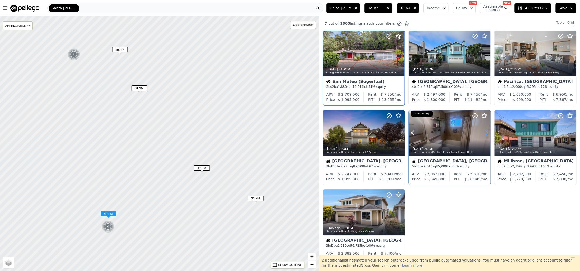
click at [482, 134] on icon at bounding box center [486, 133] width 8 height 8
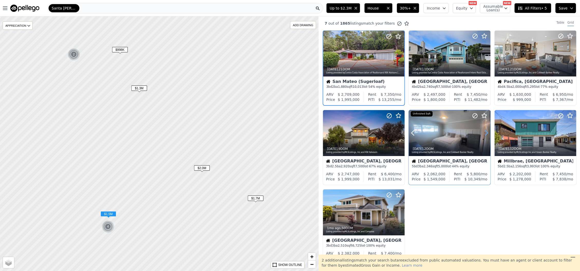
click at [482, 134] on icon at bounding box center [486, 133] width 8 height 8
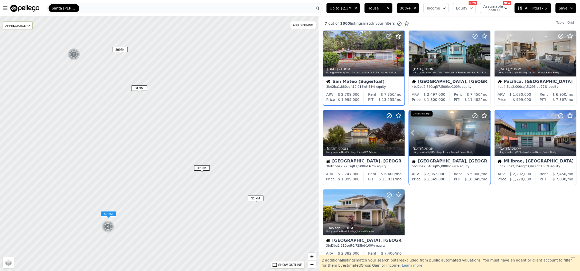
click at [482, 134] on icon at bounding box center [486, 133] width 8 height 8
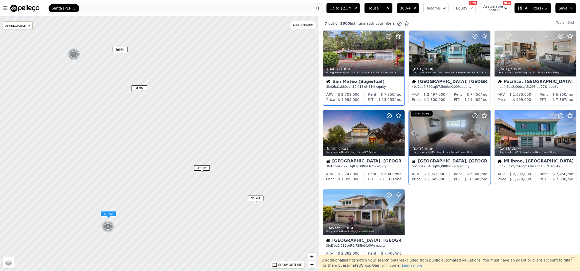
click at [482, 134] on icon at bounding box center [486, 133] width 8 height 8
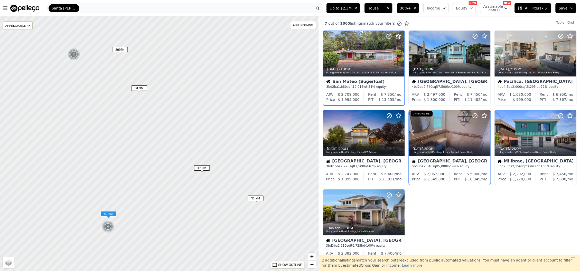
click at [482, 134] on icon at bounding box center [486, 133] width 8 height 8
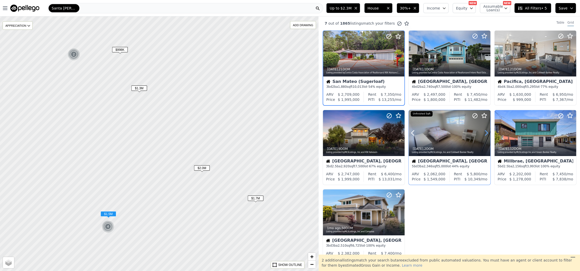
click at [482, 134] on icon at bounding box center [486, 133] width 8 height 8
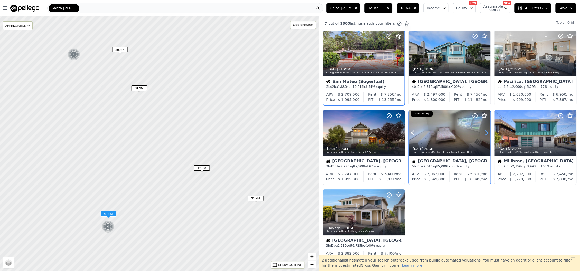
click at [482, 134] on icon at bounding box center [486, 133] width 8 height 8
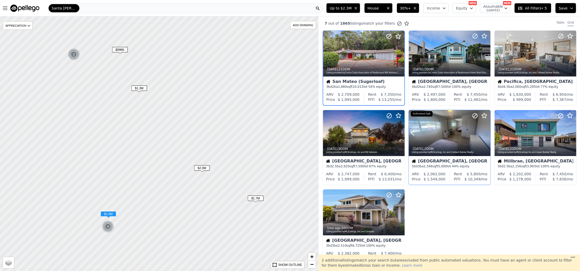
click at [482, 134] on icon at bounding box center [486, 133] width 8 height 8
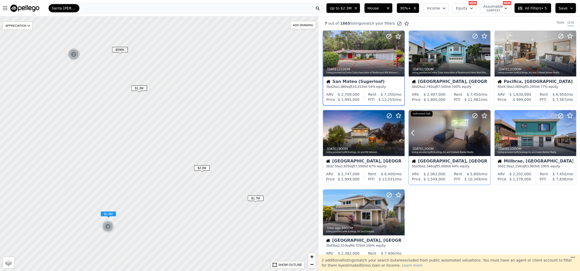
click at [482, 134] on icon at bounding box center [486, 133] width 8 height 8
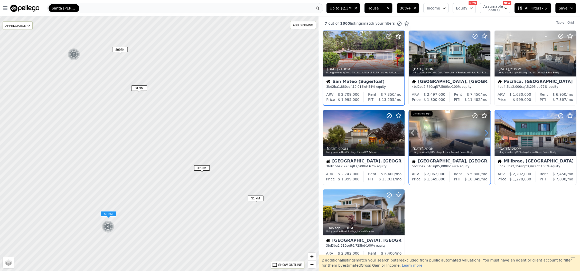
click at [482, 134] on icon at bounding box center [486, 133] width 8 height 8
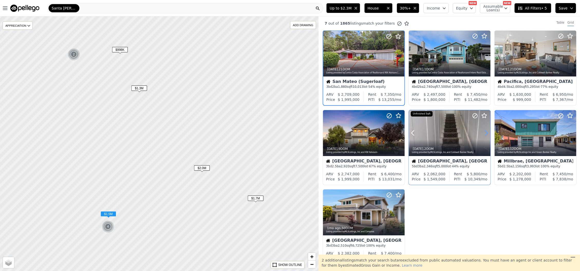
click at [482, 134] on icon at bounding box center [486, 133] width 8 height 8
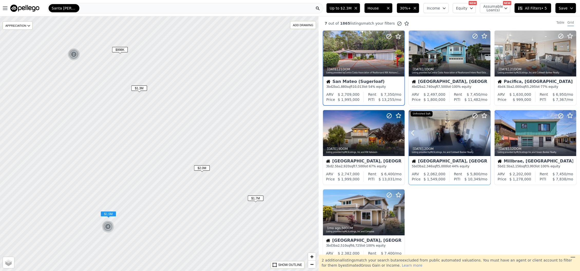
click at [482, 134] on icon at bounding box center [486, 133] width 8 height 8
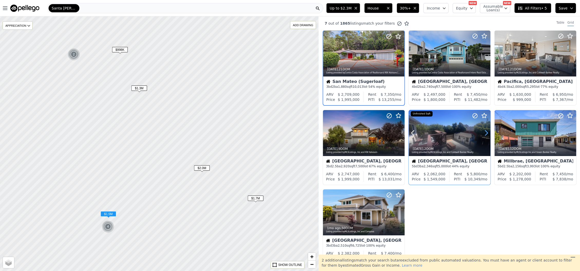
click at [482, 134] on icon at bounding box center [486, 133] width 8 height 8
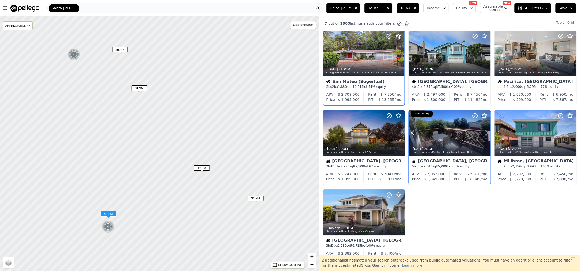
click at [482, 134] on icon at bounding box center [486, 133] width 8 height 8
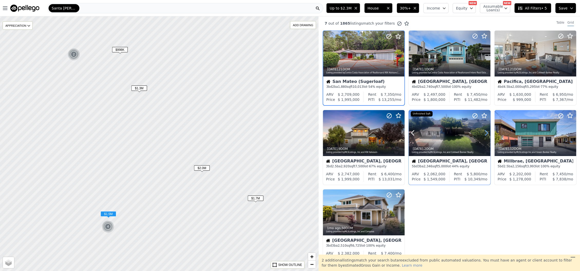
click at [482, 134] on icon at bounding box center [486, 133] width 8 height 8
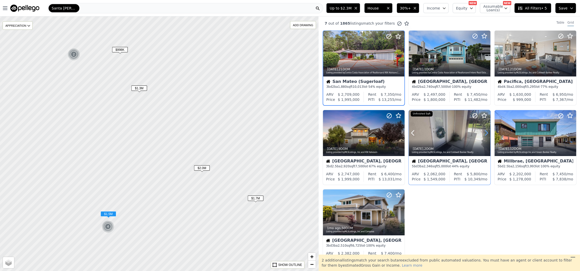
click at [482, 134] on icon at bounding box center [486, 133] width 8 height 8
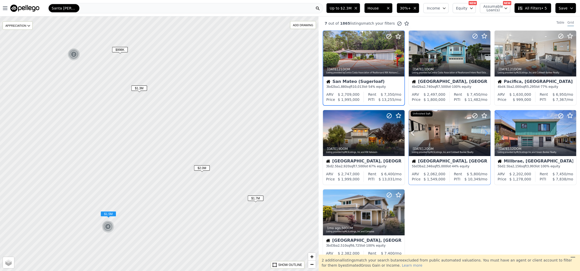
click at [482, 134] on icon at bounding box center [486, 133] width 8 height 8
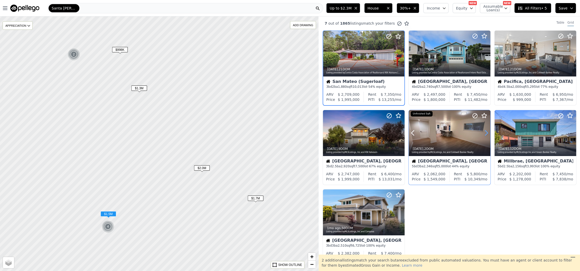
click at [482, 134] on icon at bounding box center [486, 133] width 8 height 8
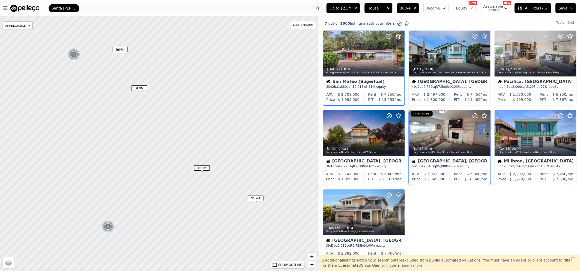
click at [72, 53] on img at bounding box center [74, 54] width 13 height 12
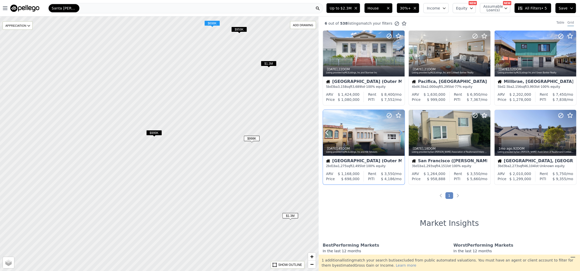
click at [400, 134] on icon at bounding box center [400, 132] width 2 height 5
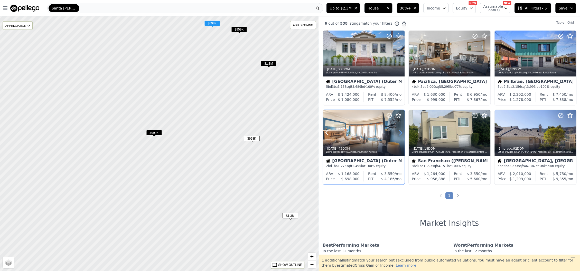
click at [400, 134] on icon at bounding box center [400, 132] width 2 height 5
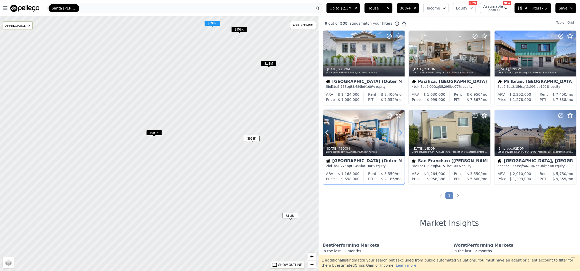
click at [400, 134] on icon at bounding box center [400, 132] width 2 height 5
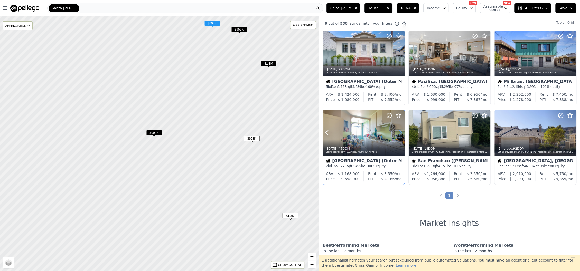
click at [400, 134] on icon at bounding box center [400, 132] width 2 height 5
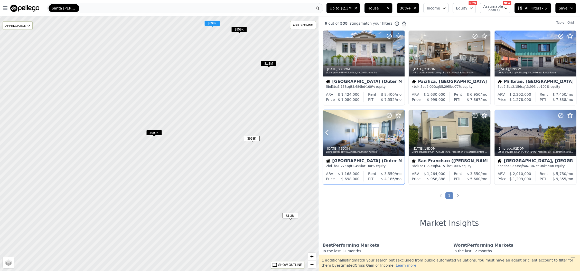
click at [400, 134] on icon at bounding box center [400, 132] width 2 height 5
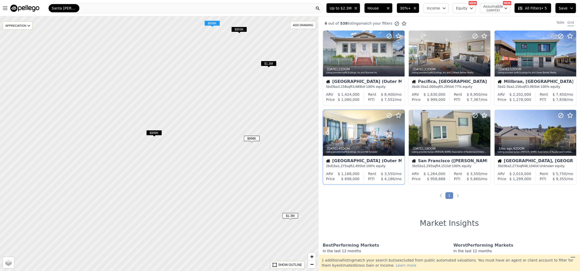
click at [400, 134] on icon at bounding box center [400, 132] width 2 height 5
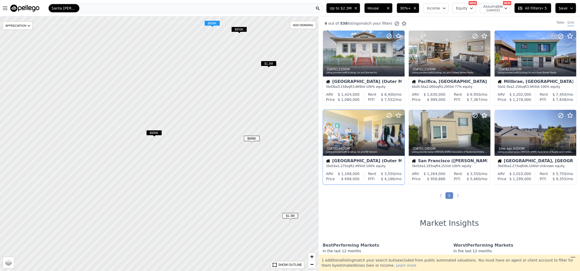
click at [400, 134] on icon at bounding box center [400, 132] width 2 height 5
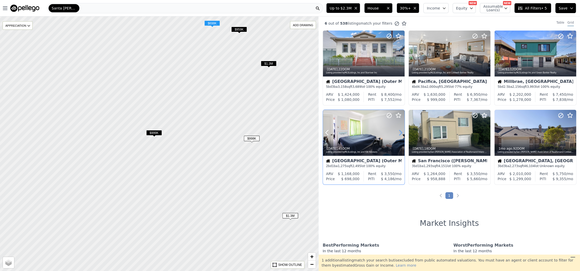
click at [400, 134] on icon at bounding box center [400, 132] width 2 height 5
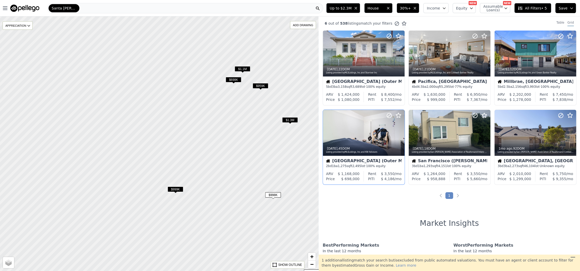
drag, startPoint x: 217, startPoint y: 115, endPoint x: 238, endPoint y: 171, distance: 60.4
click at [238, 171] on div at bounding box center [159, 144] width 382 height 306
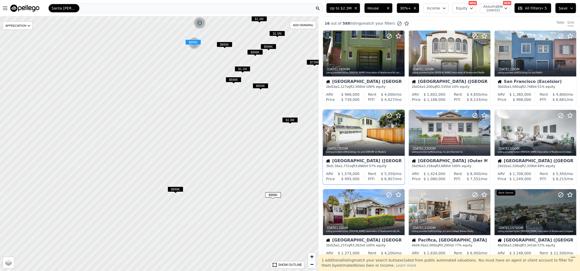
click at [401, 132] on icon at bounding box center [400, 132] width 2 height 5
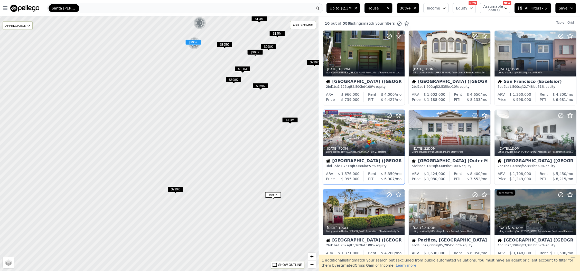
click at [401, 132] on icon at bounding box center [400, 132] width 2 height 5
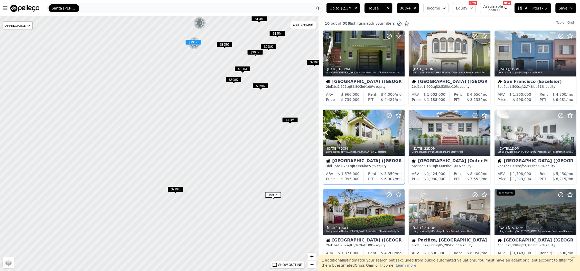
click at [401, 132] on icon at bounding box center [400, 132] width 2 height 5
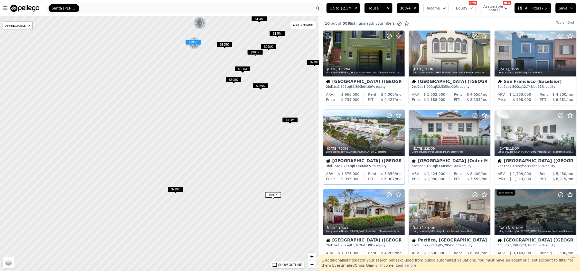
click at [401, 132] on icon at bounding box center [400, 132] width 2 height 5
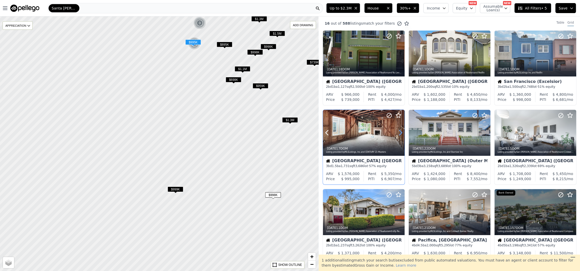
click at [401, 132] on icon at bounding box center [400, 132] width 2 height 5
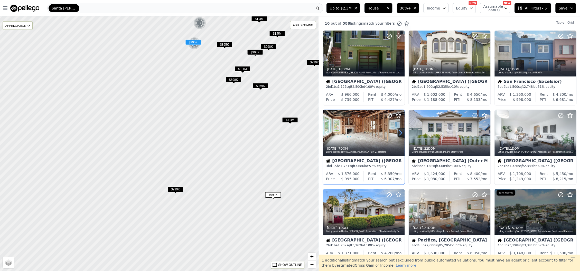
click at [401, 132] on icon at bounding box center [400, 132] width 2 height 5
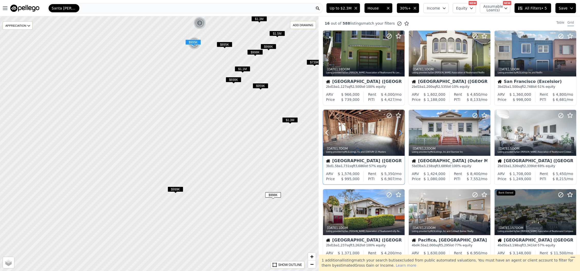
click at [399, 133] on icon at bounding box center [400, 133] width 8 height 8
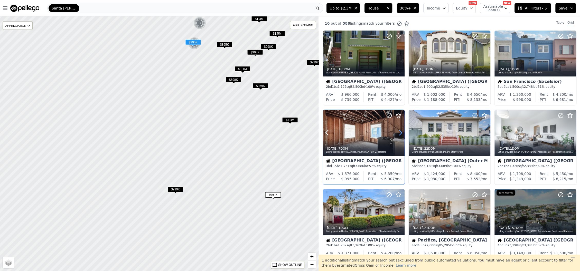
click at [401, 133] on icon at bounding box center [400, 133] width 8 height 8
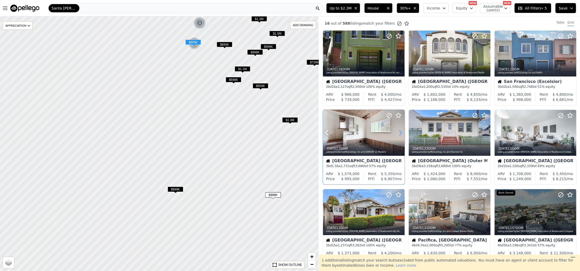
click at [401, 133] on icon at bounding box center [400, 133] width 8 height 8
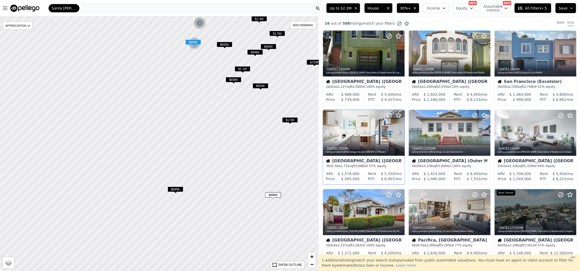
click at [401, 133] on icon at bounding box center [400, 133] width 8 height 8
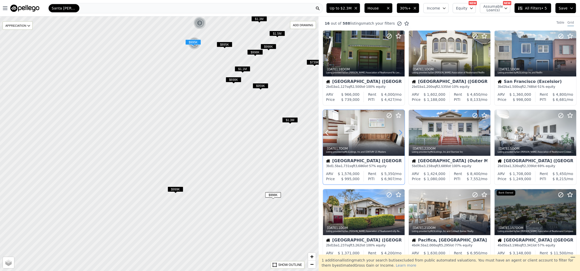
click at [401, 133] on icon at bounding box center [400, 133] width 8 height 8
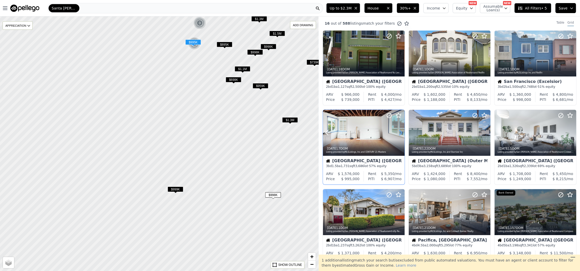
click at [401, 133] on icon at bounding box center [400, 133] width 8 height 8
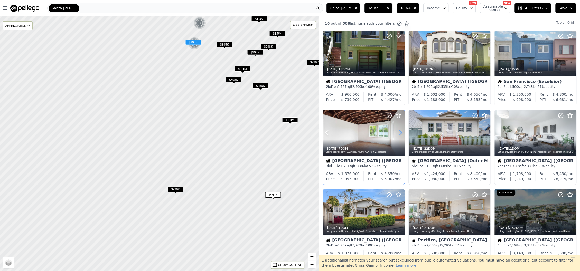
click at [401, 133] on icon at bounding box center [400, 133] width 8 height 8
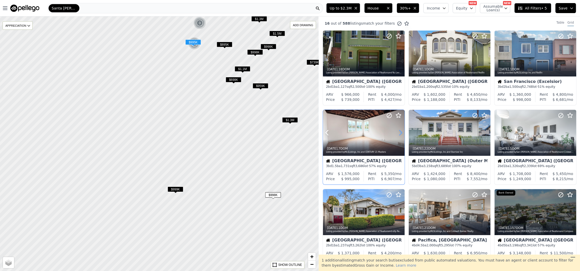
click at [401, 133] on icon at bounding box center [400, 133] width 8 height 8
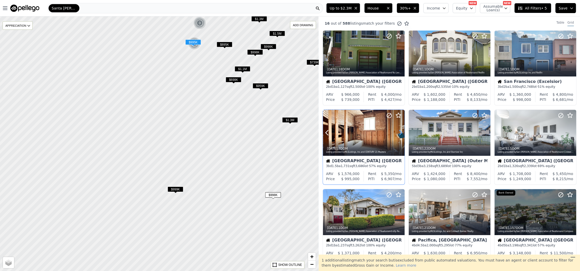
click at [401, 133] on icon at bounding box center [400, 133] width 8 height 8
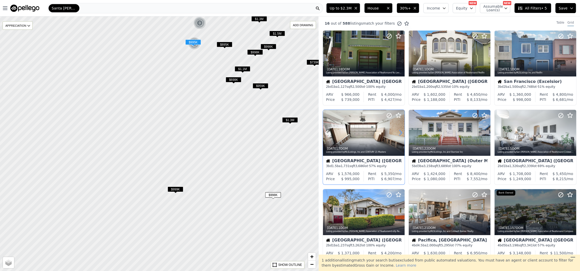
click at [401, 133] on icon at bounding box center [400, 133] width 8 height 8
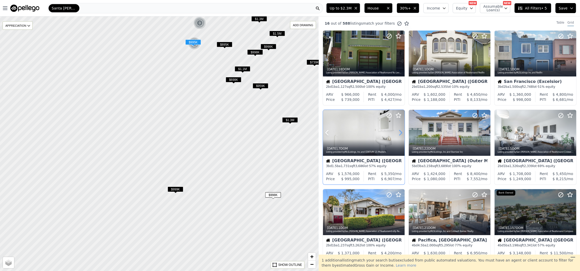
click at [401, 133] on icon at bounding box center [400, 133] width 8 height 8
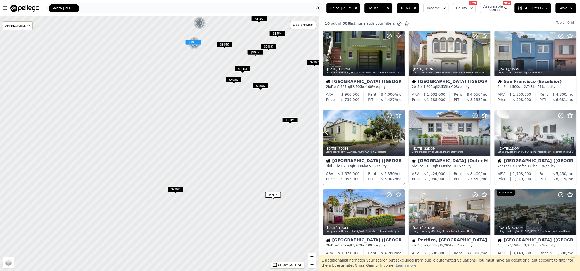
click at [401, 133] on icon at bounding box center [400, 133] width 8 height 8
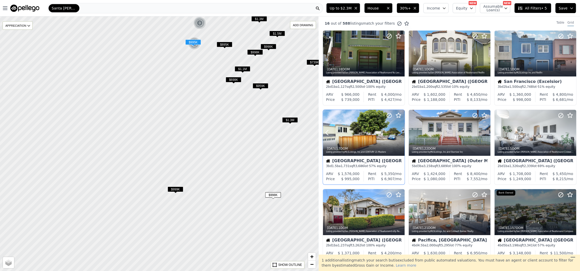
click at [401, 133] on icon at bounding box center [400, 133] width 8 height 8
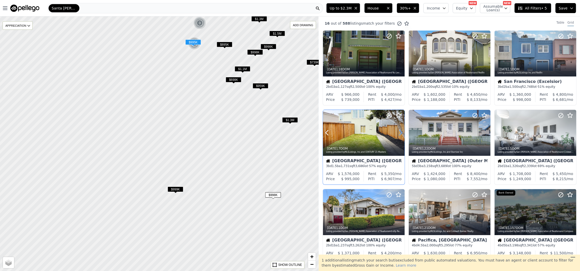
click at [401, 133] on icon at bounding box center [400, 133] width 8 height 8
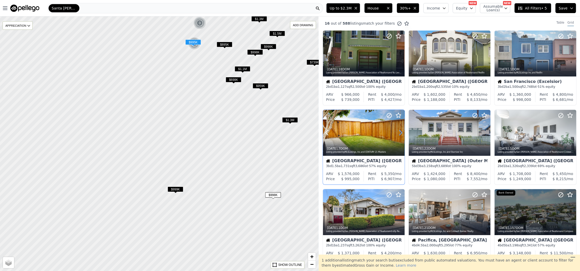
click at [401, 133] on icon at bounding box center [400, 133] width 8 height 8
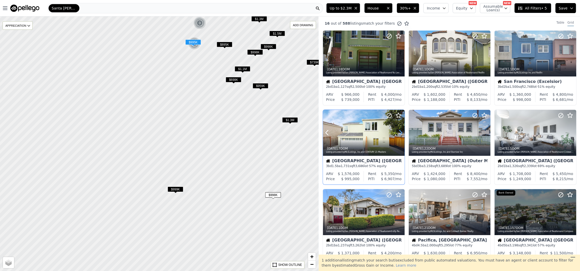
click at [401, 133] on icon at bounding box center [400, 133] width 8 height 8
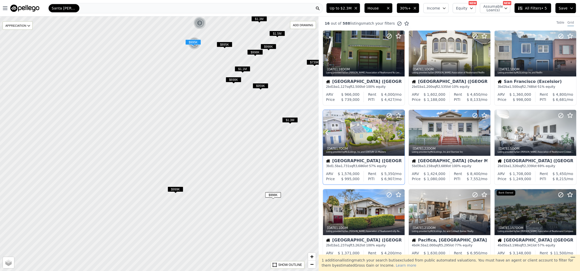
click at [401, 133] on icon at bounding box center [400, 133] width 8 height 8
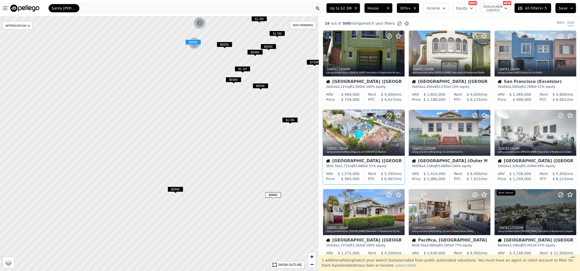
click at [401, 133] on icon at bounding box center [400, 133] width 8 height 8
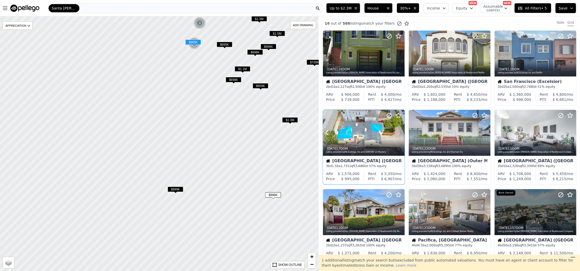
click at [401, 133] on icon at bounding box center [400, 133] width 8 height 8
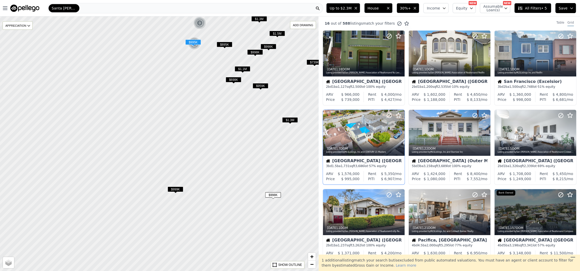
click at [401, 133] on icon at bounding box center [400, 133] width 8 height 8
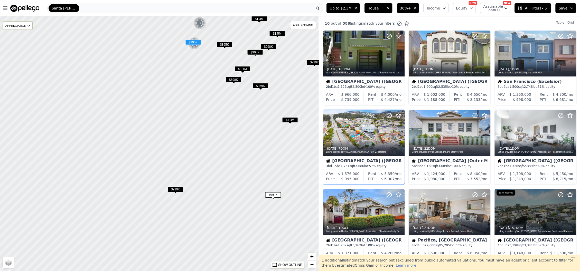
click at [401, 133] on icon at bounding box center [400, 133] width 8 height 8
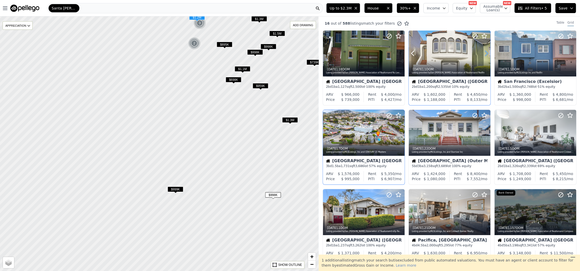
click at [484, 53] on icon at bounding box center [486, 53] width 8 height 8
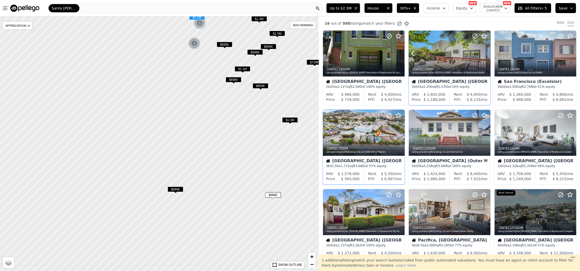
click at [484, 53] on icon at bounding box center [486, 53] width 8 height 8
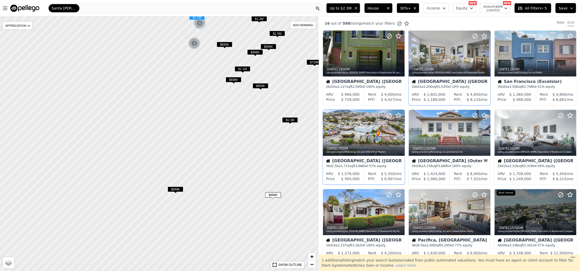
click at [484, 53] on icon at bounding box center [486, 53] width 8 height 8
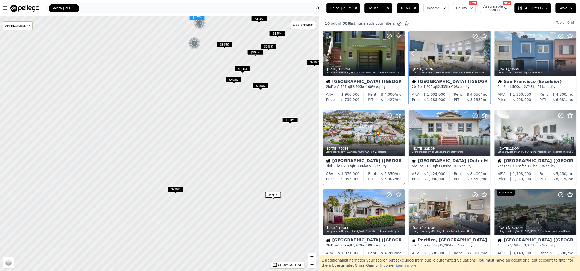
click at [484, 53] on icon at bounding box center [486, 53] width 8 height 8
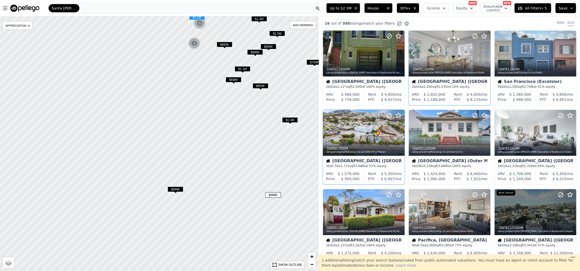
click at [484, 53] on icon at bounding box center [486, 53] width 8 height 8
click at [483, 53] on icon at bounding box center [486, 53] width 8 height 8
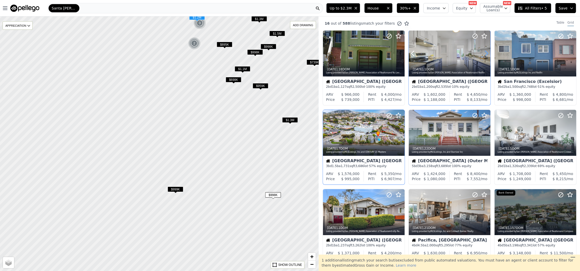
click at [483, 53] on icon at bounding box center [486, 53] width 8 height 8
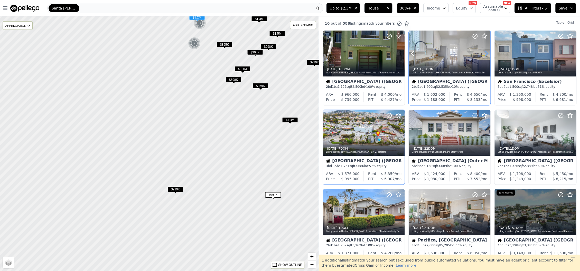
click at [483, 53] on icon at bounding box center [486, 53] width 8 height 8
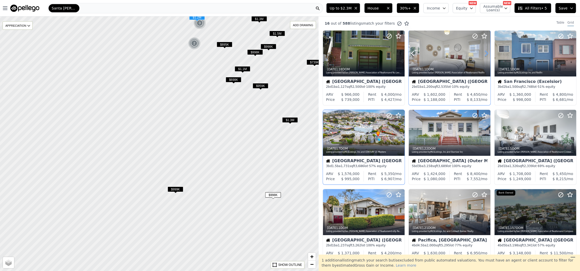
click at [483, 53] on icon at bounding box center [486, 53] width 8 height 8
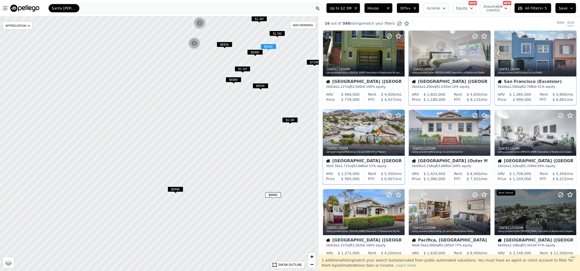
click at [571, 56] on icon at bounding box center [572, 53] width 8 height 8
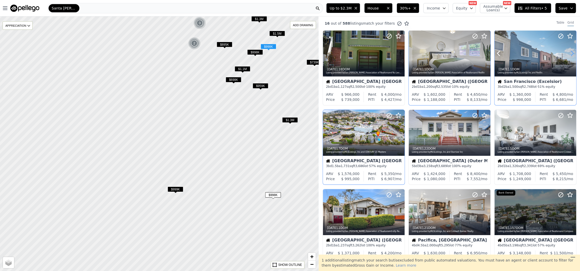
click at [571, 56] on icon at bounding box center [572, 53] width 8 height 8
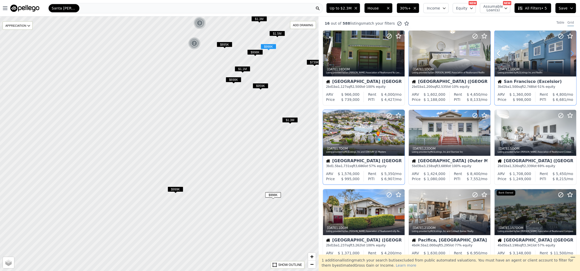
click at [571, 56] on icon at bounding box center [572, 53] width 8 height 8
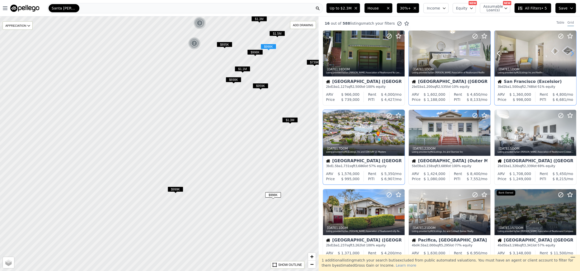
click at [571, 56] on icon at bounding box center [572, 53] width 8 height 8
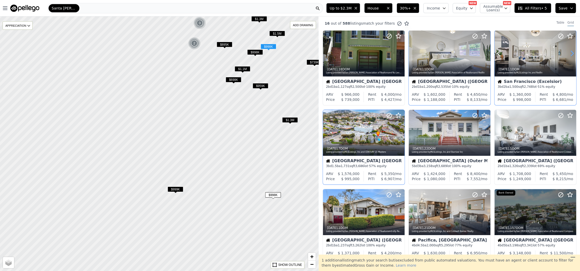
click at [571, 56] on icon at bounding box center [572, 53] width 8 height 8
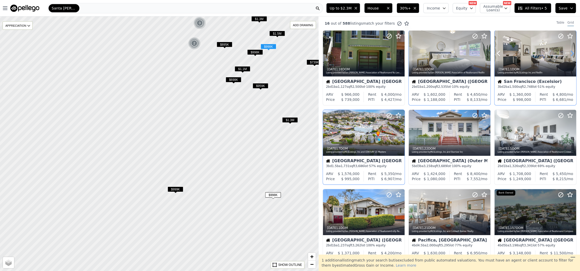
click at [571, 56] on icon at bounding box center [572, 53] width 8 height 8
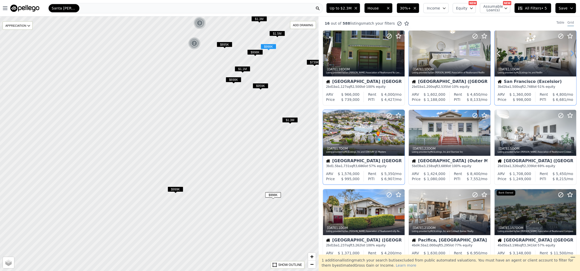
click at [571, 56] on icon at bounding box center [572, 53] width 8 height 8
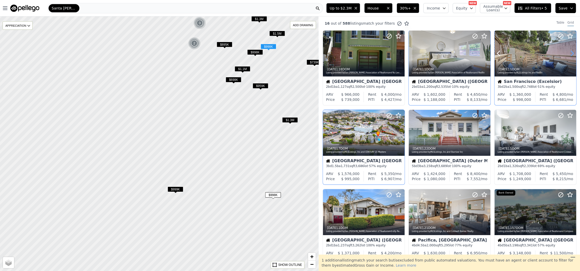
click at [571, 56] on icon at bounding box center [572, 53] width 8 height 8
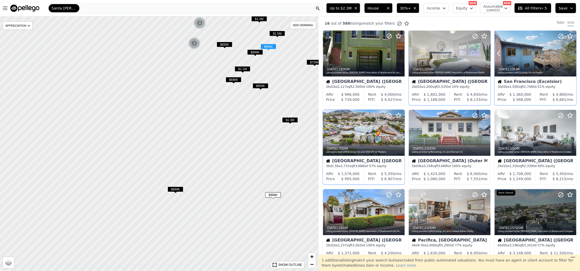
click at [571, 56] on icon at bounding box center [572, 53] width 8 height 8
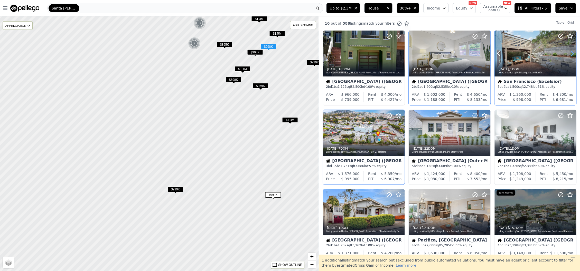
click at [571, 56] on icon at bounding box center [572, 53] width 8 height 8
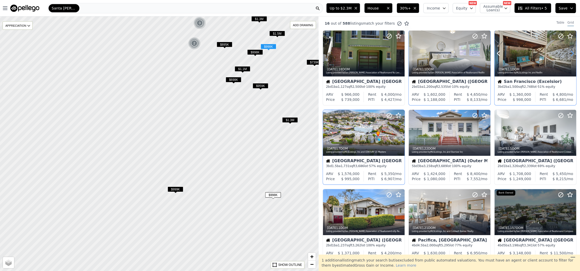
click at [571, 56] on icon at bounding box center [572, 53] width 8 height 8
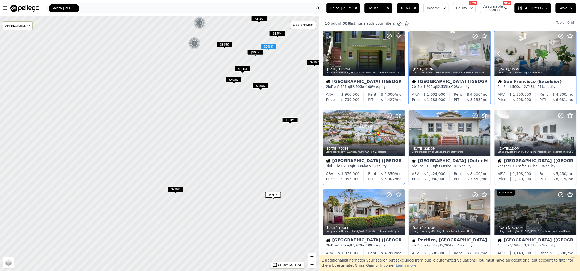
click at [570, 55] on icon at bounding box center [572, 53] width 8 height 8
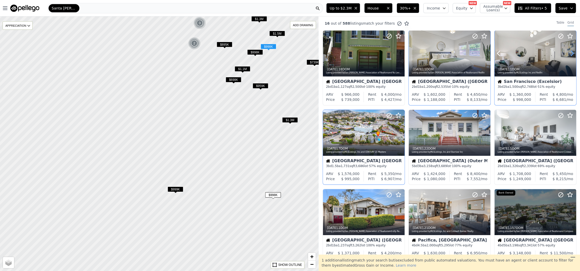
click at [570, 55] on icon at bounding box center [572, 53] width 8 height 8
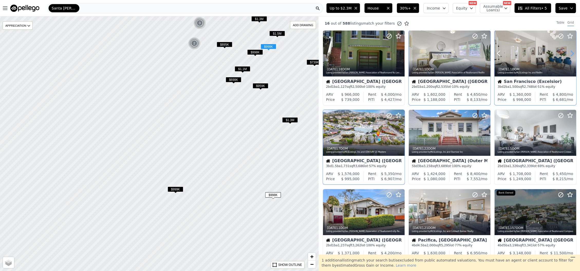
click at [570, 55] on icon at bounding box center [572, 53] width 8 height 8
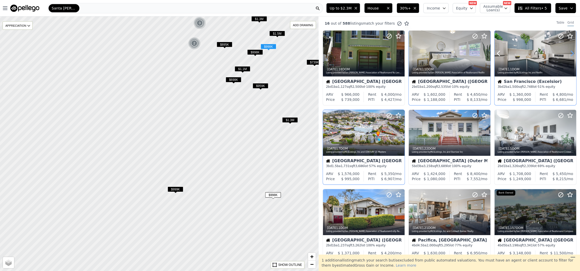
click at [570, 55] on icon at bounding box center [572, 53] width 8 height 8
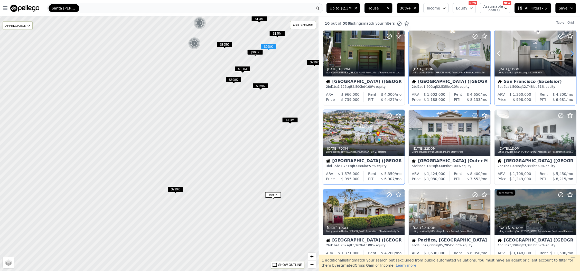
click at [570, 55] on icon at bounding box center [572, 53] width 8 height 8
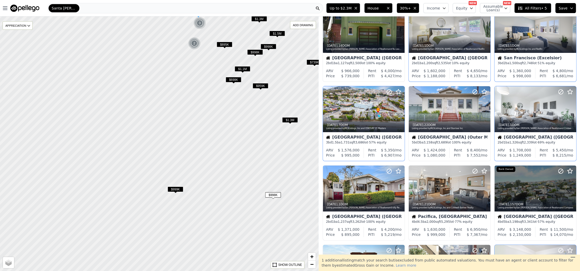
scroll to position [34, 0]
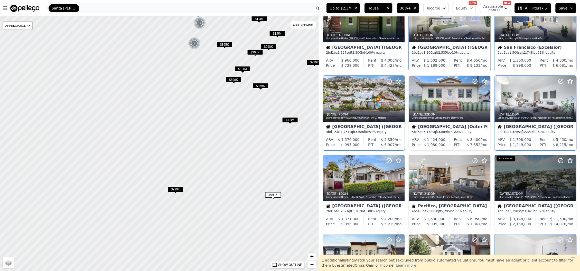
click at [569, 101] on icon at bounding box center [572, 99] width 8 height 8
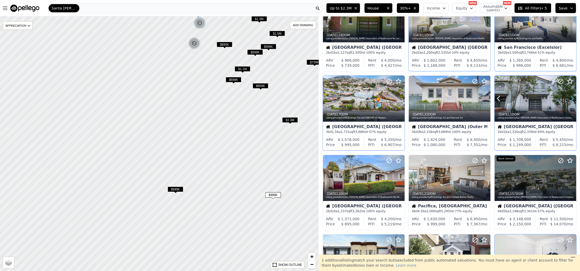
click at [569, 101] on icon at bounding box center [572, 99] width 8 height 8
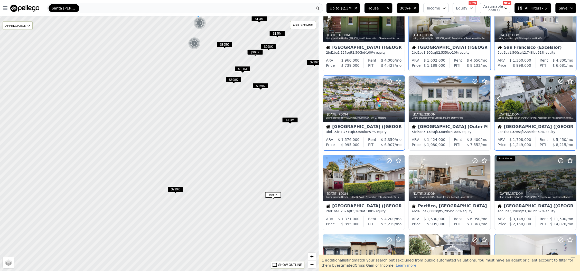
click at [569, 101] on icon at bounding box center [572, 99] width 8 height 8
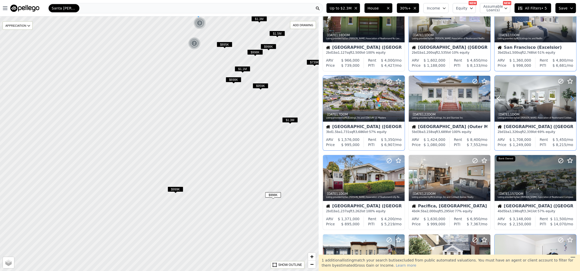
click at [568, 99] on icon at bounding box center [572, 99] width 8 height 8
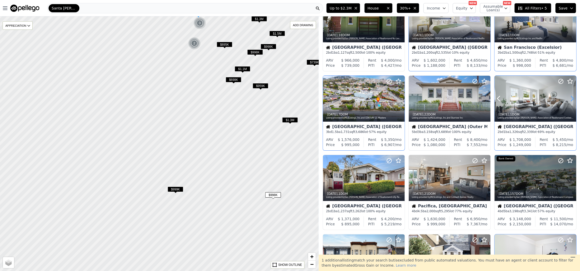
click at [568, 99] on icon at bounding box center [572, 99] width 8 height 8
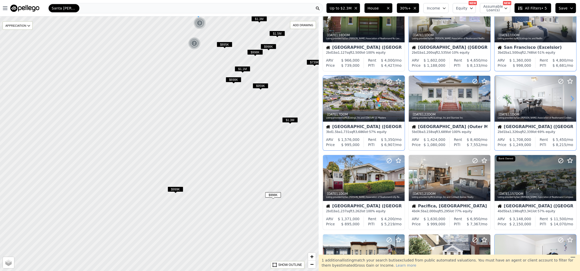
click at [568, 99] on icon at bounding box center [572, 99] width 8 height 8
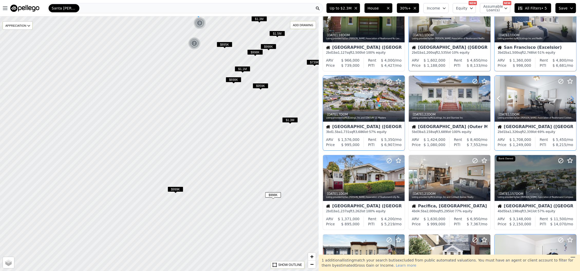
click at [568, 99] on icon at bounding box center [572, 99] width 8 height 8
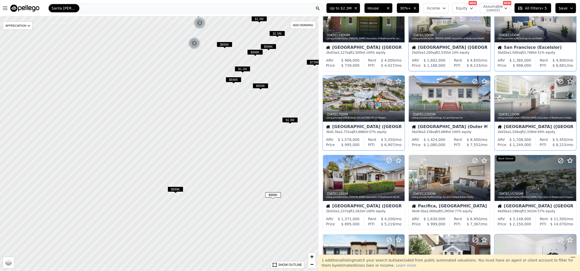
click at [568, 99] on icon at bounding box center [572, 99] width 8 height 8
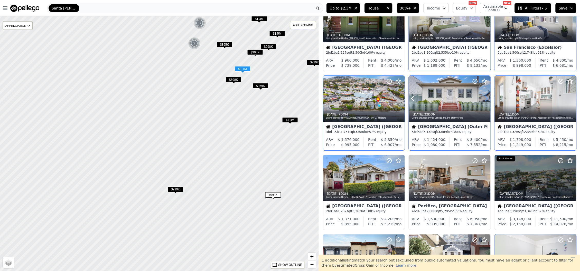
click at [482, 98] on icon at bounding box center [486, 99] width 8 height 8
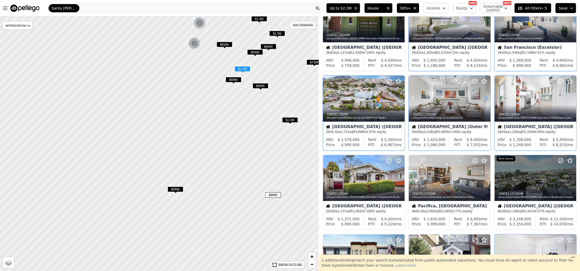
click at [482, 98] on icon at bounding box center [486, 99] width 8 height 8
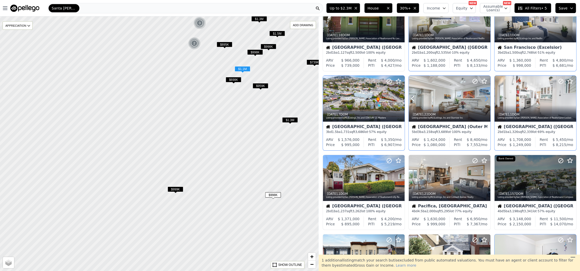
click at [482, 98] on icon at bounding box center [486, 99] width 8 height 8
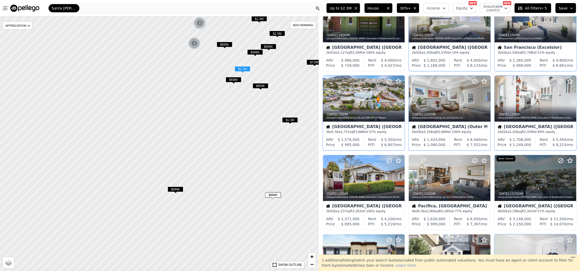
click at [482, 98] on icon at bounding box center [486, 99] width 8 height 8
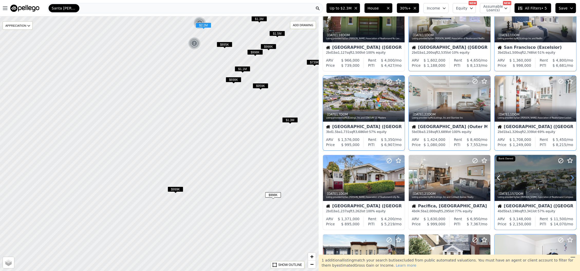
click at [569, 180] on icon at bounding box center [572, 178] width 8 height 8
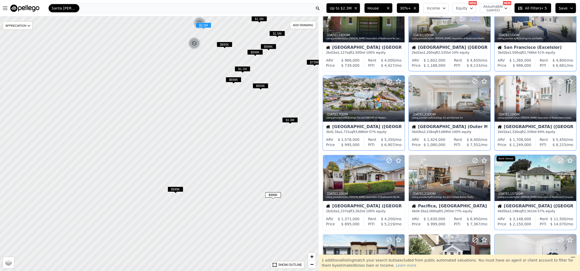
click at [569, 180] on icon at bounding box center [572, 178] width 8 height 8
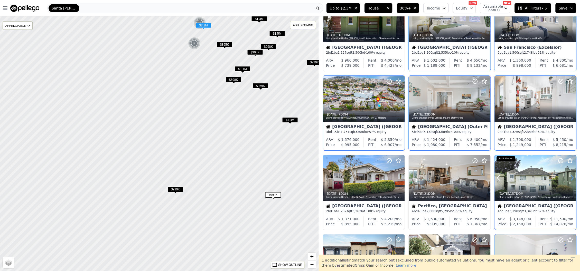
click at [569, 180] on icon at bounding box center [572, 178] width 8 height 8
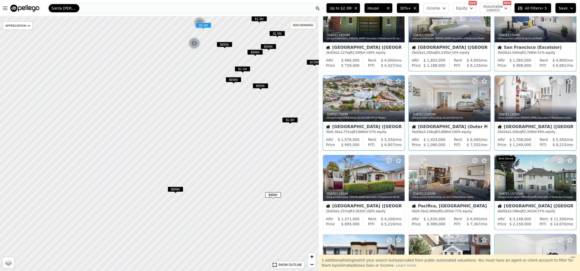
click at [571, 180] on icon at bounding box center [572, 178] width 2 height 5
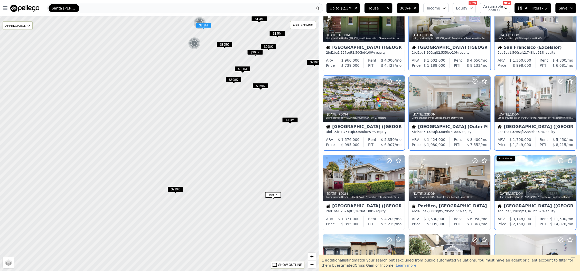
click at [571, 179] on icon at bounding box center [572, 178] width 2 height 5
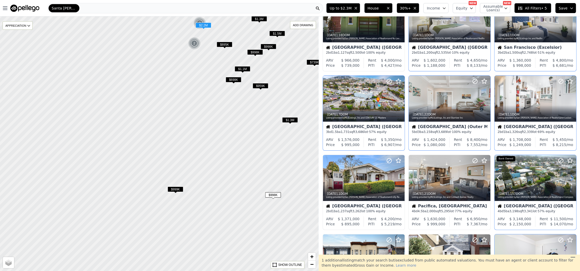
click at [571, 179] on icon at bounding box center [572, 178] width 2 height 5
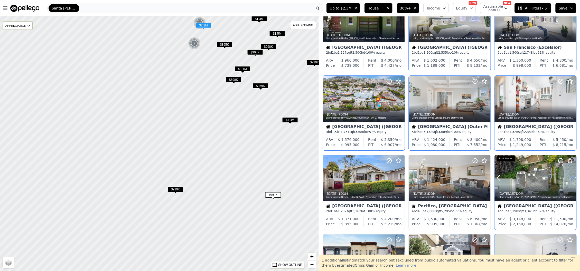
click at [571, 179] on icon at bounding box center [572, 178] width 2 height 5
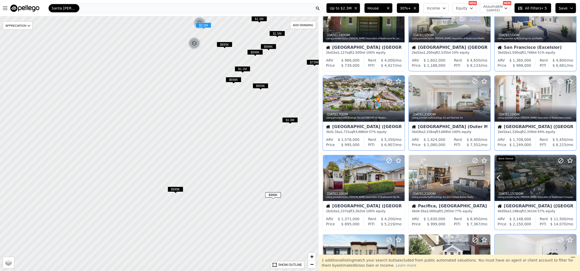
click at [571, 179] on icon at bounding box center [572, 178] width 2 height 5
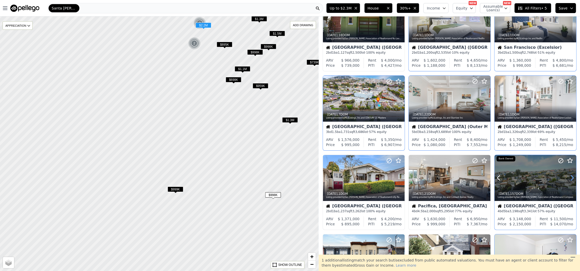
click at [571, 179] on icon at bounding box center [572, 178] width 2 height 5
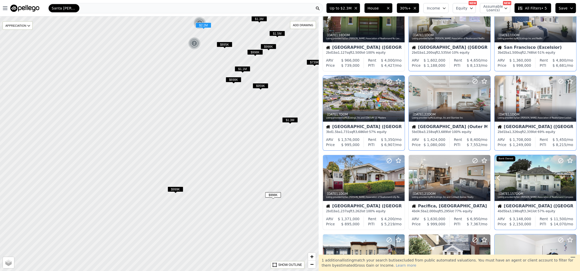
click at [571, 179] on icon at bounding box center [572, 178] width 2 height 5
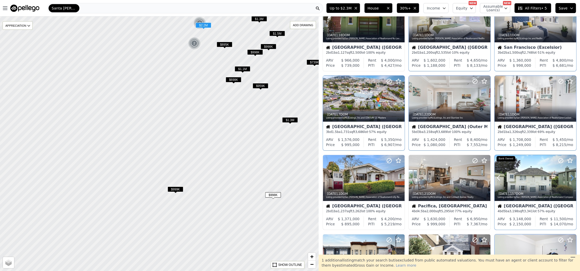
click at [571, 179] on icon at bounding box center [572, 178] width 2 height 5
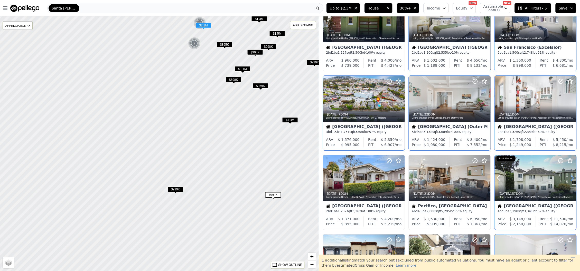
click at [571, 179] on icon at bounding box center [572, 178] width 2 height 5
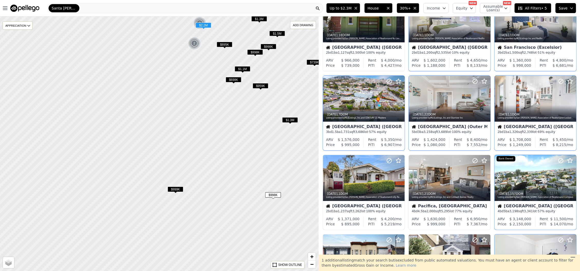
click at [571, 179] on icon at bounding box center [572, 178] width 2 height 5
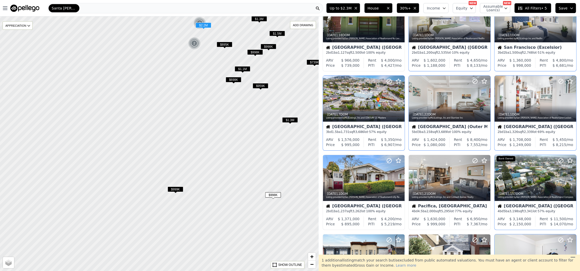
click at [571, 179] on icon at bounding box center [572, 178] width 2 height 5
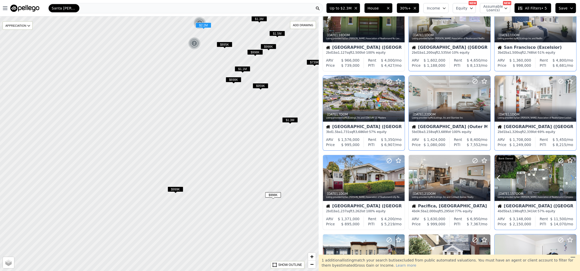
click at [571, 179] on icon at bounding box center [572, 178] width 2 height 5
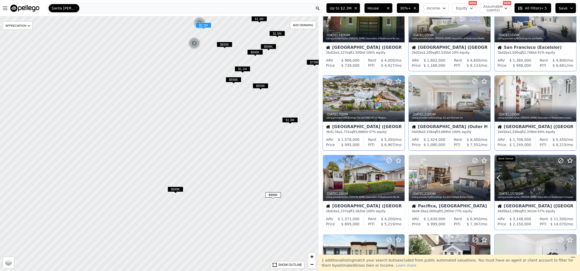
click at [571, 179] on icon at bounding box center [572, 178] width 2 height 5
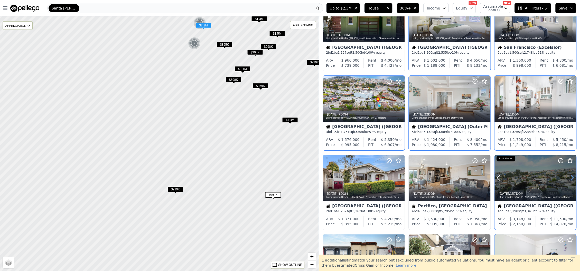
click at [571, 179] on icon at bounding box center [572, 178] width 2 height 5
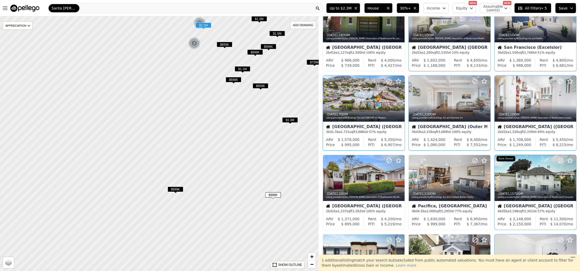
click at [571, 179] on icon at bounding box center [572, 178] width 2 height 5
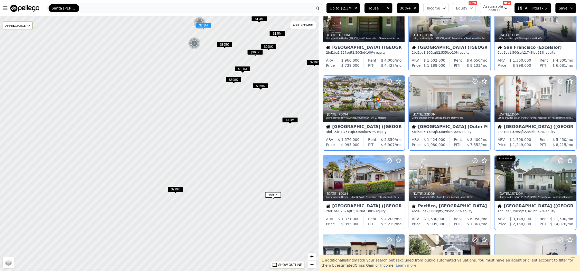
click at [571, 179] on icon at bounding box center [572, 178] width 2 height 5
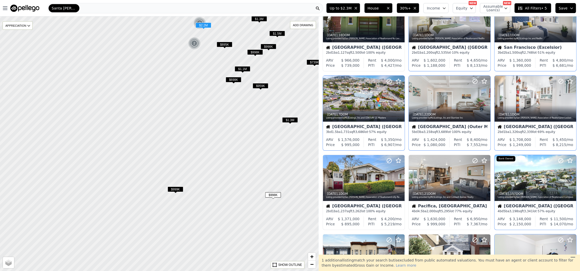
click at [571, 179] on icon at bounding box center [572, 178] width 2 height 5
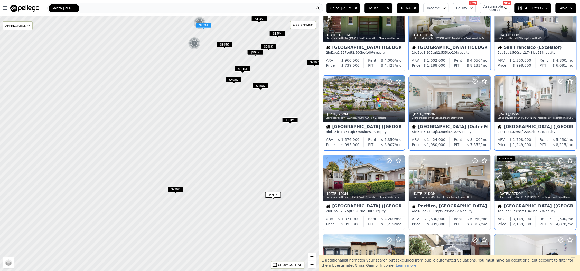
click at [571, 179] on icon at bounding box center [572, 178] width 2 height 5
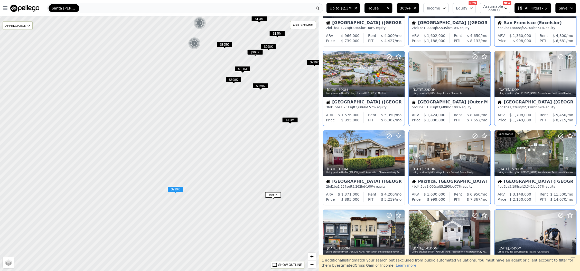
scroll to position [69, 0]
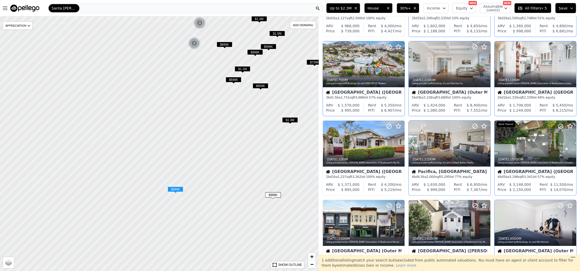
click at [485, 141] on icon at bounding box center [486, 143] width 2 height 5
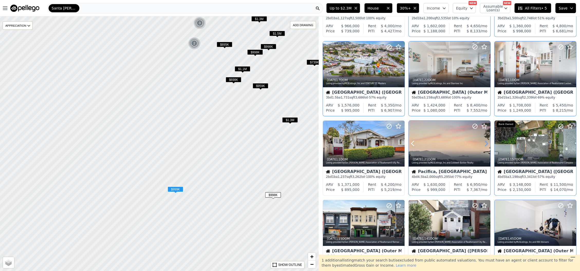
click at [485, 141] on icon at bounding box center [486, 143] width 2 height 5
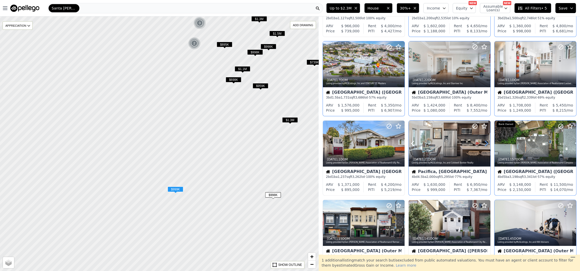
click at [485, 141] on icon at bounding box center [486, 143] width 2 height 5
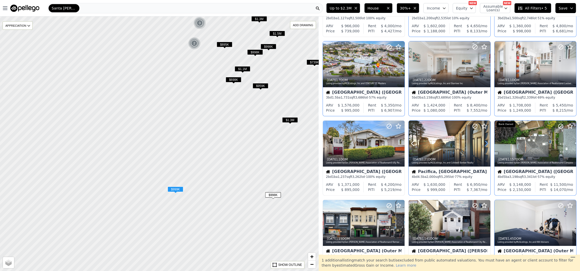
click at [485, 141] on icon at bounding box center [486, 143] width 2 height 5
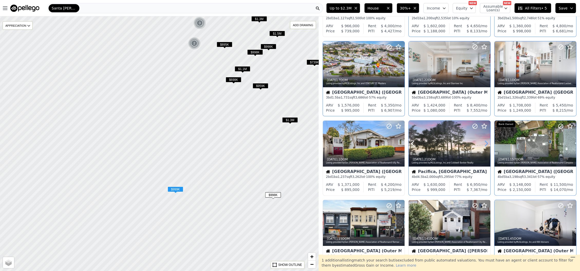
click at [485, 141] on icon at bounding box center [486, 143] width 2 height 5
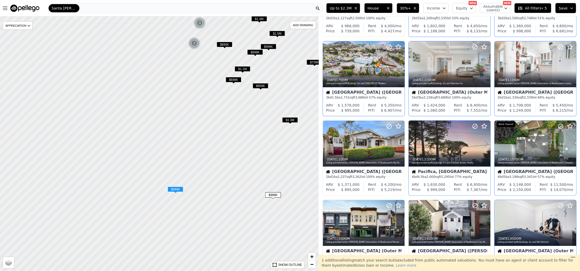
click at [485, 141] on icon at bounding box center [486, 143] width 2 height 5
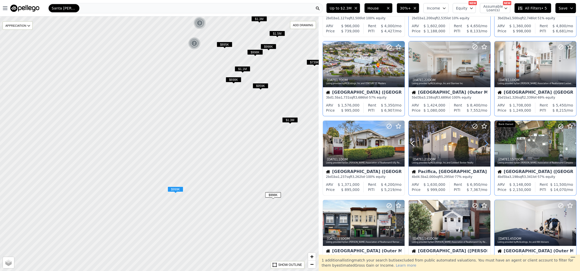
click at [485, 141] on icon at bounding box center [486, 143] width 2 height 5
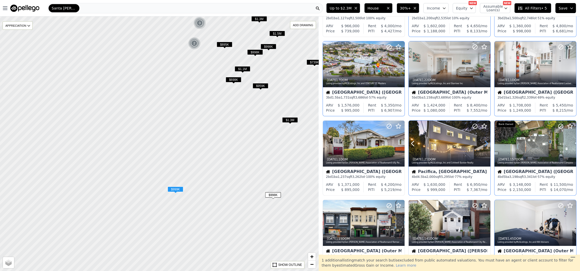
click at [483, 143] on icon at bounding box center [486, 143] width 8 height 8
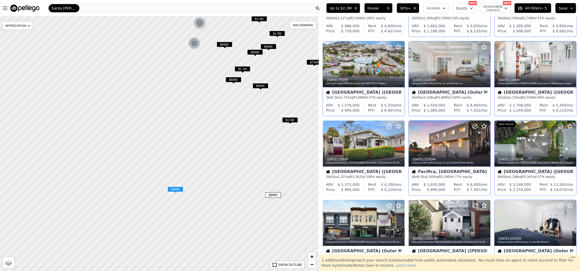
click at [483, 143] on icon at bounding box center [486, 143] width 8 height 8
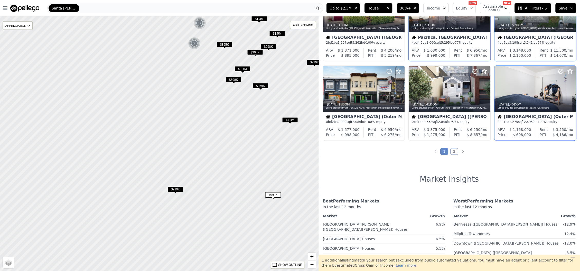
scroll to position [205, 0]
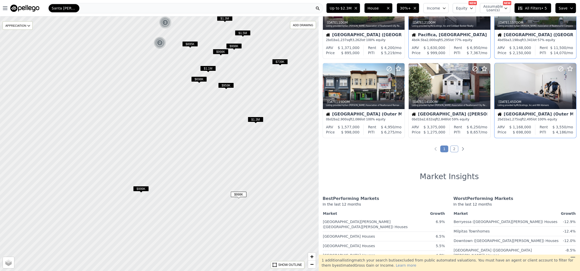
drag, startPoint x: 290, startPoint y: 158, endPoint x: 256, endPoint y: 157, distance: 34.4
click at [256, 157] on div at bounding box center [158, 144] width 382 height 306
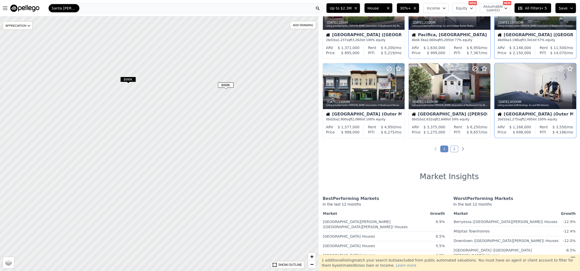
drag, startPoint x: 268, startPoint y: 202, endPoint x: 255, endPoint y: 93, distance: 110.2
click at [255, 93] on div at bounding box center [159, 144] width 382 height 306
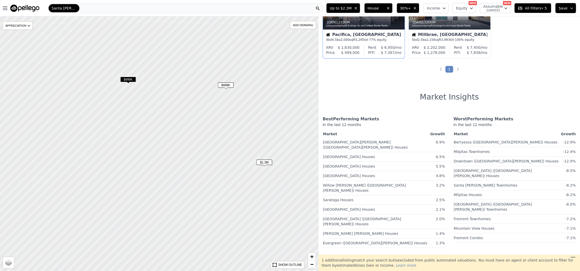
click at [127, 80] on span "$999K" at bounding box center [128, 79] width 16 height 5
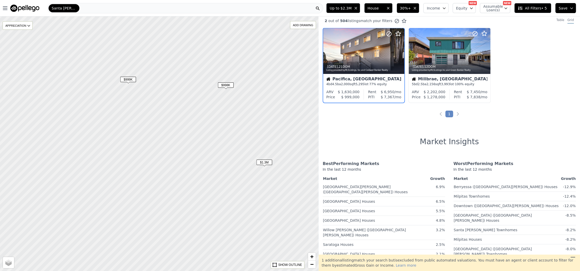
scroll to position [0, 0]
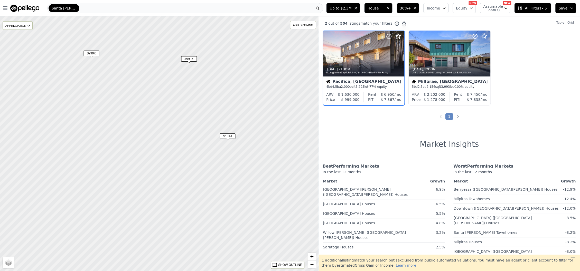
drag, startPoint x: 229, startPoint y: 175, endPoint x: 185, endPoint y: 147, distance: 51.9
click at [185, 147] on div at bounding box center [151, 141] width 382 height 306
click at [222, 135] on span "$1.3M" at bounding box center [221, 134] width 16 height 5
click at [185, 59] on span "$998K" at bounding box center [182, 56] width 16 height 5
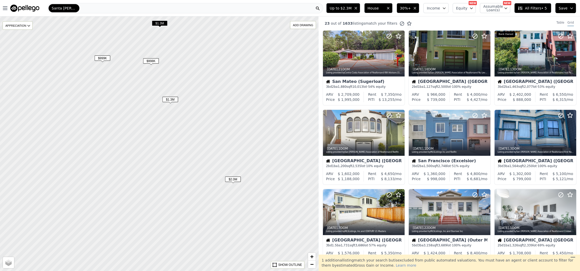
drag, startPoint x: 264, startPoint y: 211, endPoint x: 196, endPoint y: 144, distance: 94.8
click at [196, 144] on div at bounding box center [159, 144] width 382 height 306
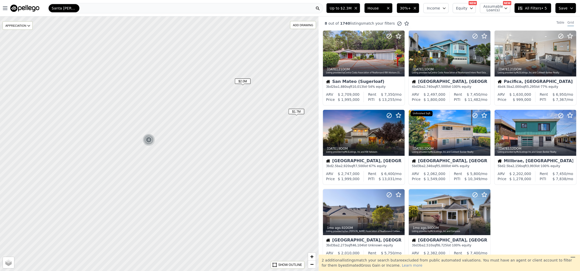
drag, startPoint x: 219, startPoint y: 231, endPoint x: 231, endPoint y: 127, distance: 104.5
click at [231, 127] on div at bounding box center [161, 141] width 382 height 306
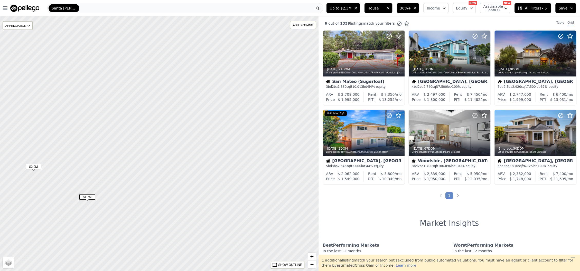
drag, startPoint x: 266, startPoint y: 142, endPoint x: 58, endPoint y: 240, distance: 229.3
click at [53, 235] on div at bounding box center [158, 145] width 382 height 306
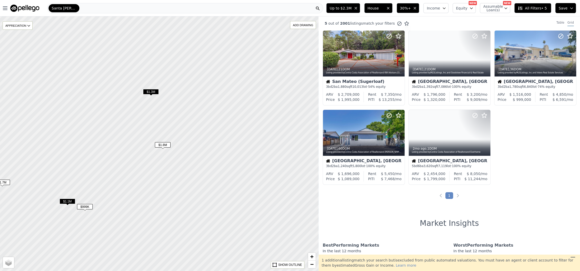
drag, startPoint x: 254, startPoint y: 197, endPoint x: 171, endPoint y: 182, distance: 84.5
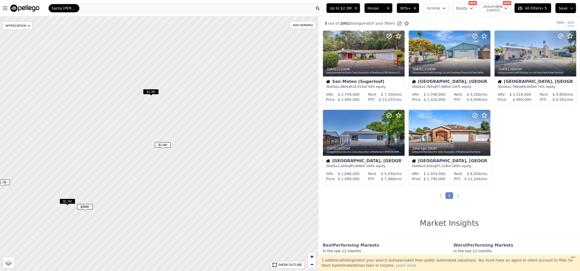
click at [171, 182] on div at bounding box center [159, 144] width 382 height 306
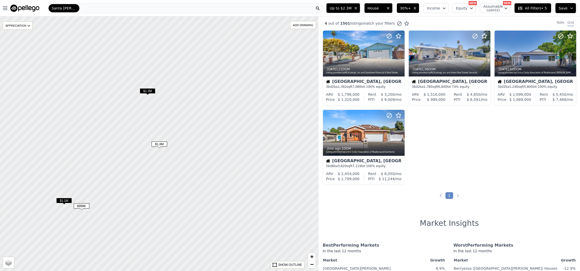
click at [541, 7] on span "All Filters • 5" at bounding box center [531, 8] width 29 height 5
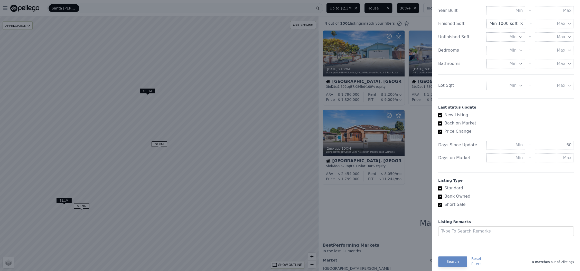
scroll to position [216, 0]
click at [276, 92] on div at bounding box center [290, 135] width 580 height 271
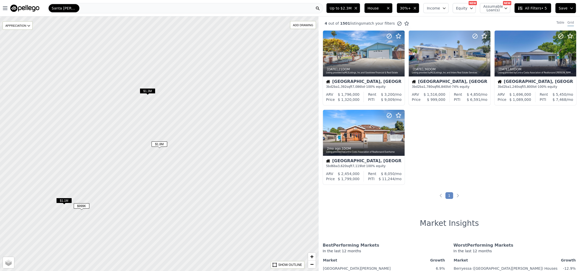
click at [160, 145] on span "$1.8M" at bounding box center [160, 144] width 16 height 5
click at [159, 144] on span "$1.8M" at bounding box center [160, 144] width 16 height 5
click at [402, 134] on icon at bounding box center [400, 133] width 8 height 8
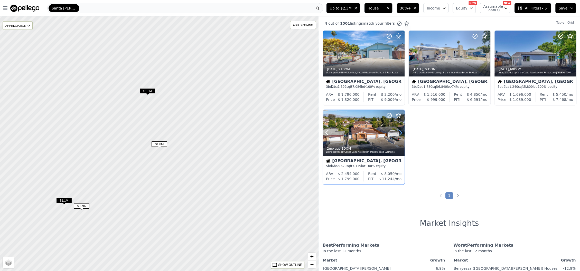
click at [402, 134] on icon at bounding box center [400, 133] width 8 height 8
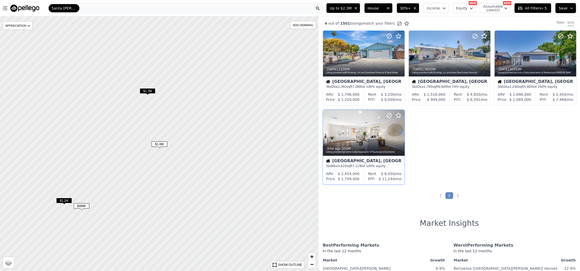
click at [402, 134] on icon at bounding box center [400, 133] width 8 height 8
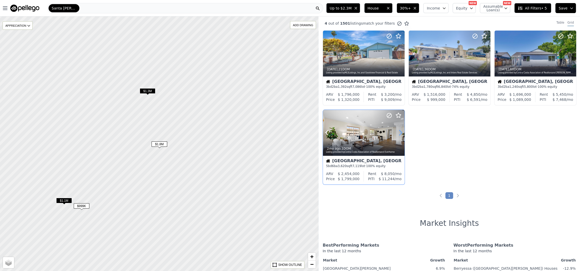
click at [401, 133] on icon at bounding box center [400, 133] width 8 height 8
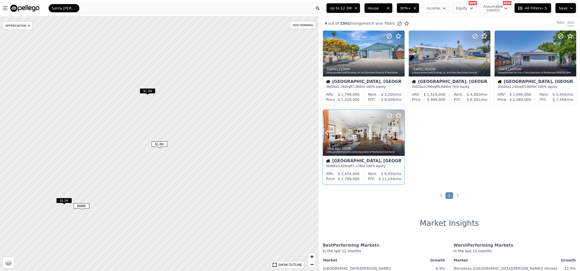
click at [401, 133] on icon at bounding box center [400, 133] width 8 height 8
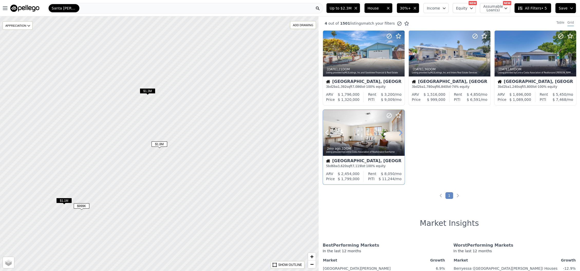
click at [401, 133] on icon at bounding box center [400, 133] width 8 height 8
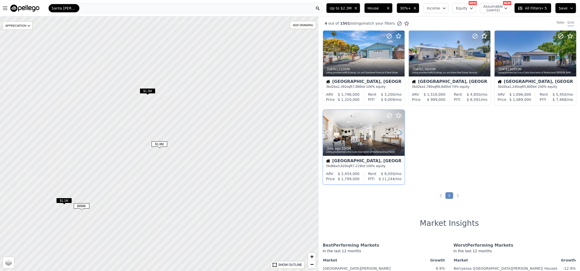
click at [401, 133] on icon at bounding box center [400, 133] width 8 height 8
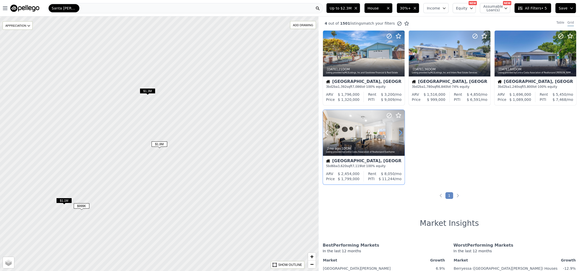
click at [401, 133] on icon at bounding box center [400, 133] width 8 height 8
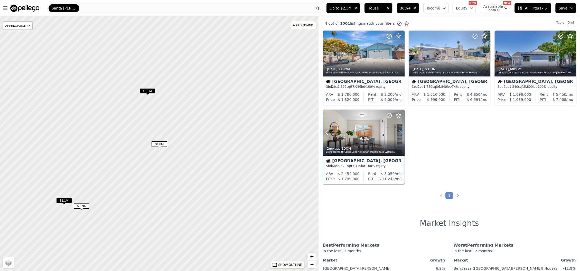
click at [401, 133] on icon at bounding box center [400, 133] width 8 height 8
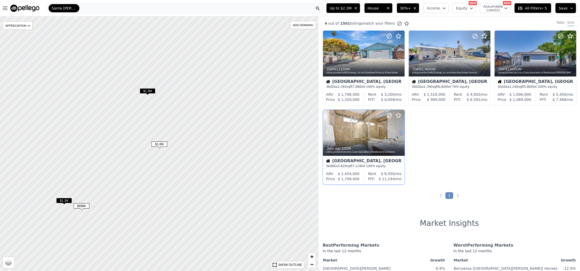
click at [401, 133] on icon at bounding box center [400, 133] width 8 height 8
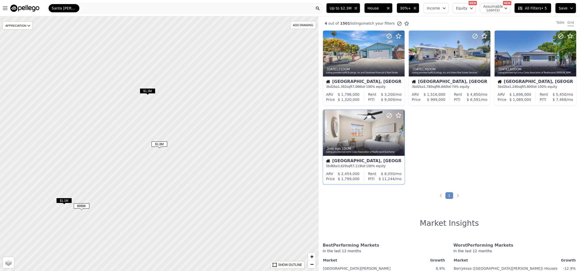
click at [401, 133] on icon at bounding box center [400, 133] width 8 height 8
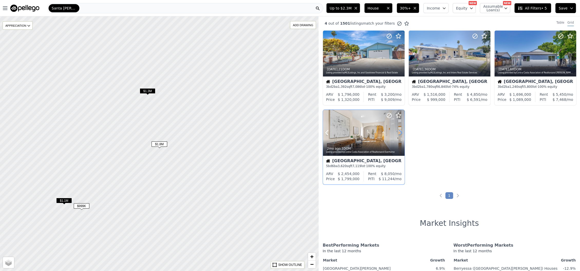
click at [401, 133] on icon at bounding box center [400, 133] width 8 height 8
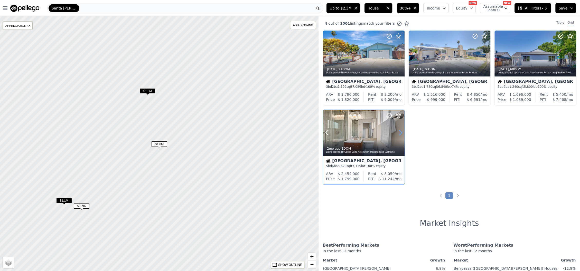
click at [400, 131] on icon at bounding box center [400, 132] width 2 height 5
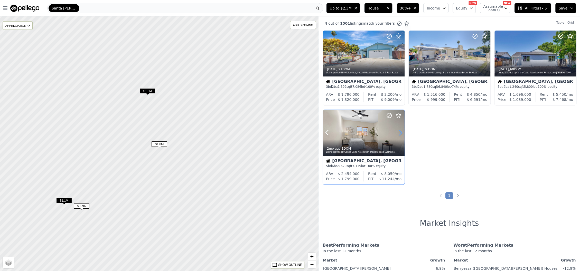
click at [400, 131] on icon at bounding box center [400, 132] width 2 height 5
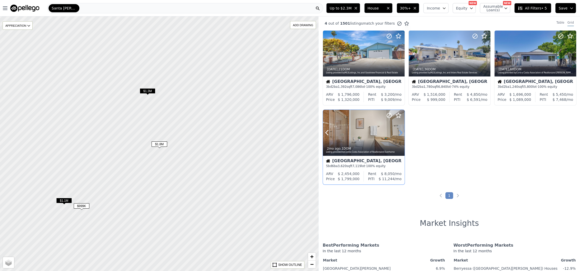
click at [400, 131] on icon at bounding box center [400, 132] width 2 height 5
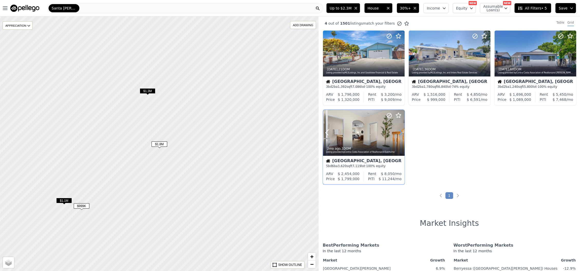
click at [400, 131] on icon at bounding box center [400, 132] width 2 height 5
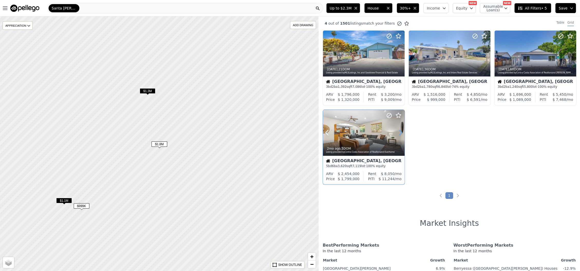
click at [400, 131] on icon at bounding box center [400, 132] width 2 height 5
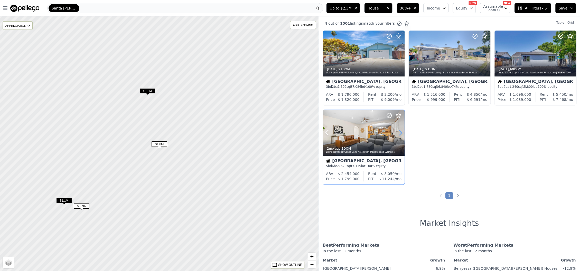
click at [400, 131] on icon at bounding box center [400, 132] width 2 height 5
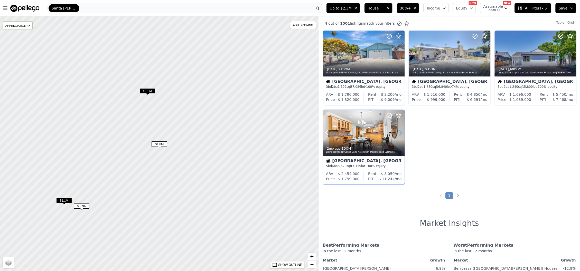
click at [400, 131] on icon at bounding box center [400, 132] width 2 height 5
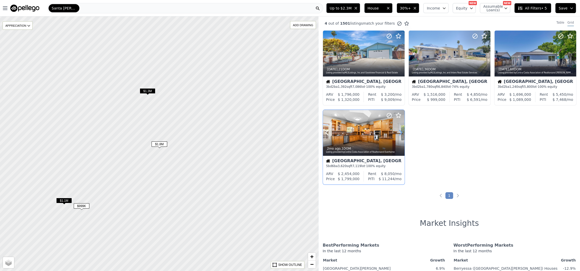
click at [400, 131] on icon at bounding box center [400, 132] width 2 height 5
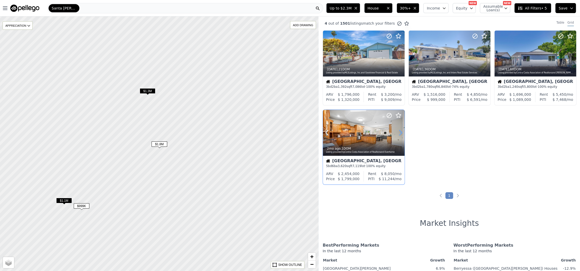
click at [400, 131] on icon at bounding box center [400, 132] width 2 height 5
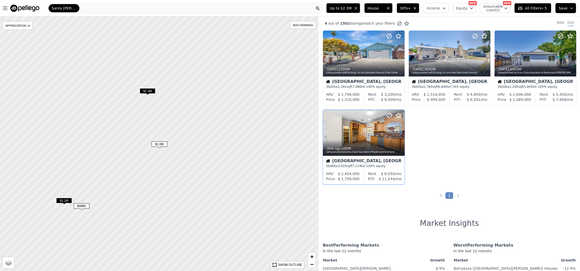
click at [400, 131] on icon at bounding box center [400, 132] width 2 height 5
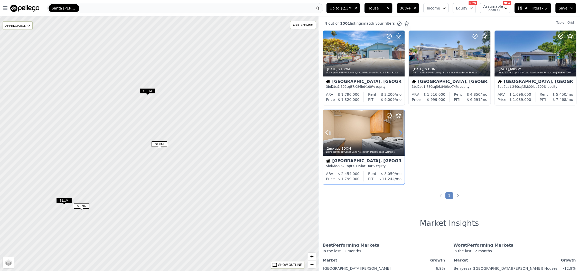
click at [400, 131] on icon at bounding box center [400, 132] width 2 height 5
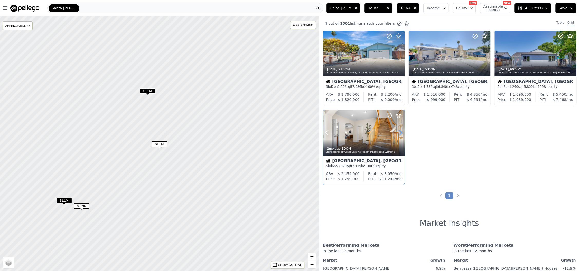
click at [400, 131] on icon at bounding box center [400, 132] width 2 height 5
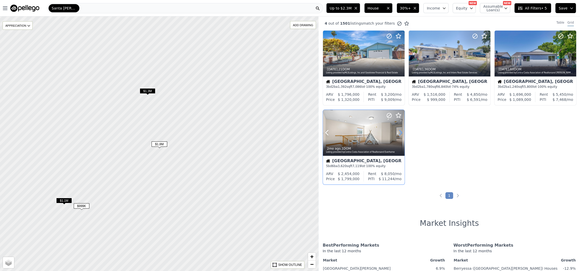
click at [400, 131] on icon at bounding box center [400, 132] width 2 height 5
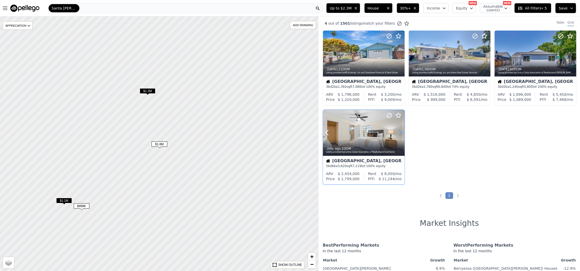
click at [400, 131] on icon at bounding box center [400, 132] width 2 height 5
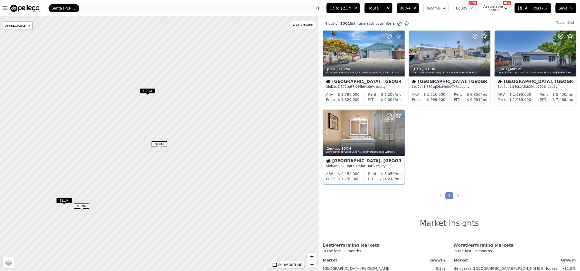
click at [400, 131] on icon at bounding box center [400, 132] width 2 height 5
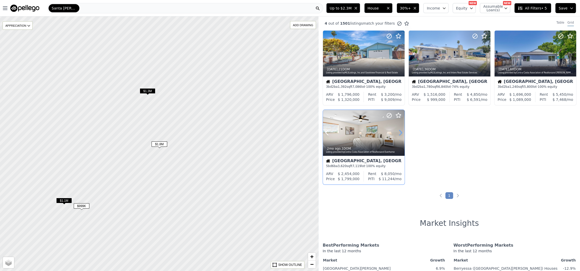
click at [400, 131] on icon at bounding box center [400, 132] width 2 height 5
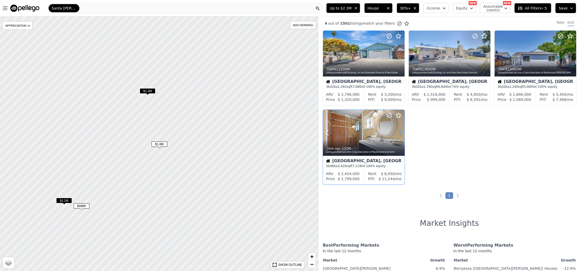
click at [400, 131] on icon at bounding box center [400, 132] width 2 height 5
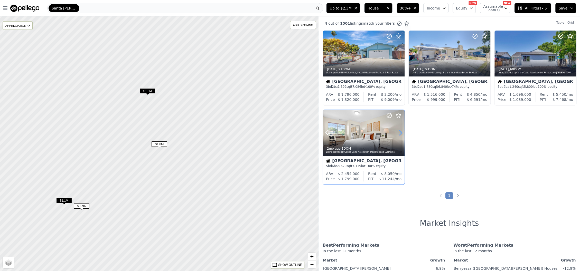
click at [400, 131] on icon at bounding box center [400, 132] width 2 height 5
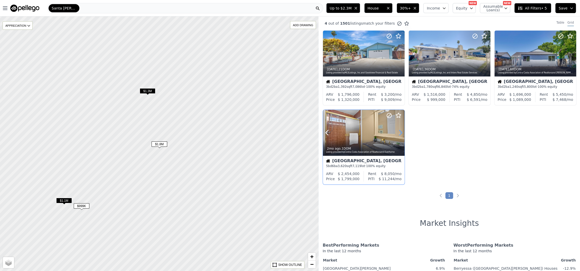
click at [400, 131] on icon at bounding box center [400, 132] width 2 height 5
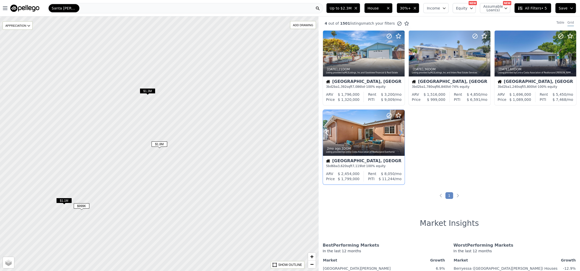
click at [400, 131] on icon at bounding box center [400, 132] width 2 height 5
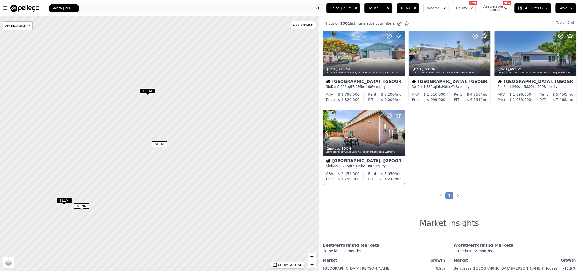
click at [400, 131] on icon at bounding box center [400, 132] width 2 height 5
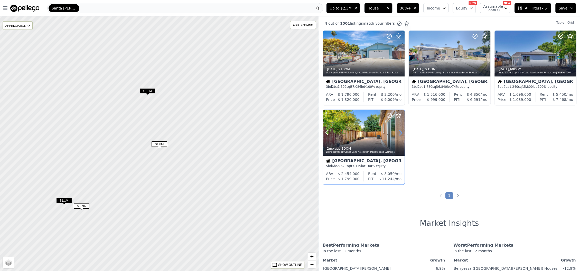
click at [400, 131] on icon at bounding box center [400, 132] width 2 height 5
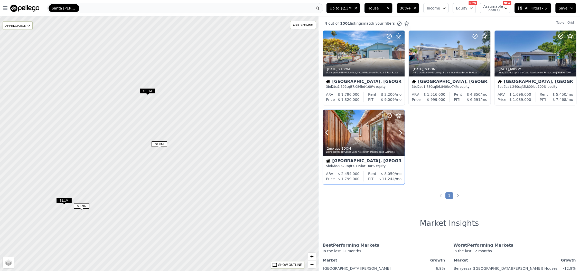
click at [374, 133] on div at bounding box center [388, 126] width 33 height 33
drag, startPoint x: 187, startPoint y: 153, endPoint x: 173, endPoint y: 144, distance: 17.2
click at [186, 149] on div at bounding box center [159, 143] width 382 height 306
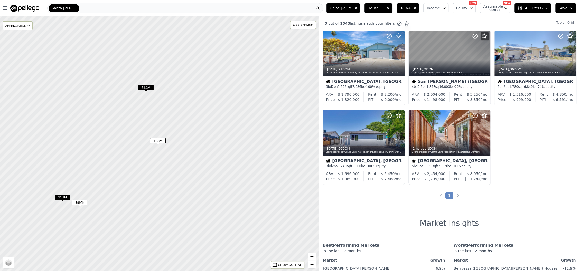
click at [148, 88] on span "$1.3M" at bounding box center [146, 87] width 16 height 5
click at [401, 56] on icon at bounding box center [400, 54] width 8 height 8
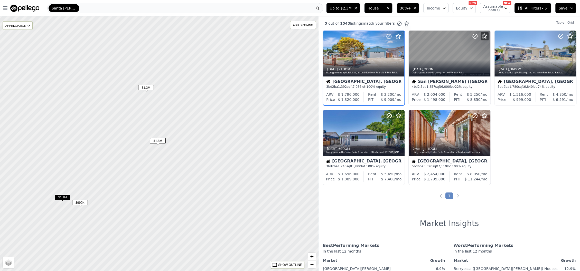
click at [401, 56] on icon at bounding box center [400, 54] width 8 height 8
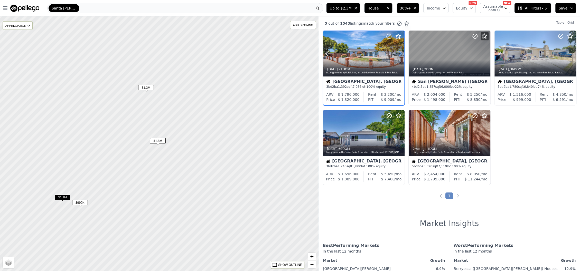
click at [401, 56] on icon at bounding box center [400, 54] width 8 height 8
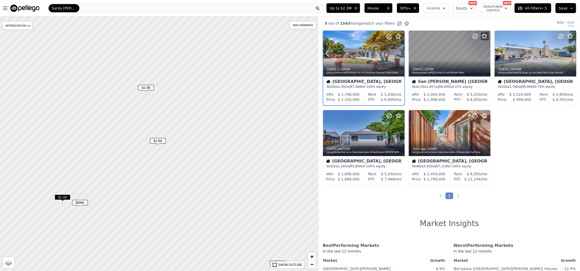
click at [401, 56] on icon at bounding box center [400, 54] width 8 height 8
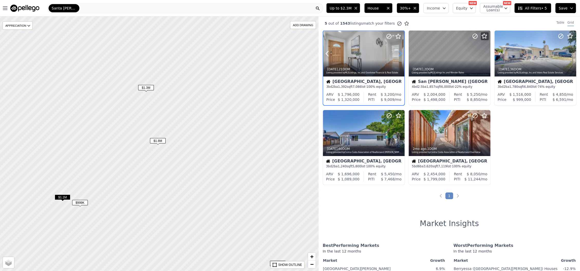
click at [401, 56] on icon at bounding box center [400, 54] width 8 height 8
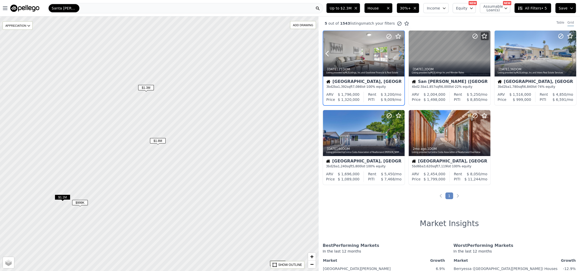
click at [401, 56] on icon at bounding box center [400, 54] width 8 height 8
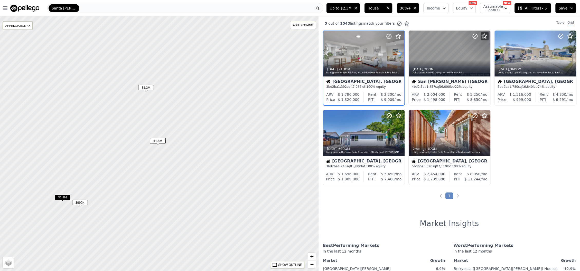
click at [401, 56] on icon at bounding box center [400, 54] width 8 height 8
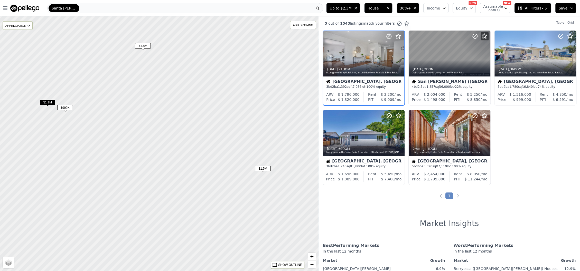
drag, startPoint x: 235, startPoint y: 172, endPoint x: 220, endPoint y: 77, distance: 95.9
click at [220, 77] on div at bounding box center [159, 144] width 382 height 306
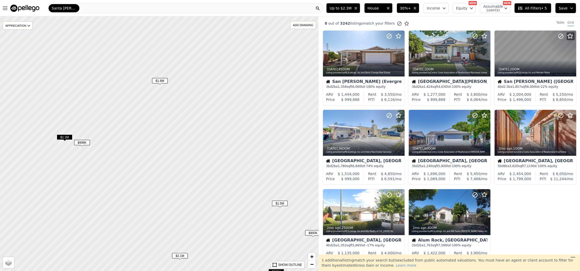
drag, startPoint x: 174, startPoint y: 67, endPoint x: 191, endPoint y: 102, distance: 38.7
click at [191, 102] on div at bounding box center [159, 144] width 382 height 306
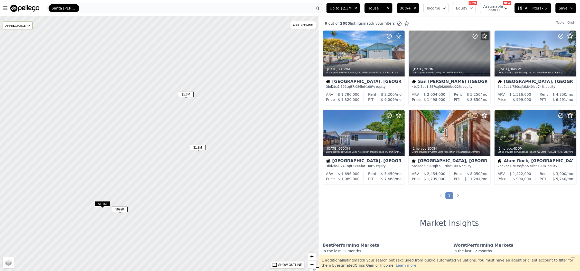
drag, startPoint x: 159, startPoint y: 49, endPoint x: 197, endPoint y: 116, distance: 76.7
click at [197, 116] on div at bounding box center [159, 144] width 382 height 306
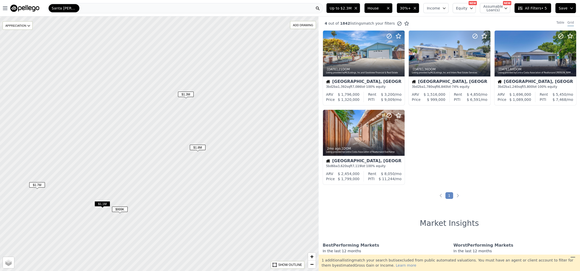
click at [190, 95] on span "$1.3M" at bounding box center [186, 94] width 16 height 5
drag, startPoint x: 241, startPoint y: 130, endPoint x: 170, endPoint y: 49, distance: 108.1
click at [170, 49] on div at bounding box center [159, 144] width 382 height 306
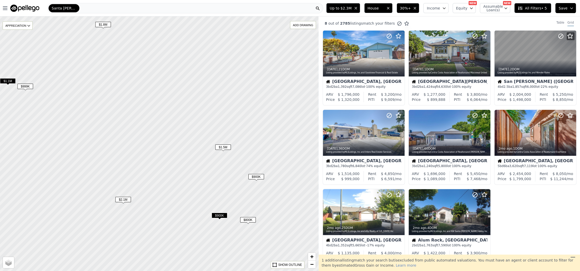
drag, startPoint x: 242, startPoint y: 175, endPoint x: 214, endPoint y: 124, distance: 58.0
click at [214, 124] on div at bounding box center [157, 139] width 382 height 306
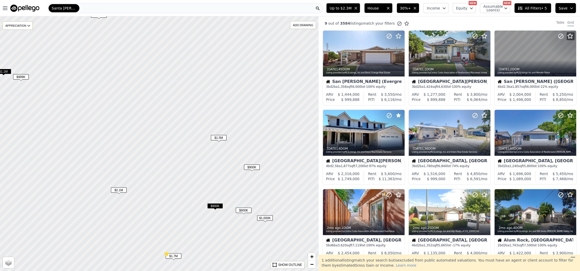
click at [250, 167] on span "$900K" at bounding box center [252, 167] width 16 height 5
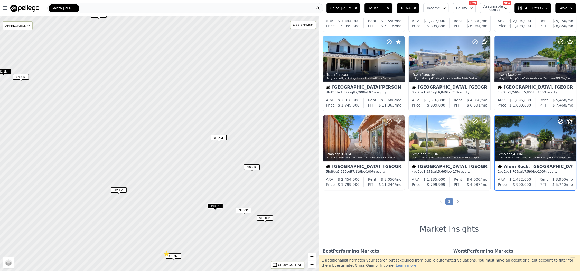
scroll to position [91, 0]
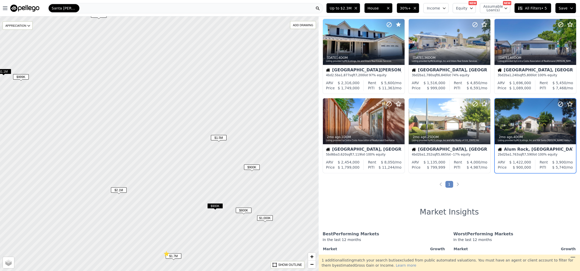
click at [222, 139] on span "$1.5M" at bounding box center [219, 137] width 16 height 5
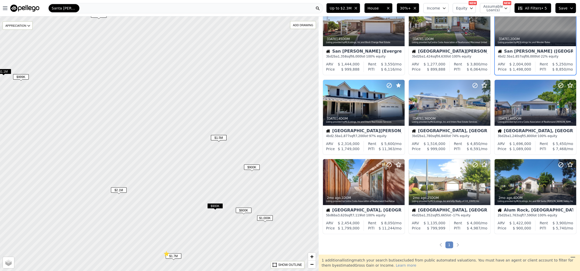
scroll to position [0, 0]
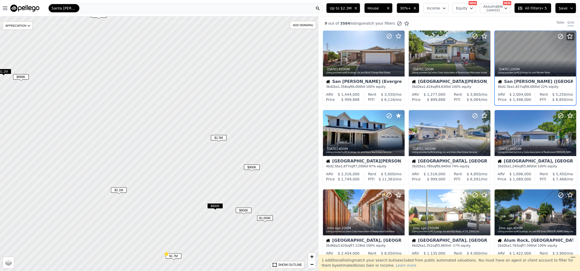
click at [411, 8] on span "30%+" at bounding box center [405, 8] width 11 height 5
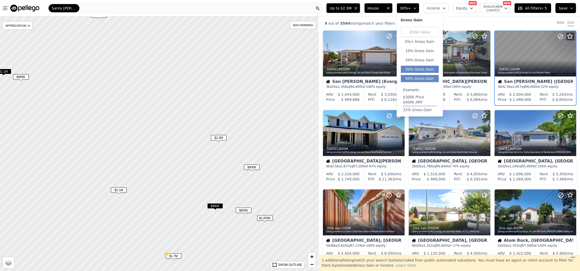
click at [417, 79] on button "40% Gross Gain" at bounding box center [420, 78] width 38 height 7
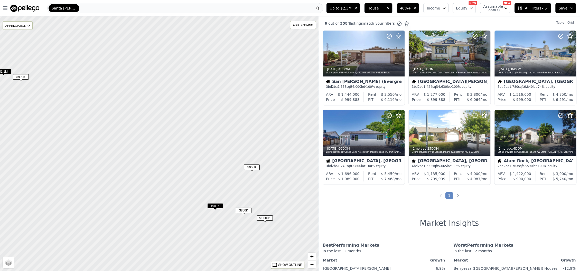
drag, startPoint x: 209, startPoint y: 174, endPoint x: 230, endPoint y: 170, distance: 22.0
click at [221, 171] on div at bounding box center [159, 144] width 382 height 306
drag, startPoint x: 230, startPoint y: 170, endPoint x: 267, endPoint y: 170, distance: 37.2
click at [267, 170] on div at bounding box center [159, 144] width 382 height 306
click at [54, 69] on span "$1.1M" at bounding box center [56, 67] width 16 height 5
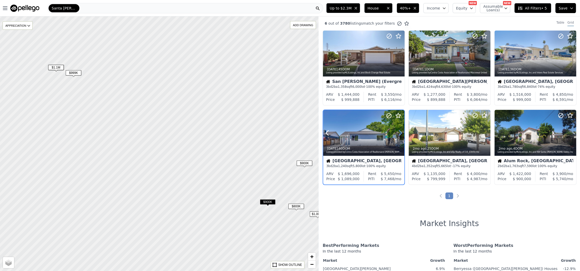
click at [399, 134] on icon at bounding box center [400, 133] width 8 height 8
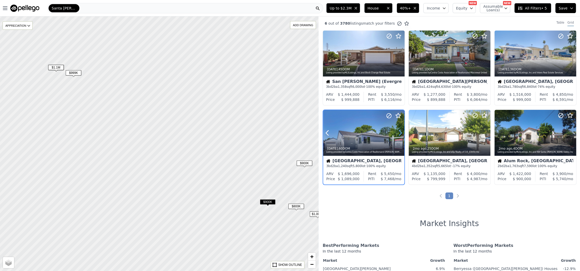
click at [399, 134] on icon at bounding box center [400, 133] width 8 height 8
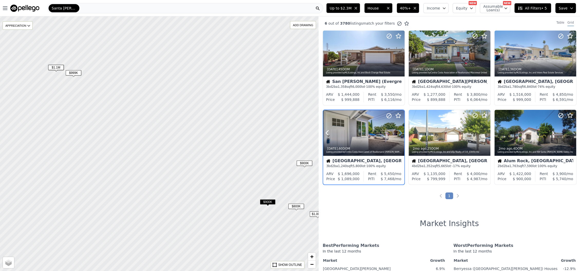
click at [399, 134] on icon at bounding box center [400, 133] width 8 height 8
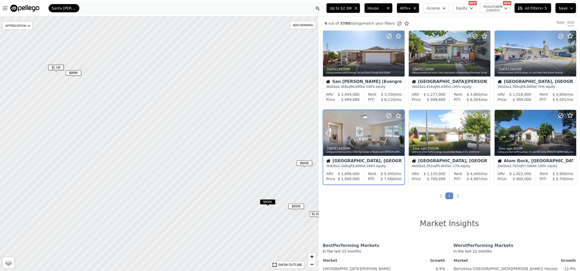
click at [399, 134] on icon at bounding box center [400, 133] width 8 height 8
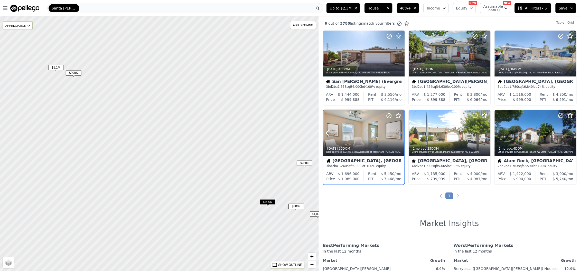
click at [399, 134] on icon at bounding box center [400, 133] width 8 height 8
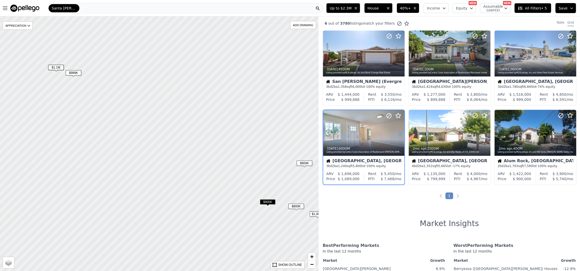
click at [399, 134] on icon at bounding box center [400, 133] width 8 height 8
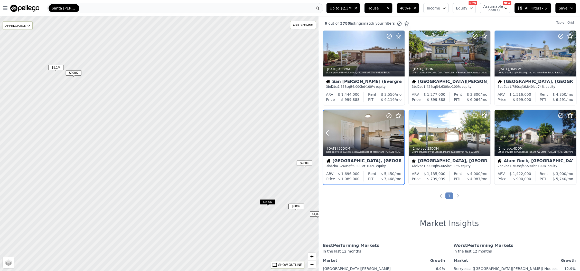
click at [399, 134] on icon at bounding box center [400, 133] width 8 height 8
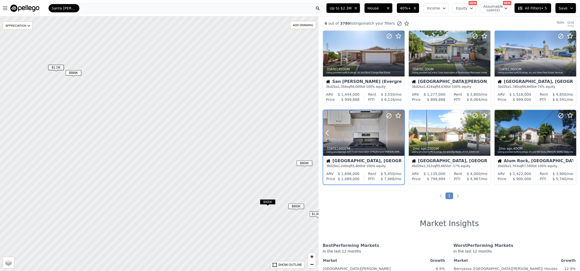
click at [399, 134] on icon at bounding box center [400, 133] width 8 height 8
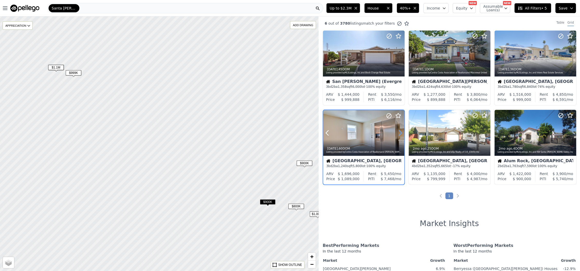
click at [399, 134] on icon at bounding box center [400, 133] width 8 height 8
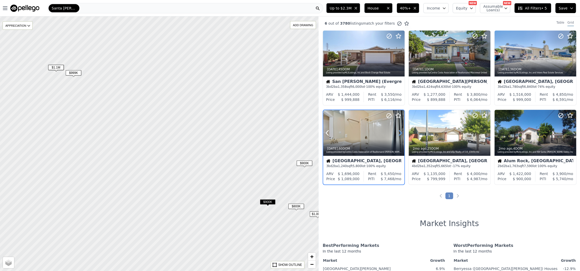
click at [399, 134] on icon at bounding box center [400, 133] width 8 height 8
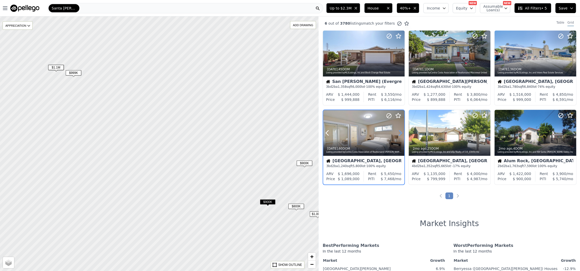
click at [399, 134] on icon at bounding box center [400, 133] width 8 height 8
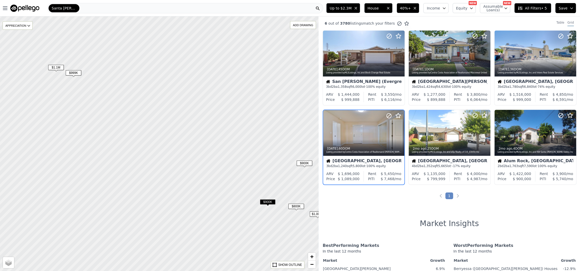
click at [472, 10] on icon "button" at bounding box center [471, 8] width 4 height 4
drag, startPoint x: 261, startPoint y: 98, endPoint x: 231, endPoint y: 262, distance: 166.8
click at [239, 270] on div at bounding box center [159, 144] width 382 height 306
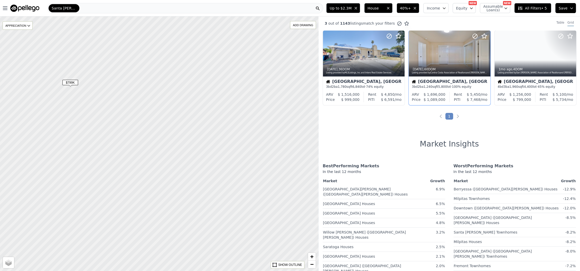
drag, startPoint x: 229, startPoint y: 152, endPoint x: 229, endPoint y: 209, distance: 57.0
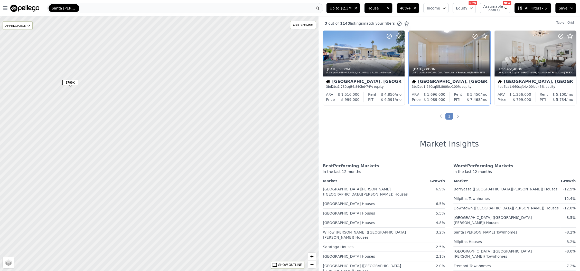
click at [229, 209] on div at bounding box center [159, 144] width 382 height 306
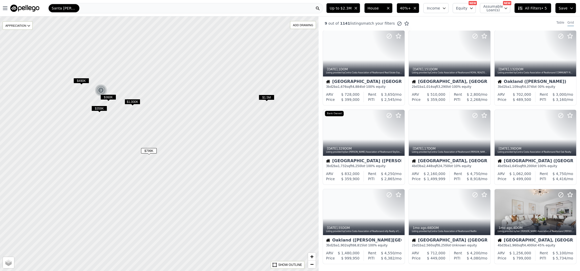
drag, startPoint x: 193, startPoint y: 130, endPoint x: 270, endPoint y: 196, distance: 102.2
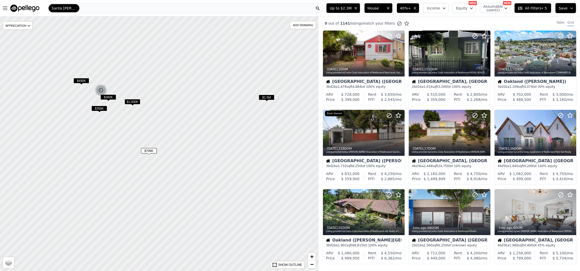
click at [270, 196] on div at bounding box center [159, 144] width 382 height 306
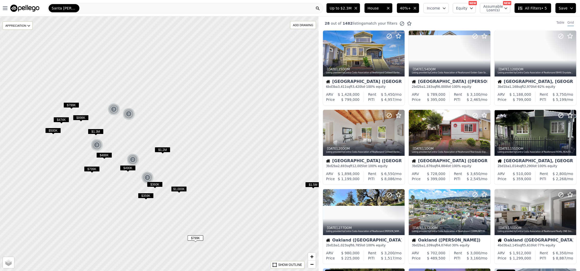
drag, startPoint x: 183, startPoint y: 131, endPoint x: 229, endPoint y: 217, distance: 98.0
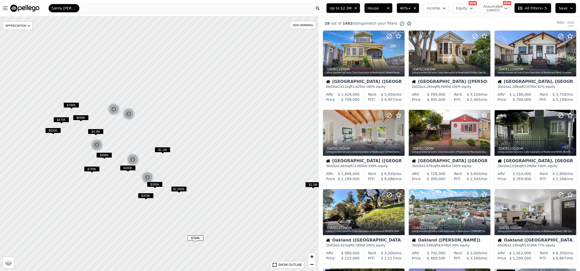
click at [229, 217] on div at bounding box center [159, 144] width 382 height 306
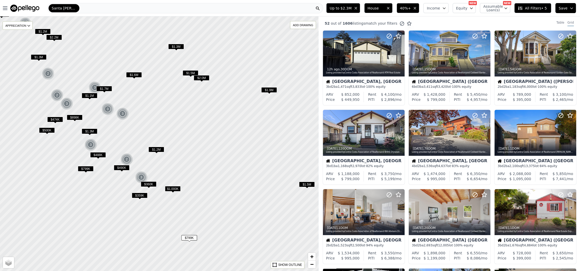
drag, startPoint x: 228, startPoint y: 193, endPoint x: 220, endPoint y: 193, distance: 8.5
click at [220, 193] on div at bounding box center [159, 144] width 382 height 306
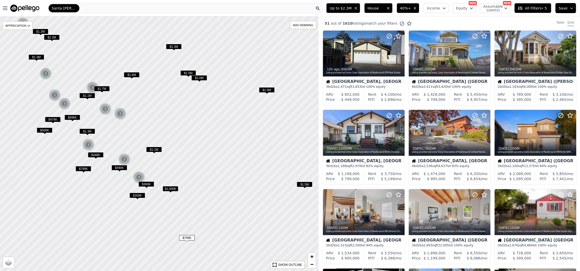
click at [305, 185] on span "$1.5M" at bounding box center [305, 184] width 16 height 5
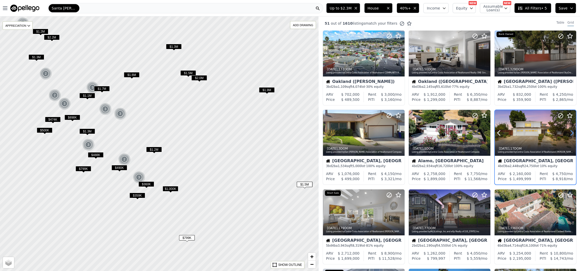
click at [571, 132] on icon at bounding box center [572, 132] width 2 height 5
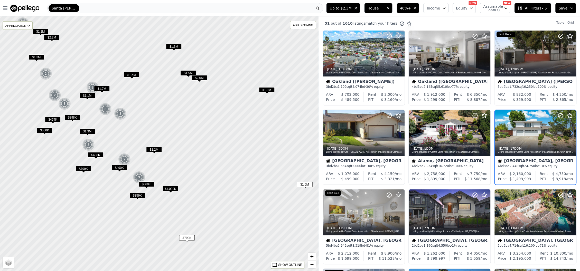
click at [571, 132] on icon at bounding box center [572, 132] width 2 height 5
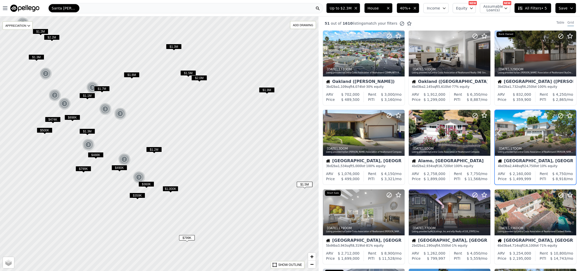
click at [571, 132] on icon at bounding box center [572, 132] width 2 height 5
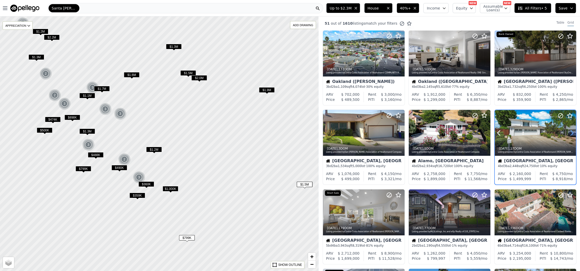
click at [571, 132] on icon at bounding box center [572, 132] width 2 height 5
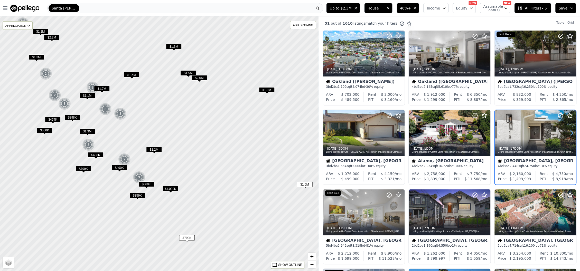
click at [571, 132] on icon at bounding box center [572, 132] width 2 height 5
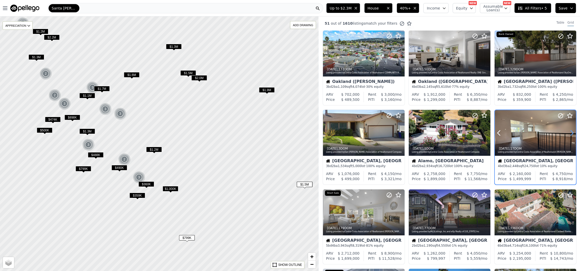
click at [571, 132] on icon at bounding box center [572, 132] width 2 height 5
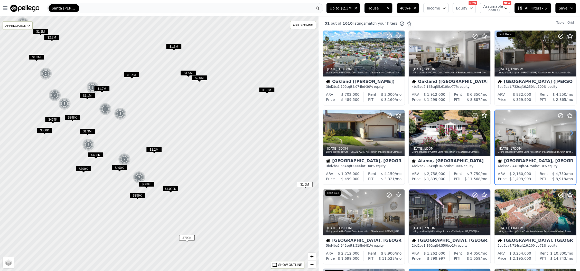
click at [571, 132] on icon at bounding box center [572, 132] width 2 height 5
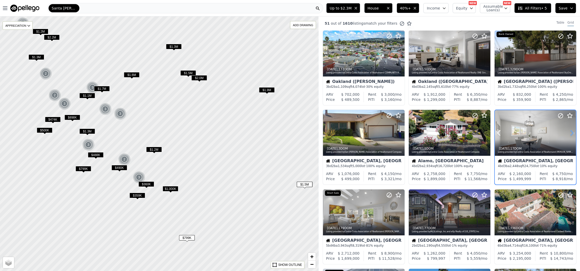
click at [571, 132] on icon at bounding box center [572, 132] width 2 height 5
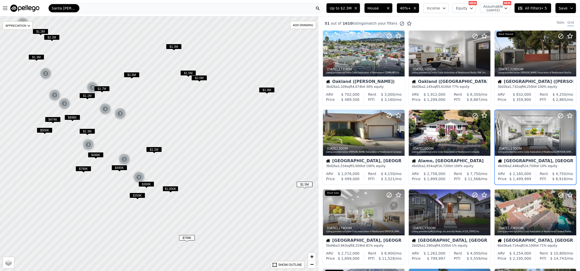
click at [571, 132] on icon at bounding box center [572, 132] width 2 height 5
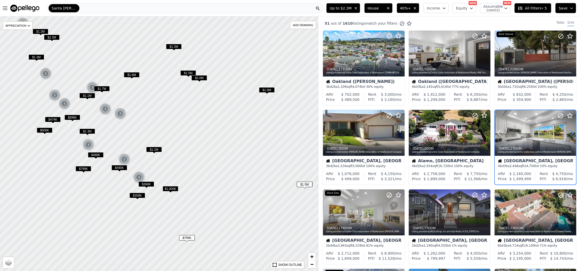
click at [571, 132] on icon at bounding box center [572, 132] width 2 height 5
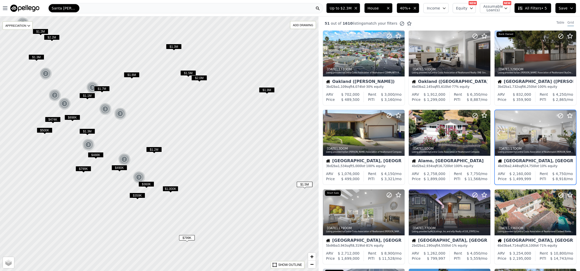
click at [571, 132] on icon at bounding box center [572, 132] width 2 height 5
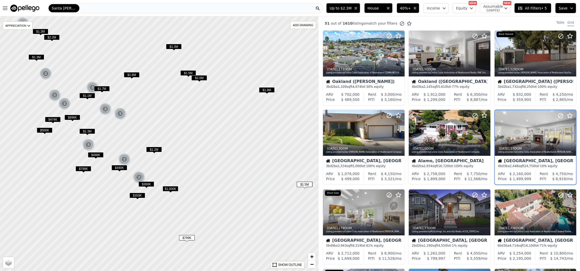
click at [571, 132] on icon at bounding box center [572, 132] width 2 height 5
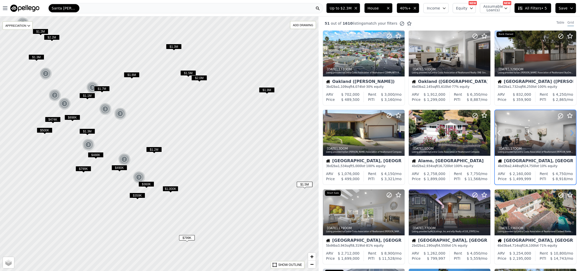
click at [571, 132] on icon at bounding box center [572, 132] width 2 height 5
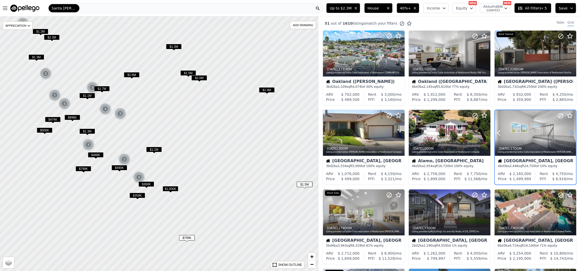
click at [571, 132] on icon at bounding box center [572, 132] width 2 height 5
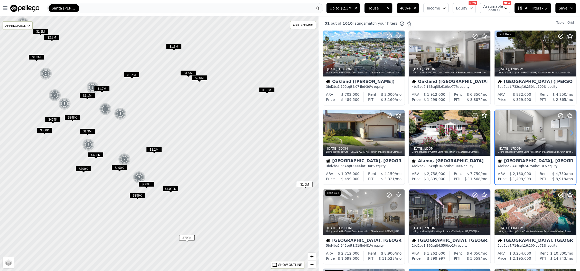
click at [571, 132] on icon at bounding box center [572, 132] width 2 height 5
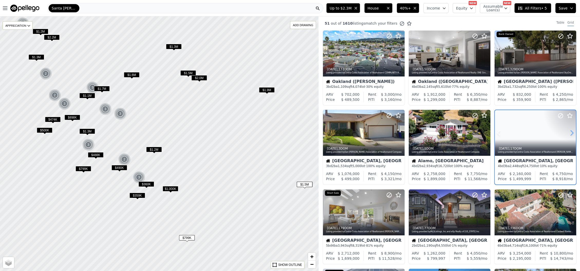
click at [571, 132] on icon at bounding box center [572, 132] width 2 height 5
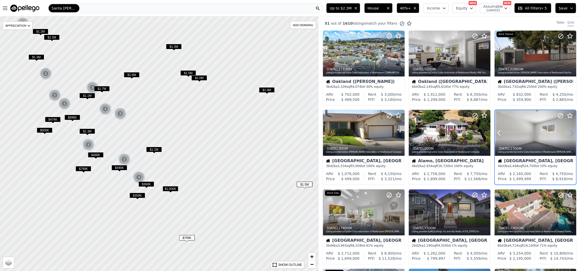
click at [571, 132] on icon at bounding box center [572, 132] width 2 height 5
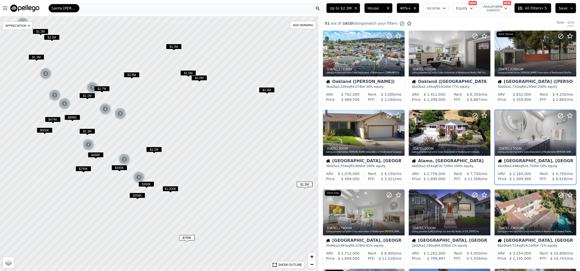
click at [571, 132] on icon at bounding box center [572, 132] width 2 height 5
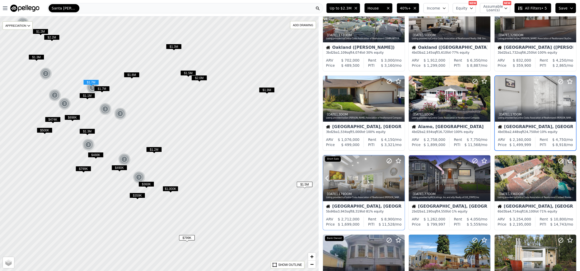
click at [400, 180] on icon at bounding box center [400, 178] width 2 height 5
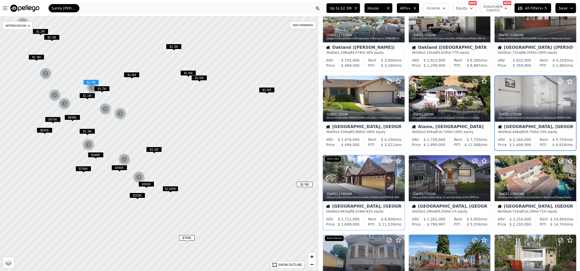
click at [400, 180] on icon at bounding box center [400, 178] width 2 height 5
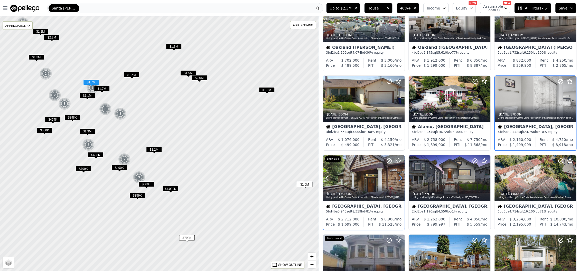
click at [400, 180] on icon at bounding box center [400, 178] width 2 height 5
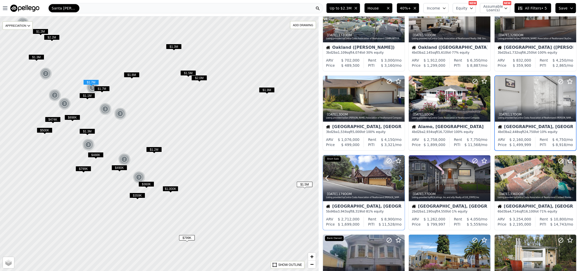
click at [400, 180] on icon at bounding box center [400, 178] width 2 height 5
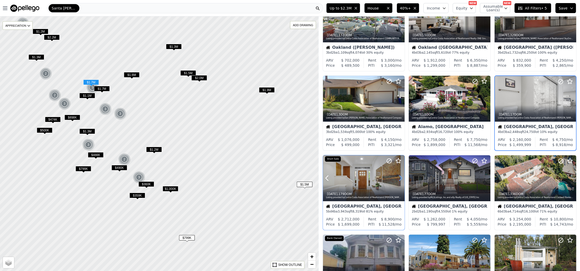
click at [400, 180] on icon at bounding box center [400, 178] width 2 height 5
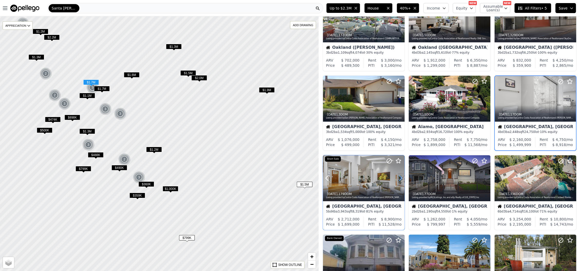
click at [400, 180] on icon at bounding box center [400, 178] width 2 height 5
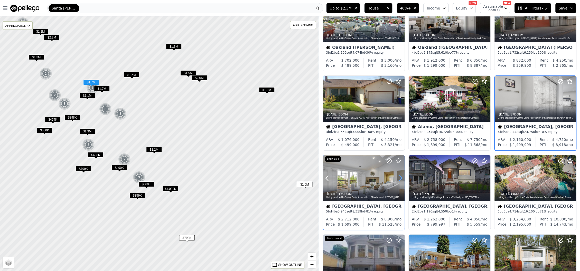
click at [400, 180] on icon at bounding box center [400, 178] width 2 height 5
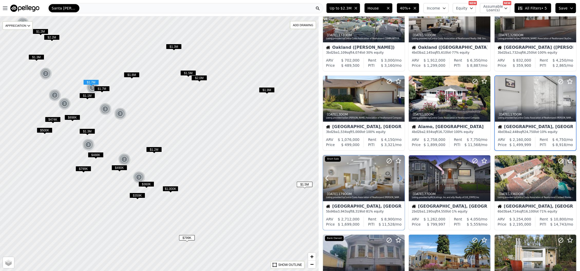
click at [400, 180] on icon at bounding box center [400, 178] width 2 height 5
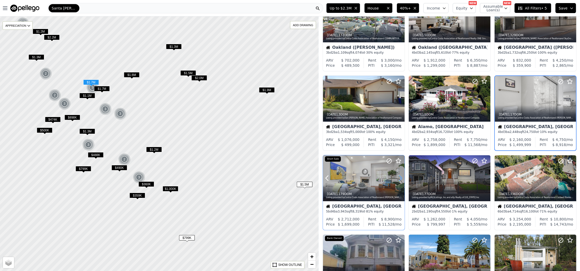
click at [400, 180] on icon at bounding box center [400, 178] width 2 height 5
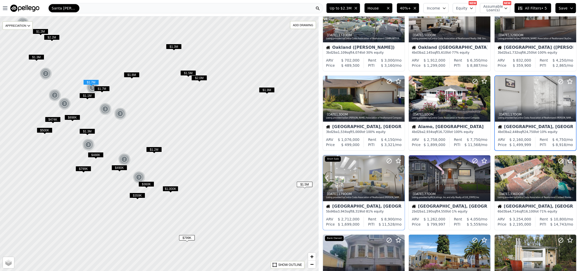
click at [400, 180] on icon at bounding box center [400, 178] width 2 height 5
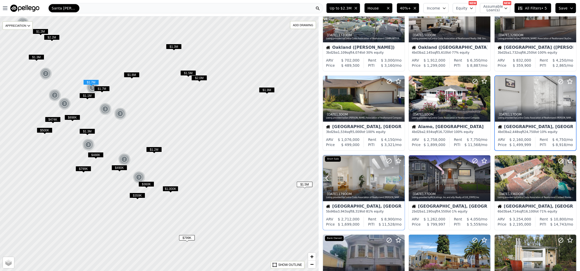
click at [400, 180] on icon at bounding box center [400, 178] width 2 height 5
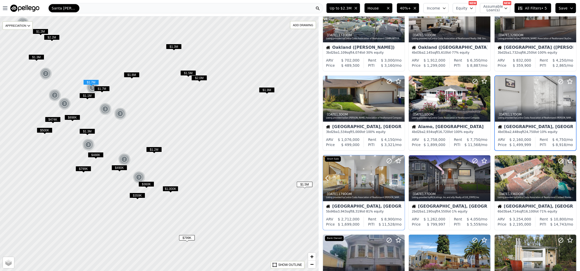
click at [400, 180] on icon at bounding box center [400, 178] width 2 height 5
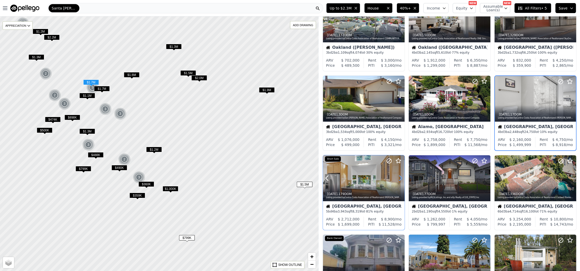
click at [400, 180] on icon at bounding box center [400, 178] width 2 height 5
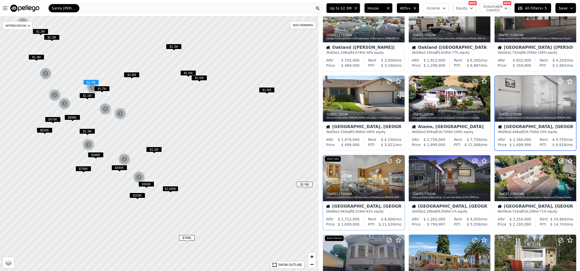
click at [400, 180] on icon at bounding box center [400, 178] width 2 height 5
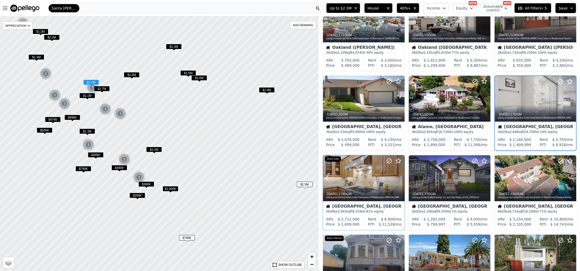
click at [400, 180] on icon at bounding box center [400, 178] width 2 height 5
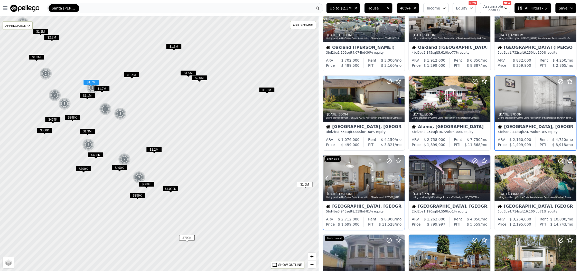
click at [400, 180] on icon at bounding box center [400, 178] width 2 height 5
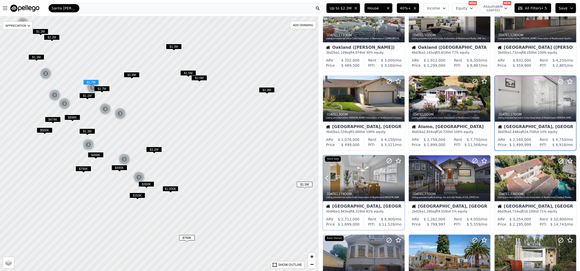
click at [400, 180] on icon at bounding box center [400, 178] width 2 height 5
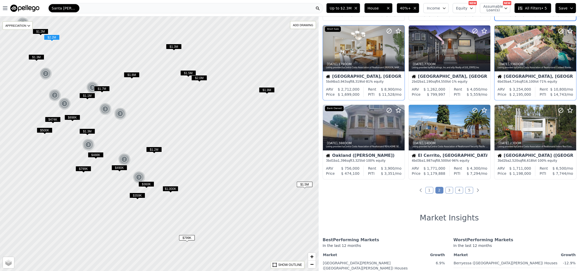
scroll to position [171, 0]
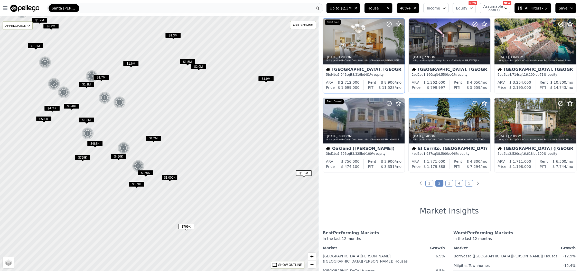
drag, startPoint x: 197, startPoint y: 145, endPoint x: 196, endPoint y: 135, distance: 9.3
click at [196, 135] on div at bounding box center [159, 144] width 382 height 306
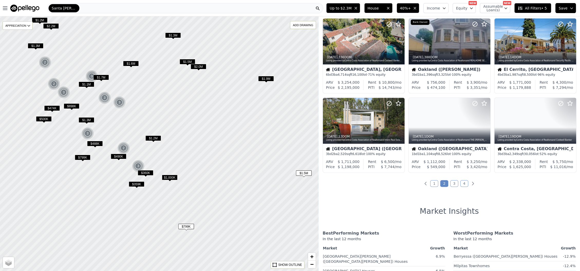
click at [199, 128] on div at bounding box center [159, 144] width 382 height 306
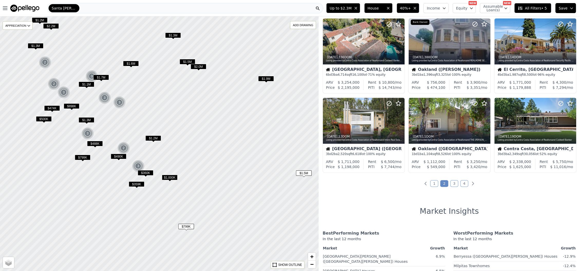
scroll to position [92, 0]
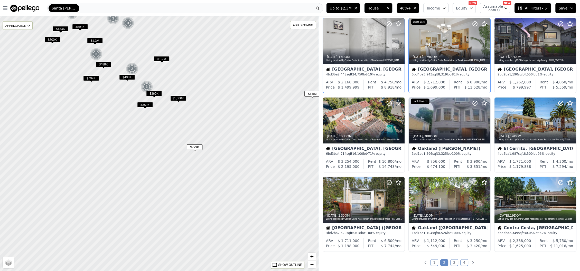
drag, startPoint x: 192, startPoint y: 180, endPoint x: 201, endPoint y: 100, distance: 79.8
click at [201, 100] on div at bounding box center [159, 144] width 382 height 306
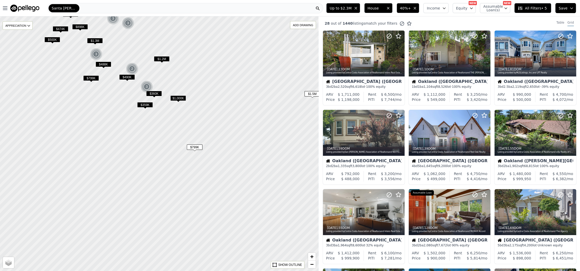
click at [201, 148] on span "$799K" at bounding box center [195, 147] width 16 height 5
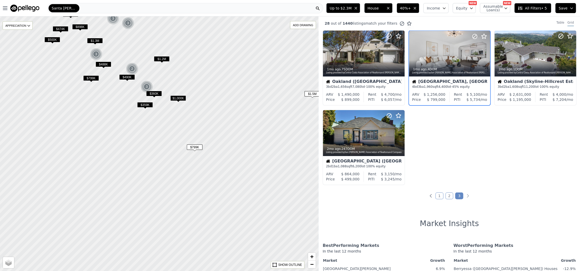
click at [502, 175] on div "1mo ago , 75 DOM Listing provided by Contra Costa Association of Realtors and D…" at bounding box center [448, 109] width 261 height 159
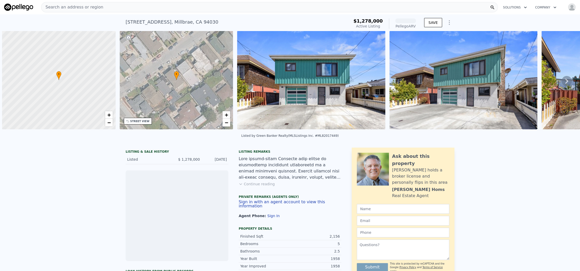
scroll to position [0, 2]
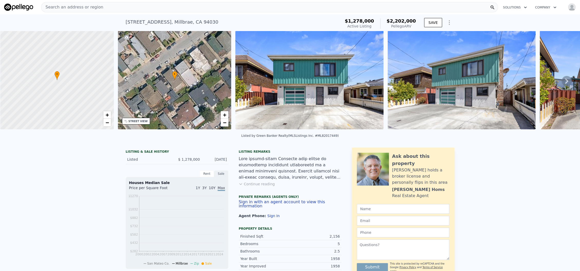
click at [132, 123] on div "STREET VIEW" at bounding box center [136, 121] width 28 height 7
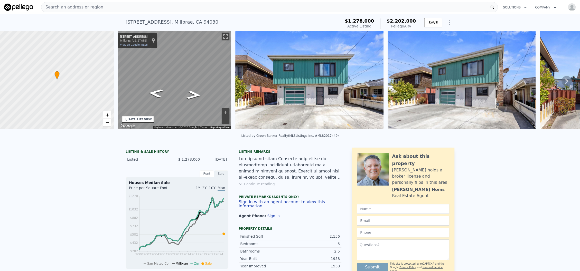
click at [111, 84] on div "• + − • + − STREET VIEW ← Move left → Move right ↑ Move up ↓ Move down + Zoom i…" at bounding box center [290, 81] width 580 height 100
click at [221, 95] on div "Map" at bounding box center [175, 80] width 114 height 99
click at [180, 82] on icon "Go Northeast, Spruce St" at bounding box center [180, 80] width 36 height 13
drag, startPoint x: 192, startPoint y: 21, endPoint x: 123, endPoint y: 27, distance: 68.6
click at [126, 27] on div "31 Spruce St , Millbrae , CA 94030 Active at $1.278m (~ARV $2.202m )" at bounding box center [232, 23] width 213 height 14
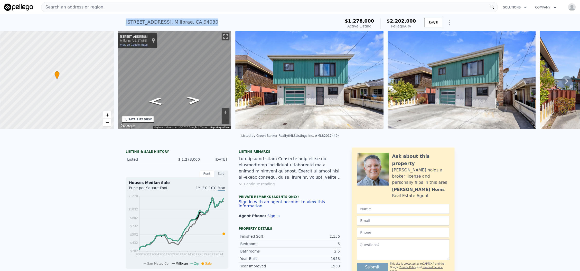
copy div "31 Spruce St , Millbrae , CA 94030"
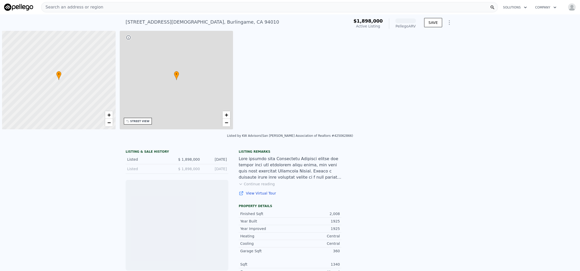
scroll to position [0, 2]
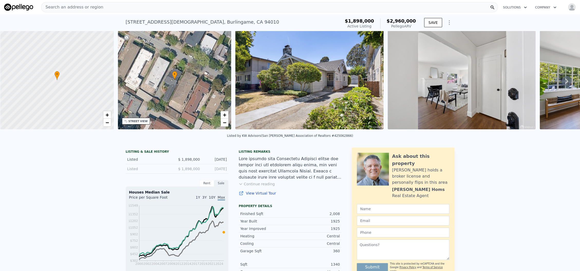
click at [135, 120] on div "STREET VIEW" at bounding box center [137, 121] width 19 height 4
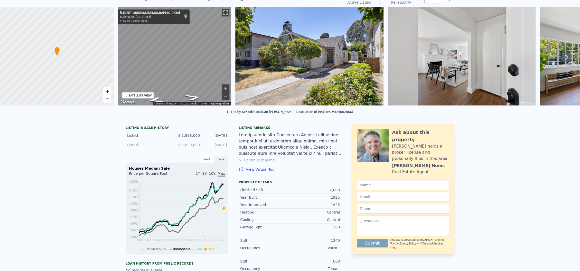
scroll to position [0, 0]
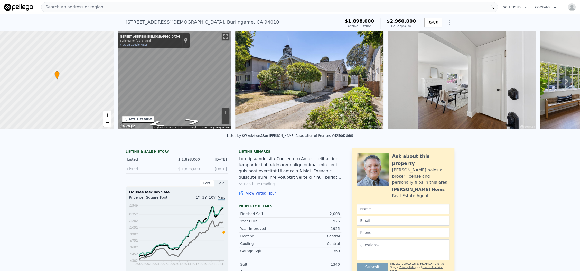
click at [246, 187] on button "Continue reading" at bounding box center [257, 184] width 36 height 5
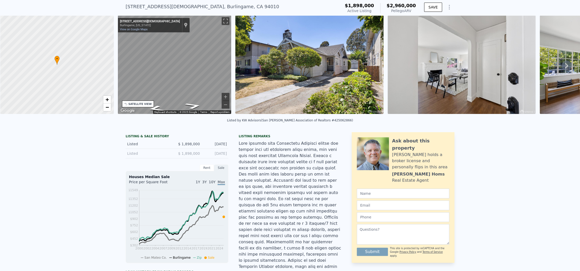
scroll to position [2, 0]
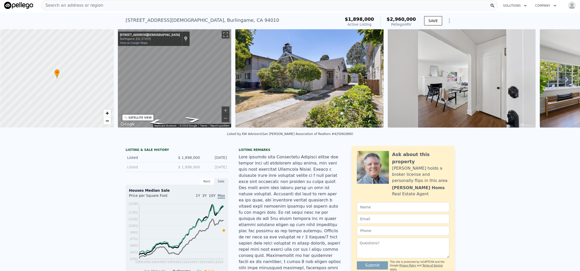
click at [428, 80] on img at bounding box center [462, 78] width 148 height 99
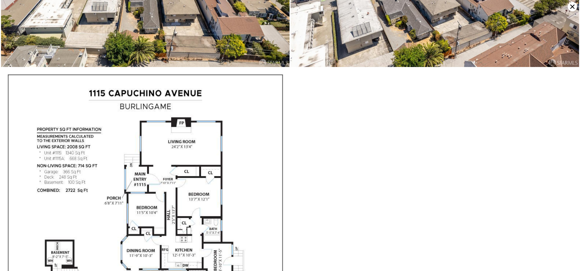
scroll to position [6137, 0]
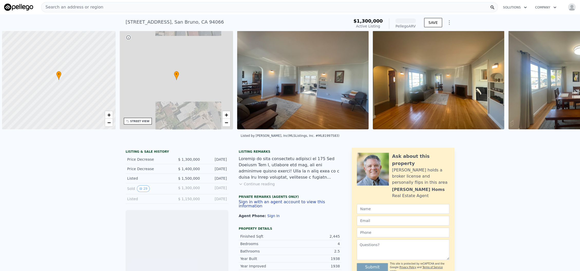
scroll to position [0, 2]
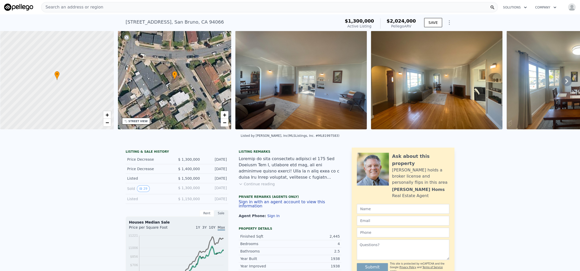
click at [144, 121] on div "STREET VIEW" at bounding box center [136, 121] width 28 height 7
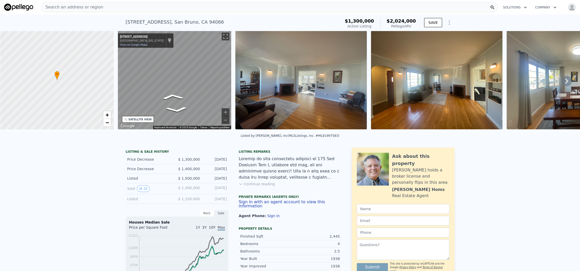
click at [111, 89] on div "• + − • + − STREET VIEW ← Move left → Move right ↑ Move up ↓ Move down + Zoom i…" at bounding box center [290, 81] width 580 height 100
click at [332, 64] on img at bounding box center [300, 80] width 131 height 99
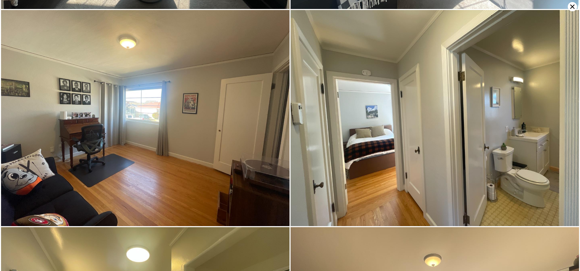
scroll to position [646, 0]
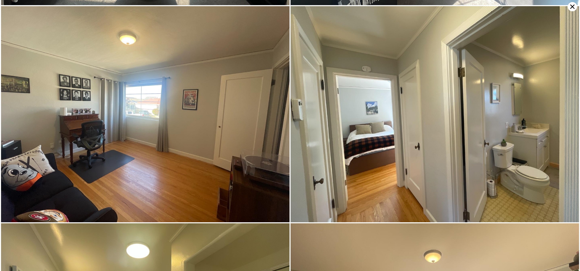
click at [67, 93] on img at bounding box center [145, 114] width 288 height 216
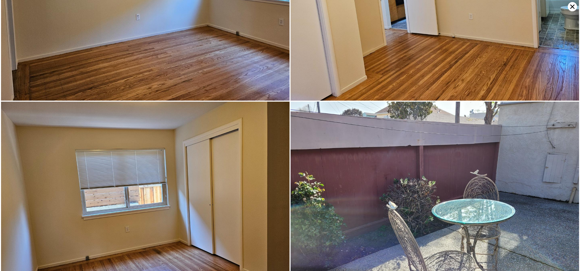
scroll to position [2532, 0]
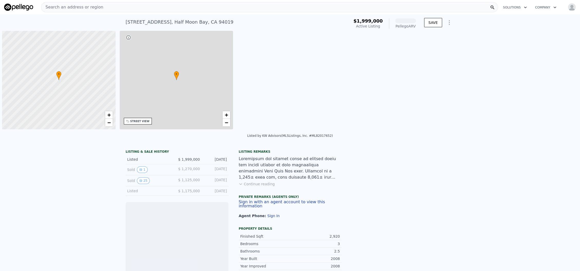
scroll to position [0, 2]
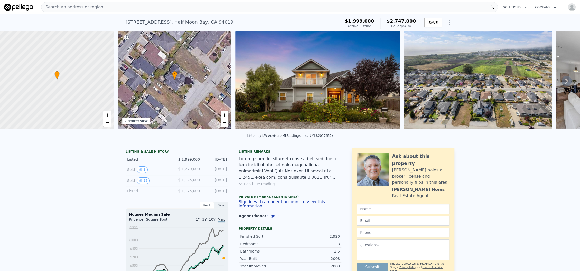
click at [142, 120] on div "STREET VIEW" at bounding box center [137, 121] width 19 height 4
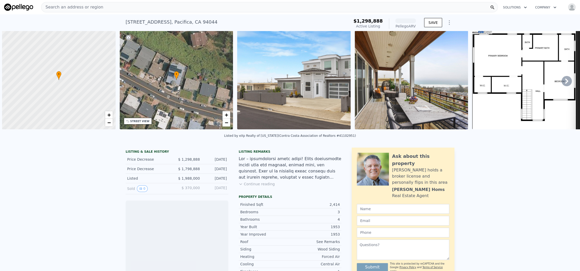
scroll to position [0, 2]
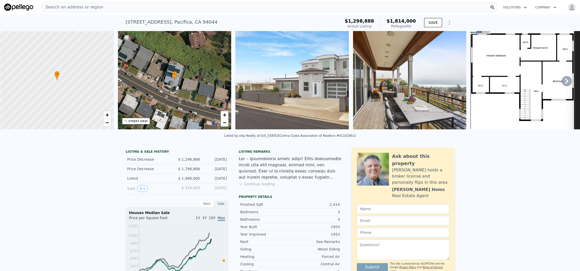
click at [143, 123] on div "STREET VIEW" at bounding box center [137, 121] width 19 height 4
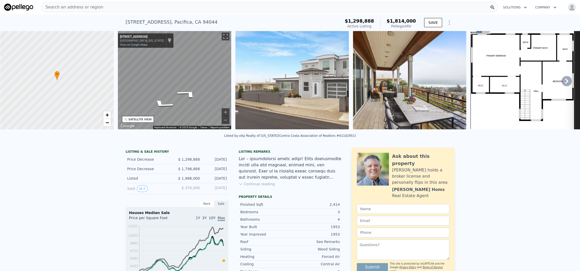
click at [105, 94] on div "• + − • + − STREET VIEW ← Move left → Move right ↑ Move up ↓ Move down + Zoom i…" at bounding box center [290, 81] width 580 height 100
click at [329, 86] on img at bounding box center [292, 80] width 114 height 99
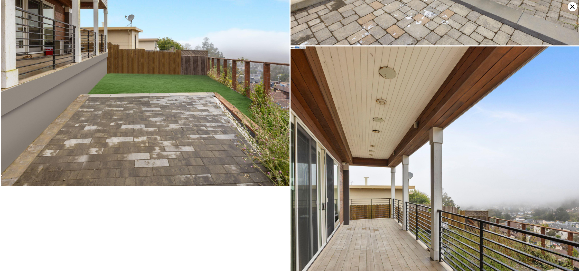
scroll to position [6037, 0]
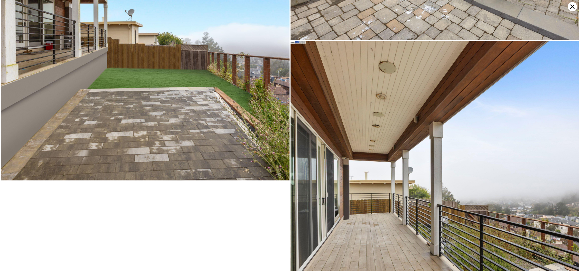
click at [573, 5] on icon at bounding box center [572, 6] width 9 height 9
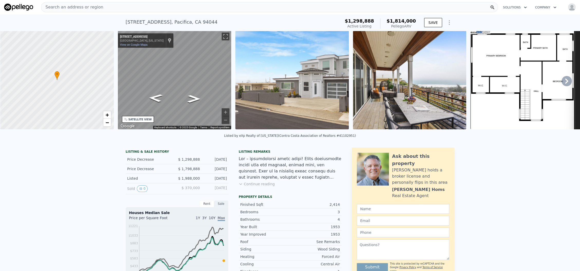
click at [252, 187] on button "Continue reading" at bounding box center [257, 184] width 36 height 5
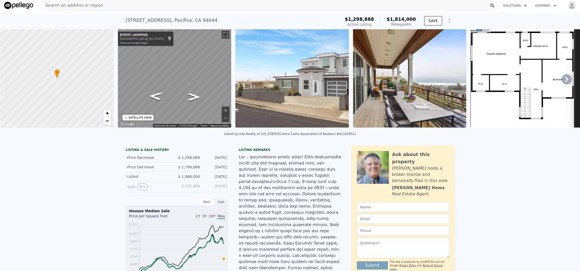
scroll to position [0, 0]
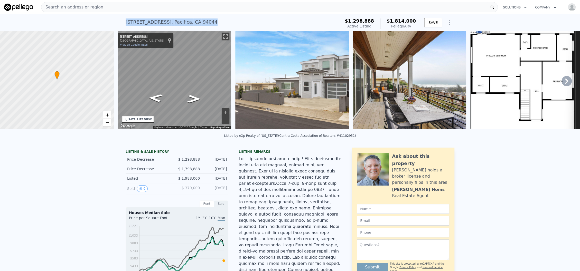
drag, startPoint x: 194, startPoint y: 20, endPoint x: 114, endPoint y: 25, distance: 80.8
click at [114, 25] on div "487 Manor Dr , Pacifica , CA 94044 Active at $1.299m (~ARV $1.814m ) $1,298,888…" at bounding box center [290, 22] width 580 height 16
copy div "487 Manor Dr , Pacifica , CA 94044"
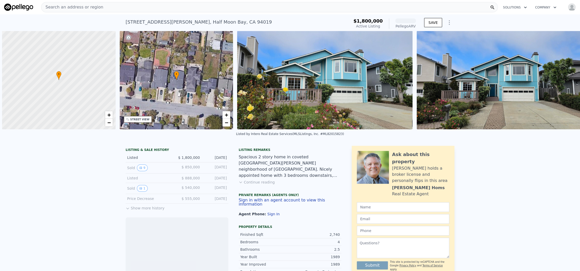
scroll to position [0, 2]
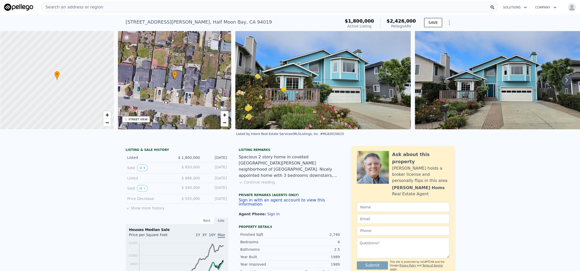
click at [263, 185] on button "Continue reading" at bounding box center [257, 182] width 36 height 5
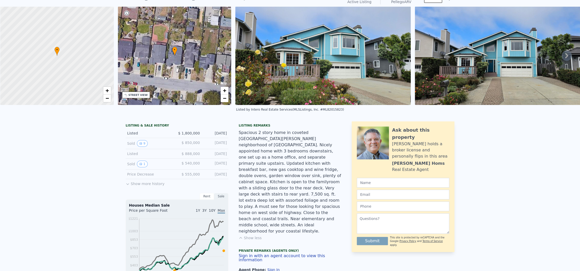
scroll to position [0, 0]
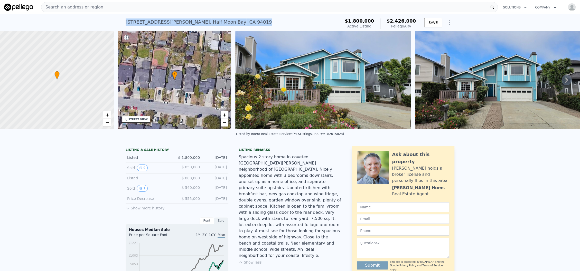
drag, startPoint x: 123, startPoint y: 23, endPoint x: 228, endPoint y: 23, distance: 105.3
click at [228, 23] on div "[STREET_ADDRESS][PERSON_NAME] Active at $1.800m (~ARV $2.426m ) $1,800,000 Acti…" at bounding box center [290, 22] width 580 height 16
copy div "[STREET_ADDRESS][PERSON_NAME]"
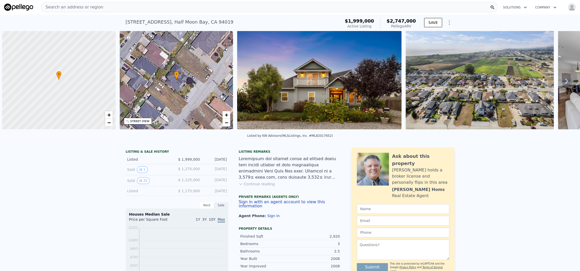
scroll to position [0, 2]
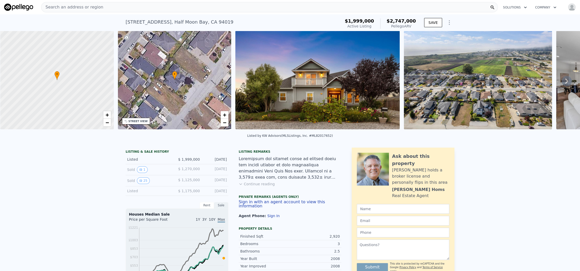
click at [561, 82] on icon at bounding box center [566, 81] width 10 height 10
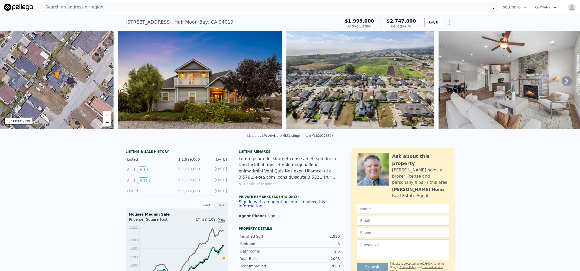
click at [561, 82] on icon at bounding box center [566, 81] width 10 height 10
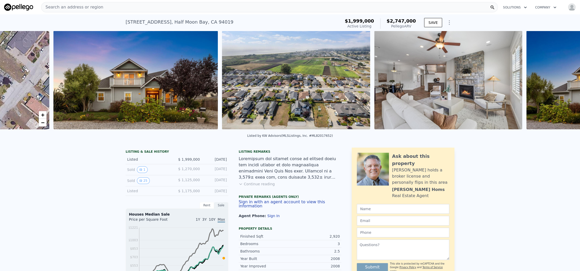
scroll to position [0, 235]
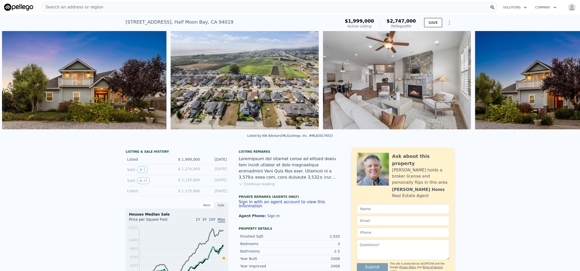
click at [559, 82] on div "• + − • + − STREET VIEW Loading... SATELLITE VIEW" at bounding box center [290, 81] width 580 height 100
click at [561, 82] on icon at bounding box center [566, 81] width 10 height 10
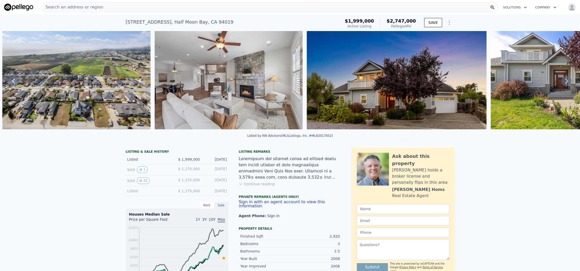
click at [561, 82] on icon at bounding box center [566, 81] width 10 height 10
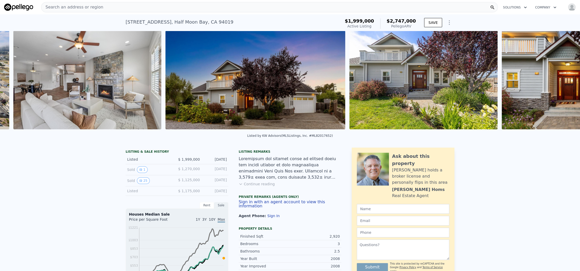
scroll to position [0, 556]
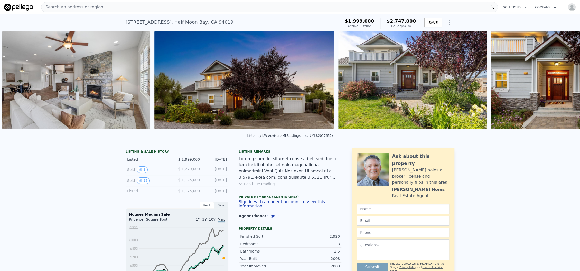
click at [559, 82] on div "• + − • + − STREET VIEW Loading... SATELLITE VIEW" at bounding box center [290, 81] width 580 height 100
click at [561, 82] on icon at bounding box center [566, 81] width 10 height 10
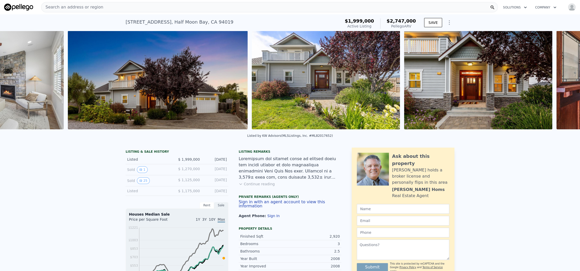
scroll to position [0, 708]
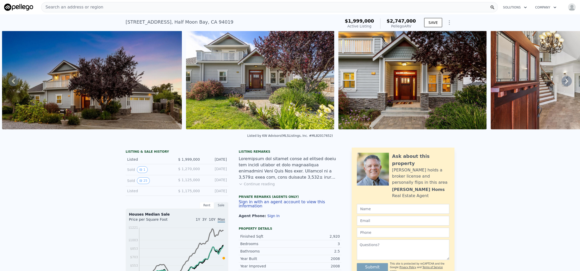
click at [559, 82] on div "• + − • + − STREET VIEW Loading... SATELLITE VIEW" at bounding box center [290, 81] width 580 height 100
click at [561, 84] on icon at bounding box center [566, 81] width 10 height 10
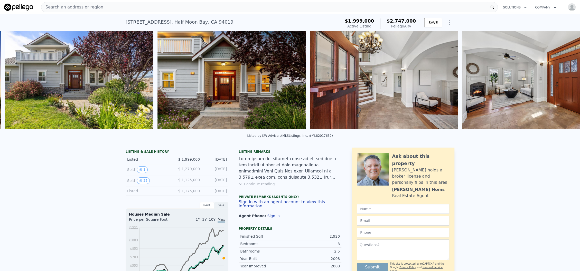
scroll to position [0, 892]
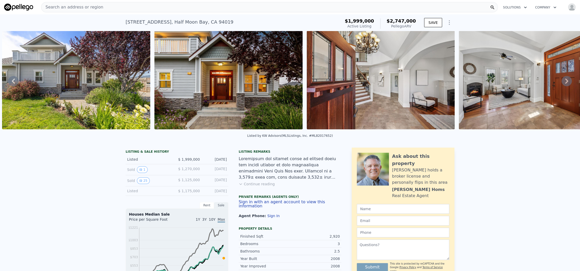
click at [561, 84] on icon at bounding box center [566, 81] width 10 height 10
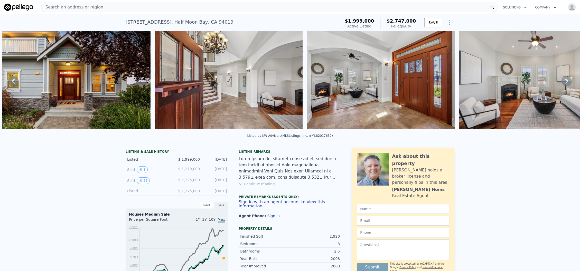
click at [561, 84] on icon at bounding box center [566, 81] width 10 height 10
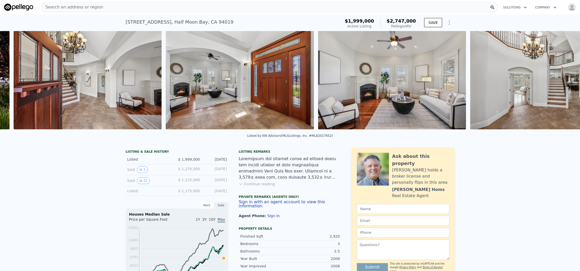
scroll to position [0, 1196]
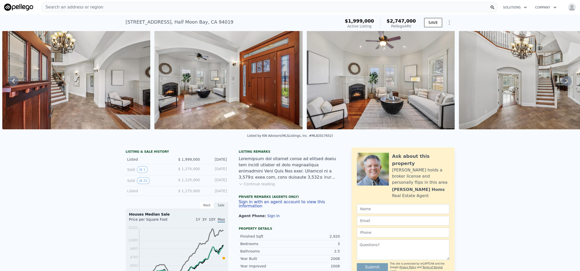
click at [560, 84] on div "• + − • + − STREET VIEW Loading... SATELLITE VIEW" at bounding box center [290, 81] width 580 height 100
click at [404, 105] on img at bounding box center [381, 80] width 148 height 99
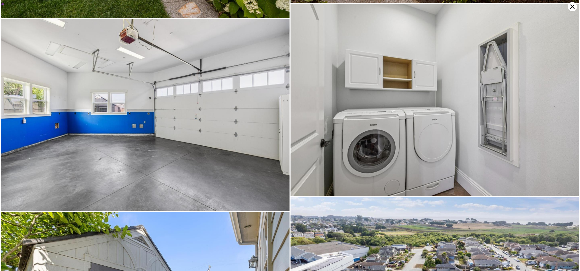
scroll to position [5067, 0]
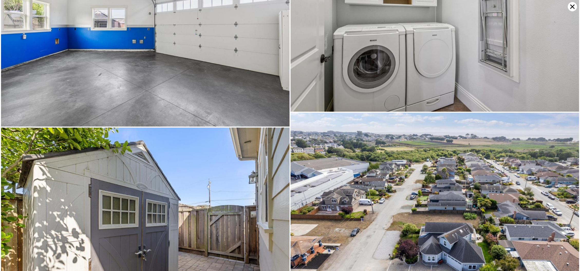
click at [572, 7] on icon at bounding box center [572, 7] width 4 height 4
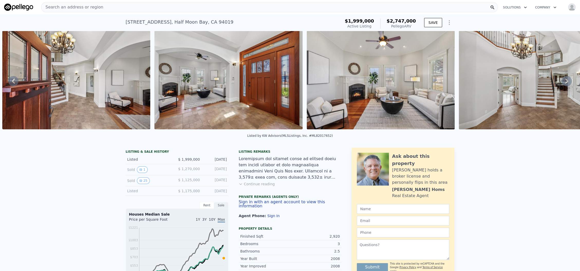
click at [259, 187] on button "Continue reading" at bounding box center [257, 184] width 36 height 5
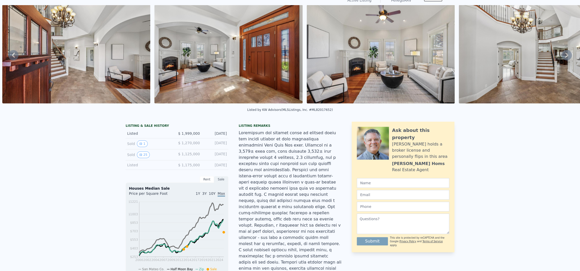
scroll to position [0, 0]
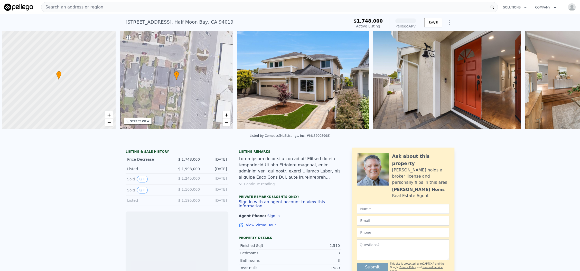
scroll to position [0, 2]
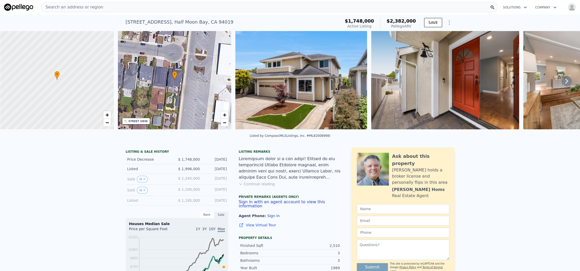
click at [130, 121] on div "STREET VIEW" at bounding box center [137, 121] width 19 height 4
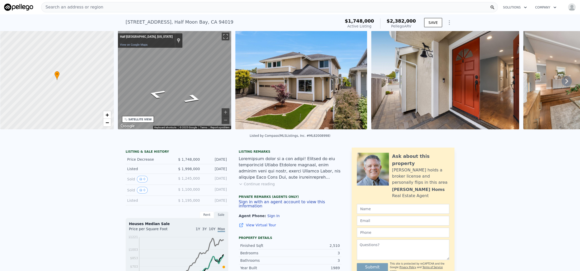
click at [110, 90] on div "• + − • + − STREET VIEW ← Move left → Move right ↑ Move up ↓ Move down + Zoom i…" at bounding box center [290, 81] width 580 height 100
click at [109, 115] on link "+" at bounding box center [107, 115] width 8 height 8
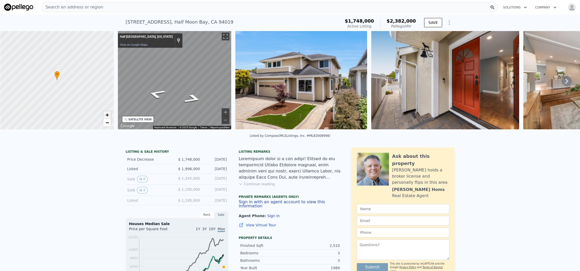
click at [109, 115] on link "+" at bounding box center [107, 115] width 8 height 8
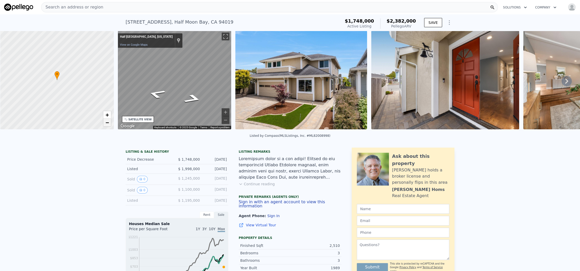
click at [107, 123] on span "−" at bounding box center [106, 122] width 3 height 6
click at [106, 123] on span "−" at bounding box center [106, 122] width 3 height 6
click at [190, 100] on icon "Go North" at bounding box center [192, 99] width 32 height 14
click at [195, 99] on icon "Go North" at bounding box center [192, 99] width 32 height 14
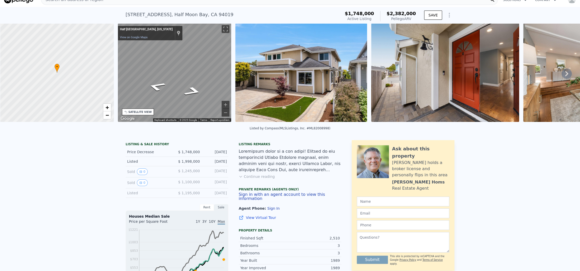
scroll to position [0, 0]
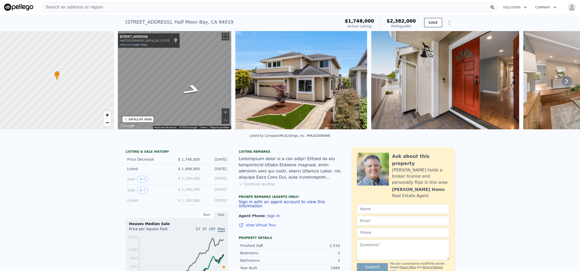
click at [206, 87] on div "Map" at bounding box center [175, 80] width 114 height 99
click at [321, 89] on img at bounding box center [300, 80] width 131 height 99
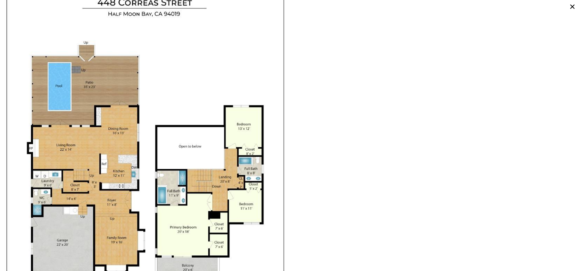
scroll to position [4933, 0]
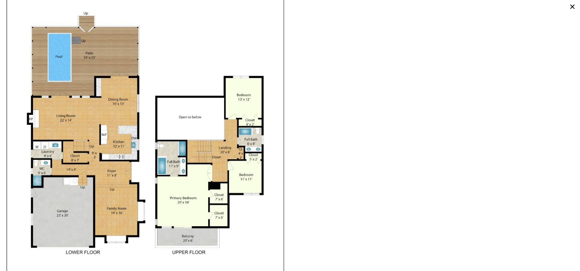
click at [571, 4] on icon at bounding box center [572, 6] width 9 height 9
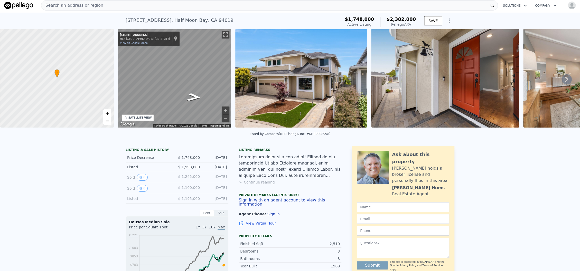
scroll to position [0, 0]
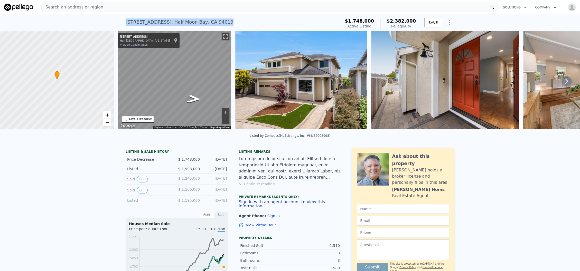
drag, startPoint x: 213, startPoint y: 21, endPoint x: 120, endPoint y: 23, distance: 93.2
click at [120, 23] on div "448 Correas St , Half Moon Bay , CA 94019 Active at $1.748m (~ARV $2.382m ) $1,…" at bounding box center [290, 22] width 580 height 16
copy div "448 Correas St , Half Moon Bay , CA 94019"
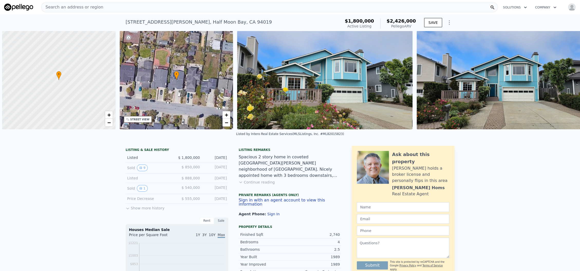
scroll to position [0, 2]
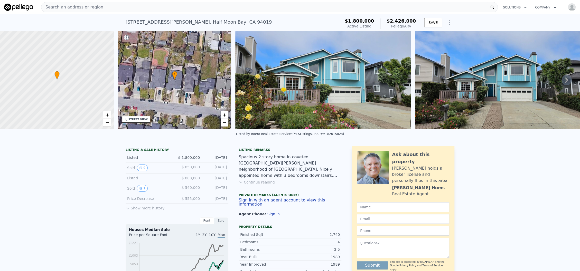
click at [143, 121] on div "STREET VIEW" at bounding box center [136, 119] width 28 height 7
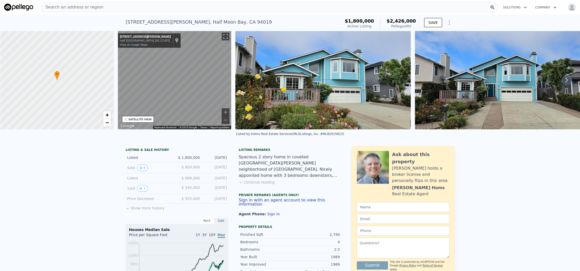
click at [99, 102] on div "• + − • + − STREET VIEW ← Move left → Move right ↑ Move up ↓ Move down + Zoom i…" at bounding box center [290, 80] width 580 height 99
click at [108, 94] on div "• + − • + − STREET VIEW ← Move left → Move right ↑ Move up ↓ Move down + Zoom i…" at bounding box center [290, 80] width 580 height 99
click at [259, 185] on button "Continue reading" at bounding box center [257, 182] width 36 height 5
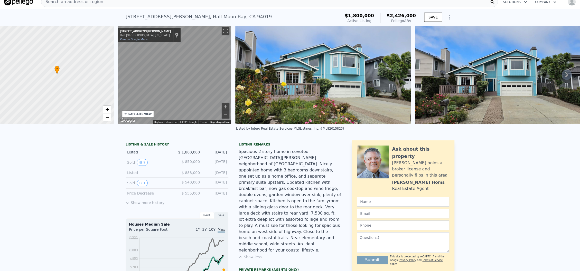
scroll to position [0, 0]
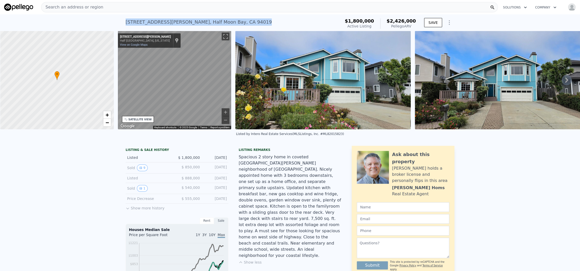
drag, startPoint x: 210, startPoint y: 21, endPoint x: 117, endPoint y: 25, distance: 92.3
click at [117, 25] on div "[STREET_ADDRESS][PERSON_NAME] Active at $1.800m (~ARV $2.426m ) $1,800,000 Acti…" at bounding box center [290, 22] width 580 height 16
copy div "[STREET_ADDRESS][PERSON_NAME]"
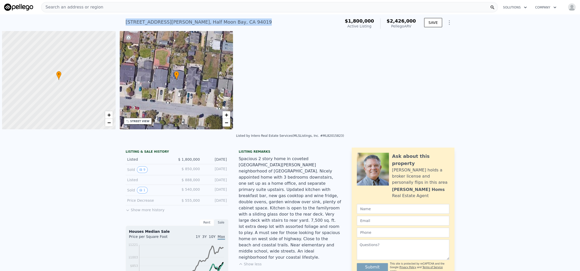
scroll to position [0, 2]
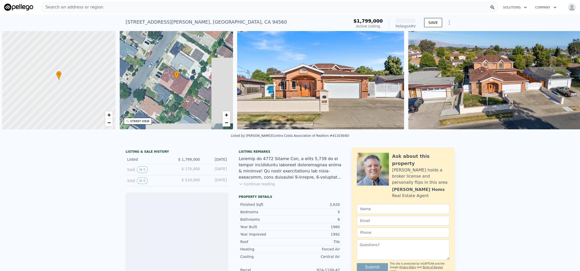
scroll to position [0, 2]
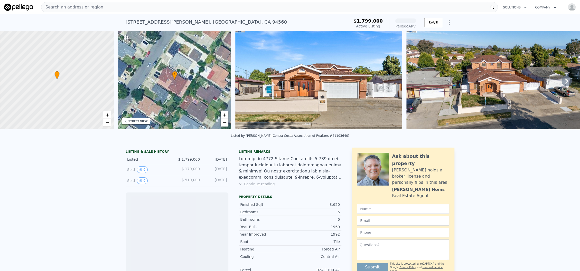
click at [343, 106] on img at bounding box center [318, 80] width 167 height 99
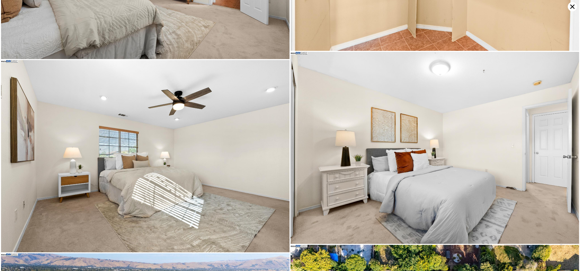
scroll to position [5013, 0]
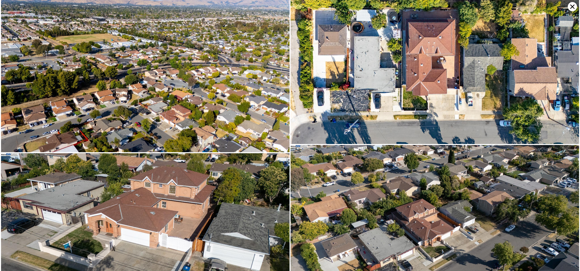
click at [571, 6] on icon at bounding box center [572, 6] width 9 height 9
